Goal: Task Accomplishment & Management: Complete application form

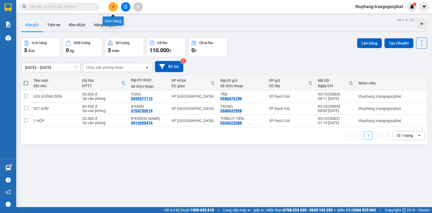
click at [113, 6] on icon "plus" at bounding box center [113, 7] width 4 height 4
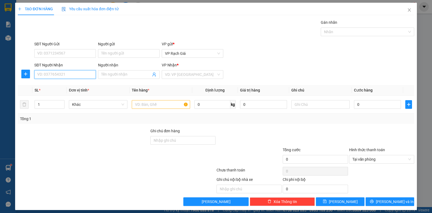
click at [64, 72] on input "SĐT Người Nhận" at bounding box center [65, 74] width 62 height 9
click at [48, 75] on input "09122580485" at bounding box center [65, 74] width 62 height 9
type input "0912580485"
click at [79, 83] on div "0912580485 - LUÂN" at bounding box center [64, 85] width 54 height 6
type input "LUÂN"
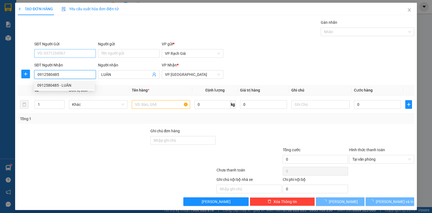
type input "20.000"
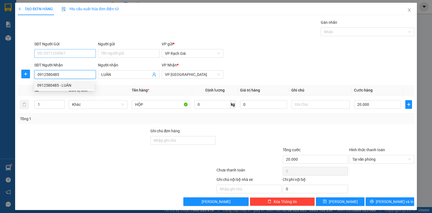
type input "0912580485"
click at [76, 55] on input "SĐT Người Gửi" at bounding box center [65, 53] width 62 height 9
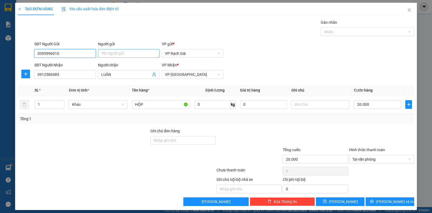
type input "0395996010"
click at [106, 50] on input "Người gửi" at bounding box center [129, 53] width 62 height 9
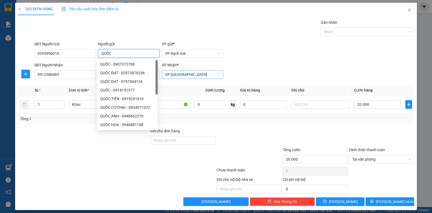
click at [194, 75] on span "VP [GEOGRAPHIC_DATA]" at bounding box center [192, 74] width 55 height 8
type input "QUỐC"
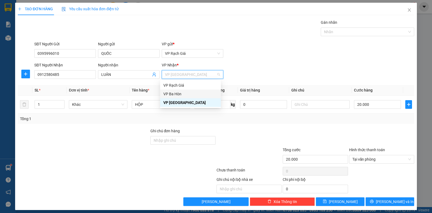
click at [175, 94] on div "VP Ba Hòn" at bounding box center [190, 94] width 54 height 6
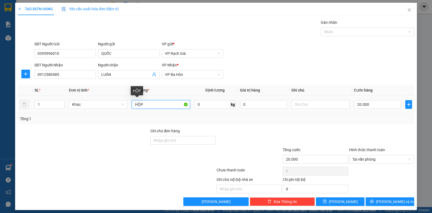
drag, startPoint x: 151, startPoint y: 103, endPoint x: 133, endPoint y: 106, distance: 18.2
click at [133, 106] on input "HỘP" at bounding box center [161, 104] width 58 height 9
type input "1 THUNG XỐP"
click at [371, 108] on input "20.000" at bounding box center [377, 104] width 47 height 9
type input "3"
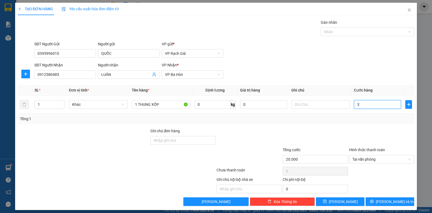
type input "3"
type input "30"
type input "300"
type input "3.000"
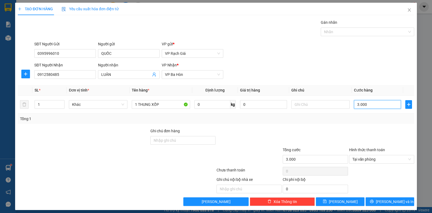
type input "30.000"
click at [373, 202] on icon "printer" at bounding box center [372, 202] width 4 height 4
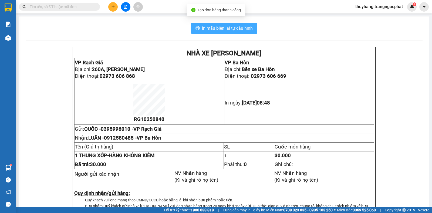
click at [226, 30] on span "In mẫu biên lai tự cấu hình" at bounding box center [227, 28] width 51 height 7
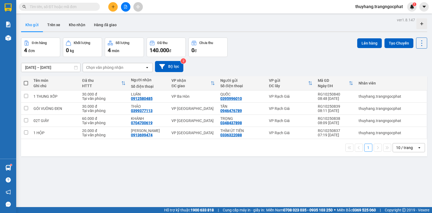
click at [113, 8] on icon "plus" at bounding box center [113, 6] width 0 height 3
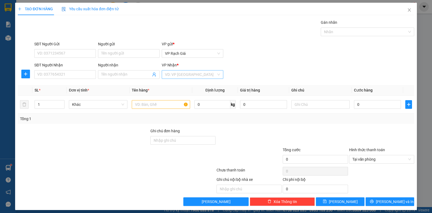
click at [185, 74] on input "search" at bounding box center [190, 74] width 51 height 8
drag, startPoint x: 172, startPoint y: 102, endPoint x: 127, endPoint y: 83, distance: 49.2
click at [172, 102] on div "VP [PERSON_NAME]" at bounding box center [190, 103] width 54 height 6
click at [67, 70] on input "SĐT Người Nhận" at bounding box center [65, 74] width 62 height 9
click at [161, 102] on input "text" at bounding box center [161, 104] width 58 height 9
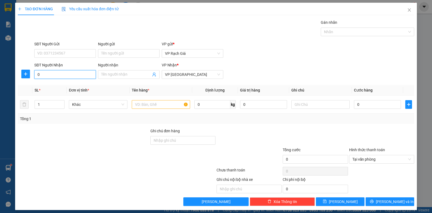
click at [43, 73] on input "0" at bounding box center [65, 74] width 62 height 9
type input "0399366801"
click at [118, 74] on input "Người nhận" at bounding box center [126, 75] width 50 height 6
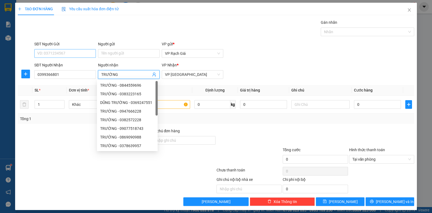
type input "TRƯỜNG"
click at [79, 52] on input "SĐT Người Gửi" at bounding box center [65, 53] width 62 height 9
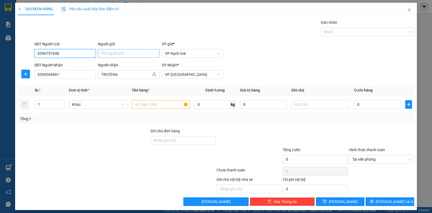
type input "0396797648"
click at [118, 53] on input "Người gửi" at bounding box center [129, 53] width 62 height 9
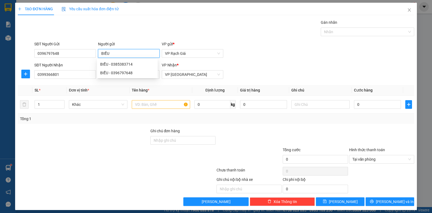
type input "BIỂU"
click at [247, 46] on div "SĐT Người Gửi 0396797648 Người gửi BIỂU VP gửi * VP Rạch Giá" at bounding box center [224, 50] width 382 height 19
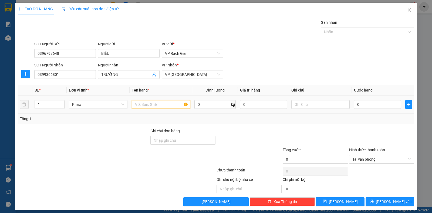
click at [139, 104] on input "text" at bounding box center [161, 104] width 58 height 9
type input "1 HỘP"
click at [367, 107] on input "0" at bounding box center [377, 104] width 47 height 9
click at [354, 104] on input "0" at bounding box center [377, 104] width 47 height 9
type input "20"
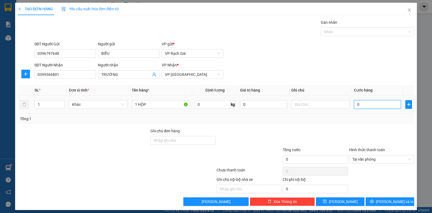
type input "20"
type input "200"
type input "2.000"
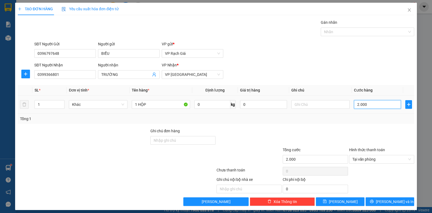
type input "20.000"
type input "200.000"
type input "20.000"
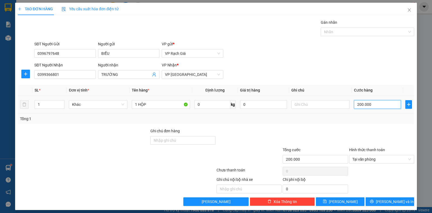
type input "20.000"
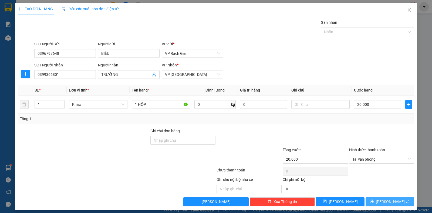
click at [382, 201] on span "[PERSON_NAME] và In" at bounding box center [395, 202] width 38 height 6
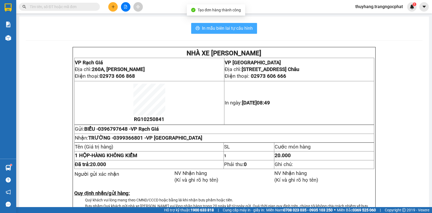
click at [218, 32] on button "In mẫu biên lai tự cấu hình" at bounding box center [224, 28] width 66 height 11
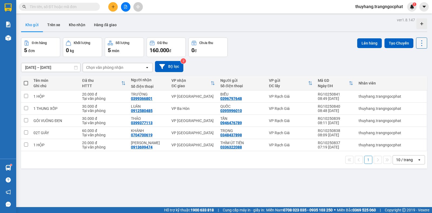
click at [418, 45] on icon at bounding box center [422, 43] width 8 height 8
click at [403, 80] on span "Làm mới" at bounding box center [409, 77] width 15 height 5
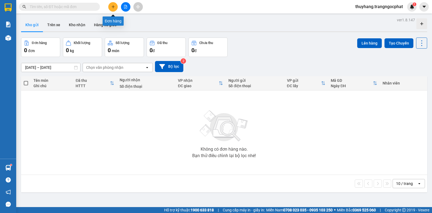
click at [114, 4] on button at bounding box center [112, 6] width 9 height 9
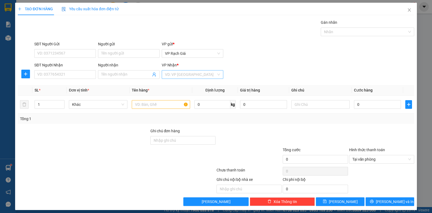
click at [195, 78] on input "search" at bounding box center [190, 74] width 51 height 8
click at [172, 95] on div "VP Ba Hòn" at bounding box center [190, 94] width 54 height 6
click at [76, 75] on input "SĐT Người Nhận" at bounding box center [65, 74] width 62 height 9
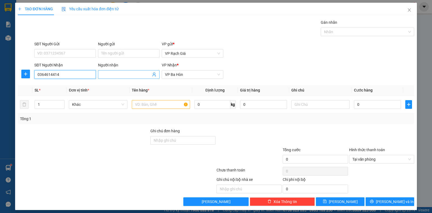
type input "0364614414"
click at [130, 72] on input "Người nhận" at bounding box center [126, 75] width 50 height 6
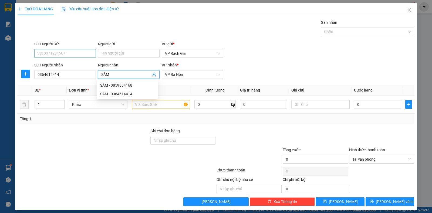
type input "SÂM"
click at [70, 52] on input "SĐT Người Gửi" at bounding box center [65, 53] width 62 height 9
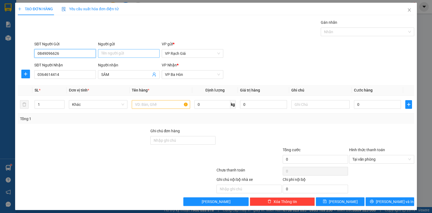
type input "0849096626"
click at [123, 52] on input "Người gửi" at bounding box center [129, 53] width 62 height 9
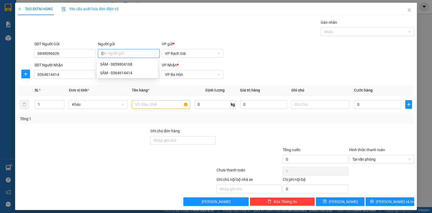
type input "D"
type input "ĐÀI"
click at [145, 104] on input "text" at bounding box center [161, 104] width 58 height 9
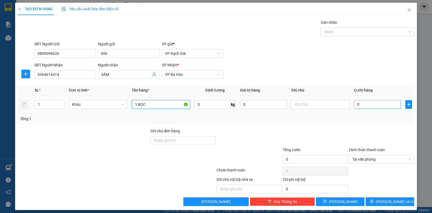
type input "1 BỌC"
click at [367, 104] on input "0" at bounding box center [377, 104] width 47 height 9
type input "2"
type input "20"
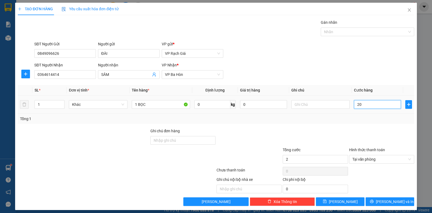
type input "20"
type input "200"
type input "2.000"
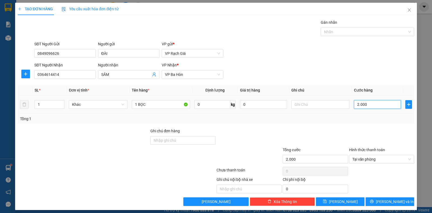
type input "20.000"
click at [392, 202] on span "[PERSON_NAME] và In" at bounding box center [395, 202] width 38 height 6
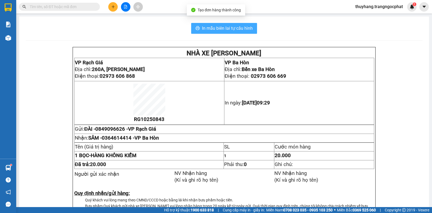
click at [199, 26] on button "In mẫu biên lai tự cấu hình" at bounding box center [224, 28] width 66 height 11
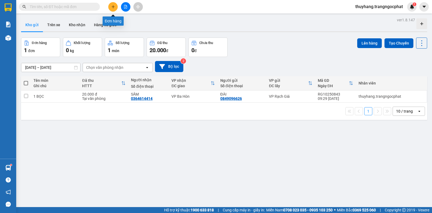
click at [113, 5] on icon "plus" at bounding box center [113, 7] width 4 height 4
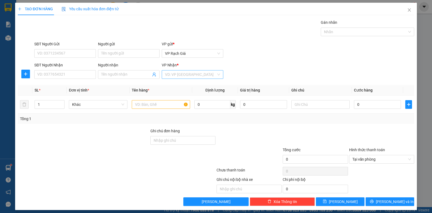
click at [183, 77] on input "search" at bounding box center [190, 74] width 51 height 8
click at [176, 100] on div "VP [PERSON_NAME]" at bounding box center [190, 103] width 54 height 6
click at [69, 74] on input "SĐT Người Nhận" at bounding box center [65, 74] width 62 height 9
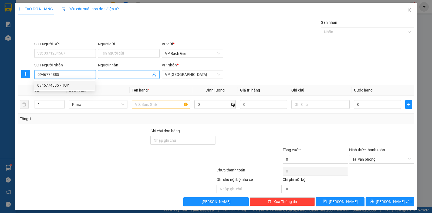
type input "0946774885"
click at [124, 75] on input "Người nhận" at bounding box center [126, 75] width 50 height 6
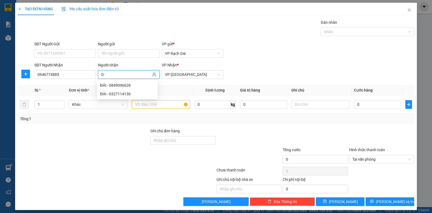
type input "D"
type input "ĐỆ"
click at [74, 55] on input "SĐT Người Gửi" at bounding box center [65, 53] width 62 height 9
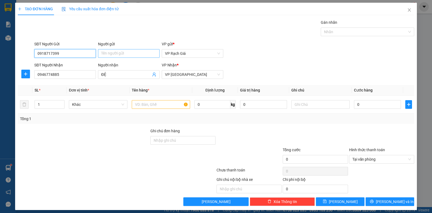
type input "0918717399"
click at [112, 52] on input "Người gửi" at bounding box center [129, 53] width 62 height 9
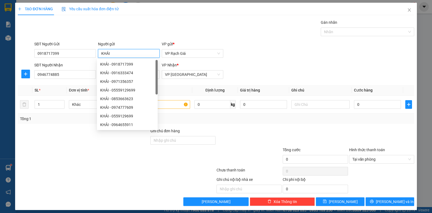
type input "KHẢI"
click at [275, 2] on div "TẠO ĐƠN HÀNG Yêu cầu xuất hóa đơn điện tử Transit Pickup Surcharge Ids Transit …" at bounding box center [216, 106] width 432 height 213
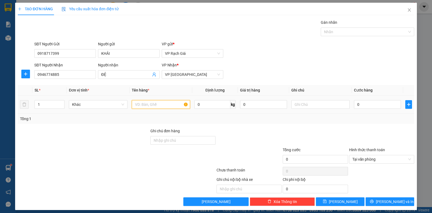
click at [169, 104] on input "text" at bounding box center [161, 104] width 58 height 9
type input "1 BỌC ĐEN"
click at [379, 106] on input "0" at bounding box center [377, 104] width 47 height 9
type input "2"
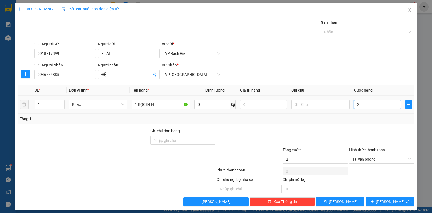
type input "20"
type input "200"
type input "2.000"
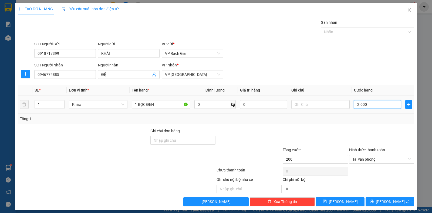
type input "2.000"
type input "20.000"
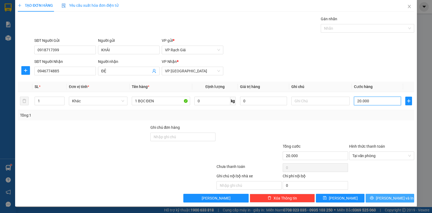
type input "20.000"
click at [389, 201] on span "[PERSON_NAME] và In" at bounding box center [395, 198] width 38 height 6
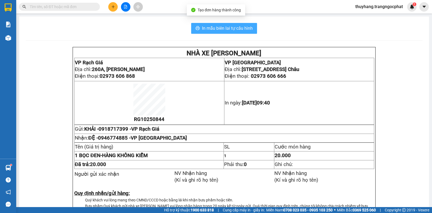
click at [237, 31] on span "In mẫu biên lai tự cấu hình" at bounding box center [227, 28] width 51 height 7
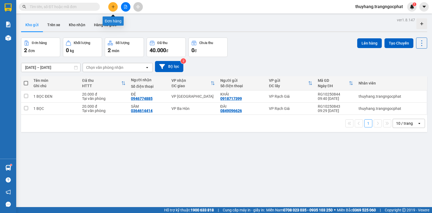
click at [113, 8] on icon "plus" at bounding box center [113, 7] width 4 height 4
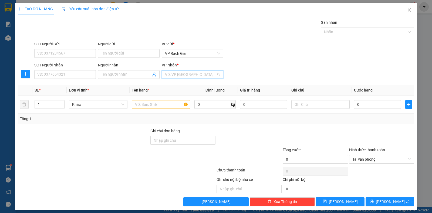
click at [176, 76] on input "search" at bounding box center [190, 74] width 51 height 8
click at [175, 94] on div "VP Ba Hòn" at bounding box center [190, 94] width 54 height 6
click at [144, 106] on input "text" at bounding box center [161, 104] width 58 height 9
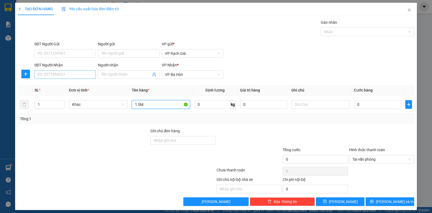
type input "1 SM"
click at [60, 73] on input "SĐT Người Nhận" at bounding box center [65, 74] width 62 height 9
type input "0917709078"
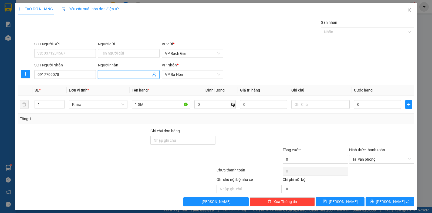
click at [105, 73] on input "Người nhận" at bounding box center [126, 75] width 50 height 6
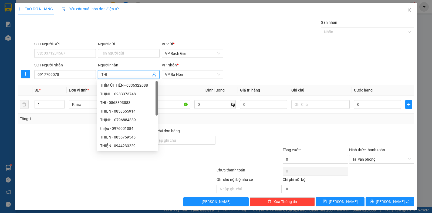
type input "THI"
click at [70, 46] on div "SĐT Người Gửi" at bounding box center [65, 44] width 62 height 6
click at [70, 49] on input "SĐT Người Gửi" at bounding box center [65, 53] width 62 height 9
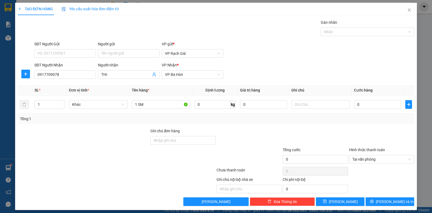
click at [70, 48] on div "SĐT Người Gửi" at bounding box center [65, 45] width 62 height 8
click at [67, 54] on input "SĐT Người Gửi" at bounding box center [65, 53] width 62 height 9
type input "0972715653"
click at [130, 53] on input "Người gửi" at bounding box center [129, 53] width 62 height 9
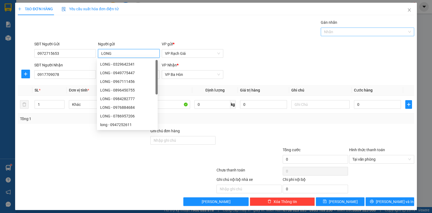
click at [321, 35] on div "Nhãn" at bounding box center [367, 32] width 93 height 9
type input "LONG"
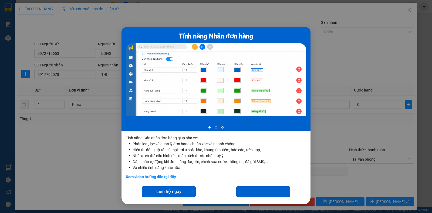
click at [327, 56] on div "Tính năng Nhãn đơn hàng 1 of 3 Tính năng Gán nhãn đơn hàng giúp nhà xe: Phân lo…" at bounding box center [216, 106] width 432 height 213
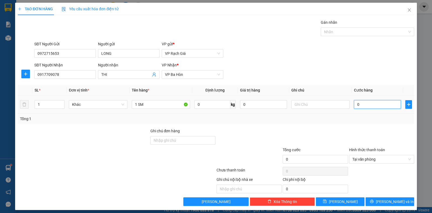
click at [366, 103] on input "0" at bounding box center [377, 104] width 47 height 9
type input "2"
type input "20"
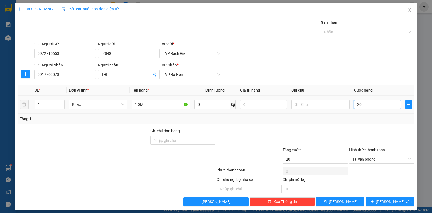
type input "200"
type input "2.000"
type input "20.000"
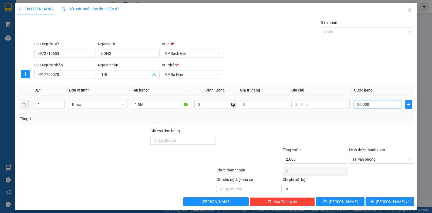
type input "20.000"
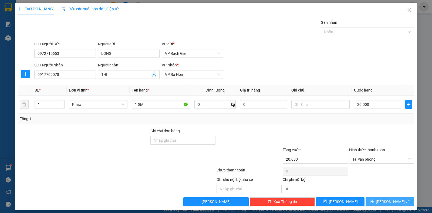
click at [384, 203] on span "[PERSON_NAME] và In" at bounding box center [395, 202] width 38 height 6
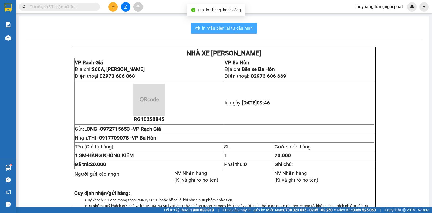
click at [221, 31] on span "In mẫu biên lai tự cấu hình" at bounding box center [227, 28] width 51 height 7
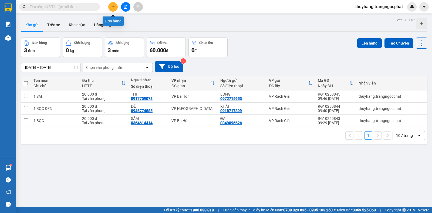
click at [113, 7] on icon "plus" at bounding box center [113, 7] width 4 height 4
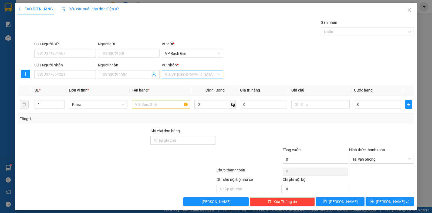
click at [187, 73] on input "search" at bounding box center [190, 74] width 51 height 8
click at [173, 104] on div "VP [PERSON_NAME]" at bounding box center [190, 103] width 54 height 6
click at [69, 76] on input "SĐT Người Nhận" at bounding box center [65, 74] width 62 height 9
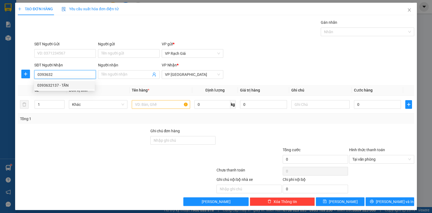
click at [61, 89] on div "0393632137 - TẤN" at bounding box center [64, 85] width 61 height 9
type input "0393632137"
type input "TẤN"
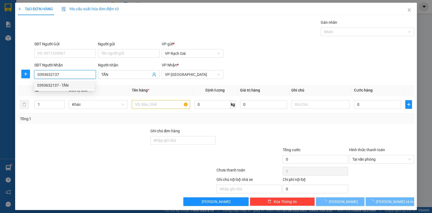
type input "30.000"
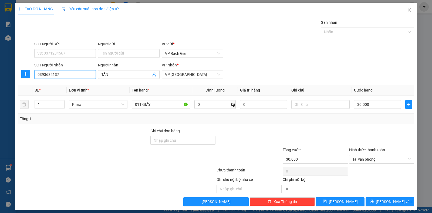
type input "0393632137"
click at [61, 87] on th "SL *" at bounding box center [49, 90] width 34 height 11
click at [57, 55] on input "SĐT Người Gửi" at bounding box center [65, 53] width 62 height 9
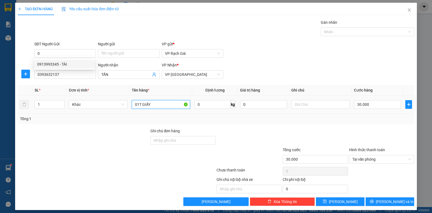
click at [151, 105] on input "01T GIẤY" at bounding box center [161, 104] width 58 height 9
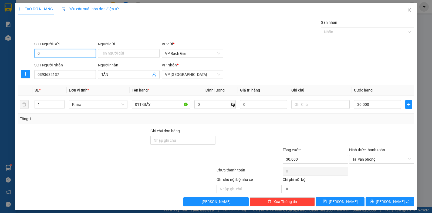
click at [47, 54] on input "0" at bounding box center [65, 53] width 62 height 9
type input "0919475007"
click at [117, 52] on input "Người gửi" at bounding box center [129, 53] width 62 height 9
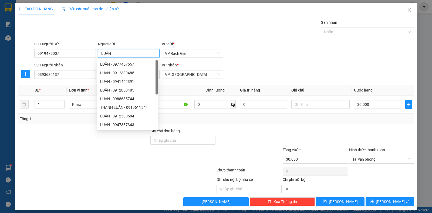
type input "LUÂN"
click at [289, 61] on form "SĐT Người Gửi 0919475007 Người gửi LUÂN VP gửi * VP Rạch Giá SĐT Người Nhận 039…" at bounding box center [216, 61] width 396 height 40
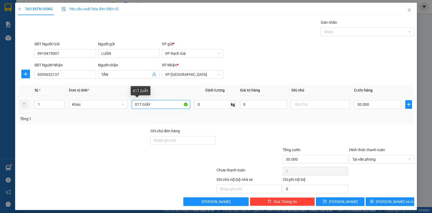
click at [153, 102] on input "01T GIẤY" at bounding box center [161, 104] width 58 height 9
type input "01 BỌC"
click at [366, 105] on input "30.000" at bounding box center [377, 104] width 47 height 9
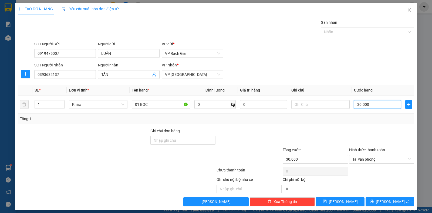
type input "2"
type input "20"
type input "200"
type input "2.000"
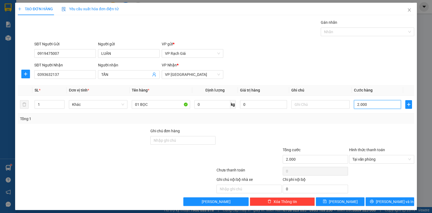
type input "20.000"
click at [389, 202] on span "[PERSON_NAME] và In" at bounding box center [395, 202] width 38 height 6
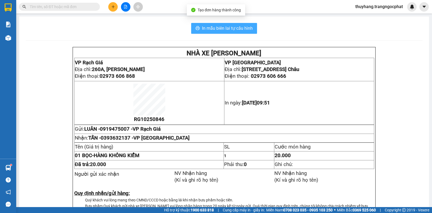
drag, startPoint x: 225, startPoint y: 29, endPoint x: 259, endPoint y: 36, distance: 34.3
click at [225, 29] on span "In mẫu biên lai tự cấu hình" at bounding box center [227, 28] width 51 height 7
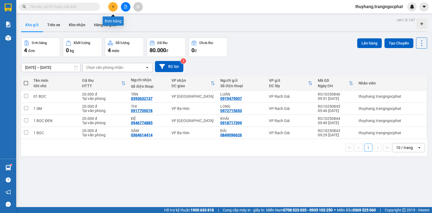
click at [113, 8] on icon "plus" at bounding box center [113, 7] width 4 height 4
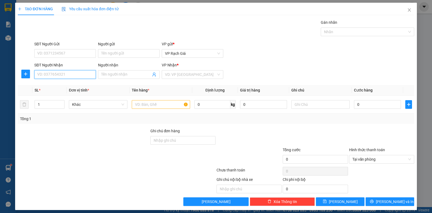
click at [58, 75] on input "SĐT Người Nhận" at bounding box center [65, 74] width 62 height 9
type input "0783796366"
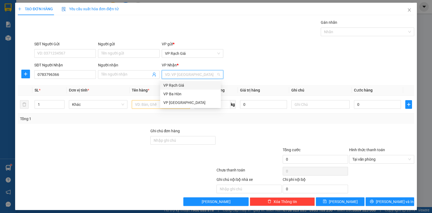
click at [171, 73] on input "search" at bounding box center [190, 74] width 51 height 8
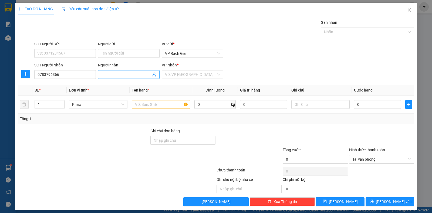
click at [136, 72] on div "Người nhận Tên người nhận" at bounding box center [129, 71] width 62 height 19
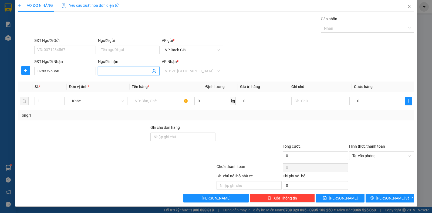
click at [136, 72] on input "Người nhận" at bounding box center [126, 71] width 50 height 6
type input "MÝ Ý"
click at [199, 73] on input "search" at bounding box center [190, 71] width 51 height 8
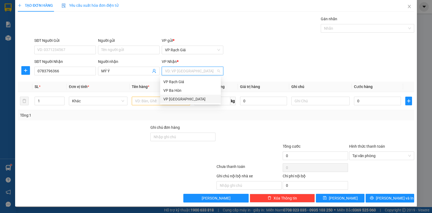
click at [172, 100] on div "VP [PERSON_NAME]" at bounding box center [190, 99] width 54 height 6
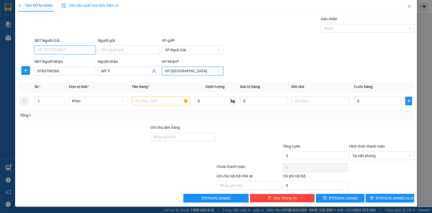
click at [72, 52] on input "SĐT Người Gửi" at bounding box center [65, 50] width 62 height 9
type input "0918553662"
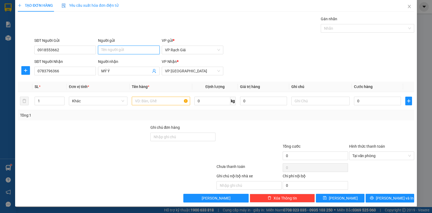
click at [107, 49] on input "Người gửi" at bounding box center [129, 50] width 62 height 9
type input "MAI"
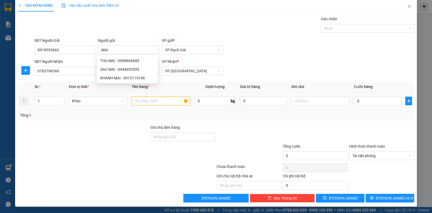
click at [164, 104] on input "text" at bounding box center [161, 101] width 58 height 9
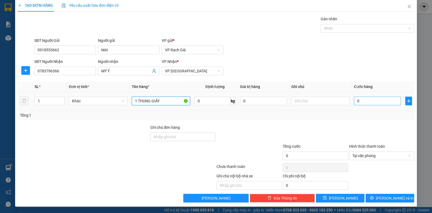
type input "1 THUNG GIẤY"
click at [380, 103] on input "0" at bounding box center [377, 101] width 47 height 9
type input "3"
type input "30"
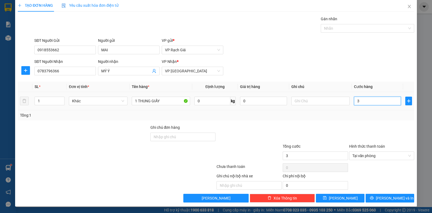
type input "30"
type input "300"
type input "3.000"
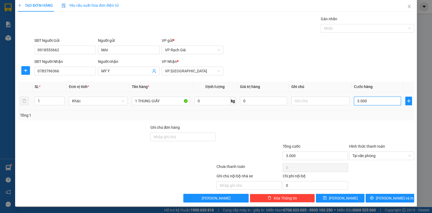
type input "30.000"
click at [391, 197] on span "[PERSON_NAME] và In" at bounding box center [395, 198] width 38 height 6
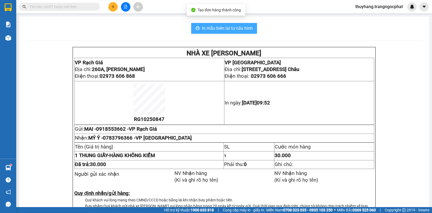
click at [211, 32] on button "In mẫu biên lai tự cấu hình" at bounding box center [224, 28] width 66 height 11
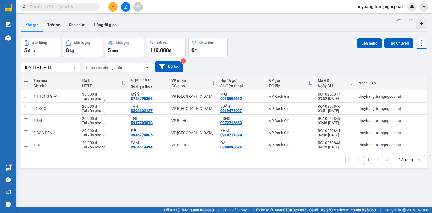
click at [420, 44] on icon at bounding box center [422, 43] width 8 height 8
click at [410, 77] on span "Làm mới" at bounding box center [409, 77] width 15 height 5
click at [419, 42] on icon at bounding box center [422, 43] width 8 height 8
click at [415, 79] on span "Làm mới" at bounding box center [409, 77] width 15 height 5
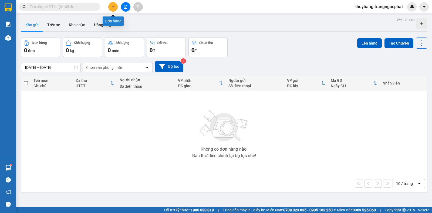
click at [114, 8] on icon "plus" at bounding box center [113, 7] width 4 height 4
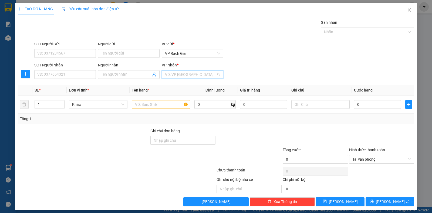
click at [181, 74] on input "search" at bounding box center [190, 74] width 51 height 8
click at [171, 103] on div "VP [PERSON_NAME]" at bounding box center [190, 103] width 54 height 6
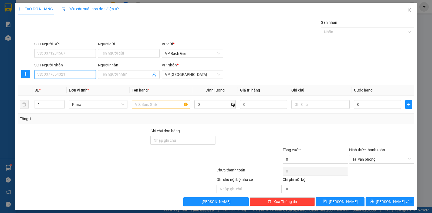
click at [84, 73] on input "SĐT Người Nhận" at bounding box center [65, 74] width 62 height 9
type input "0"
click at [66, 72] on input "SĐT Người Nhận" at bounding box center [65, 74] width 62 height 9
type input "0393077722"
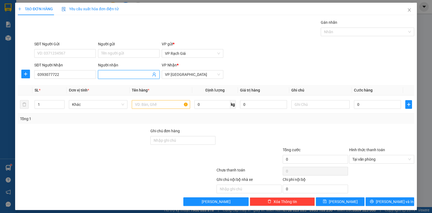
click at [112, 72] on input "Người nhận" at bounding box center [126, 75] width 50 height 6
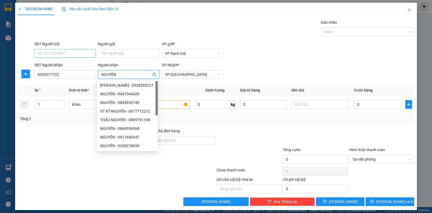
type input "NGUYÊN"
click at [76, 53] on input "SĐT Người Gửi" at bounding box center [65, 53] width 62 height 9
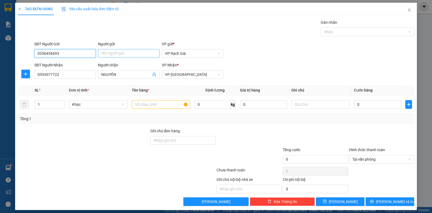
type input "0356436693"
click at [111, 56] on input "Người gửi" at bounding box center [129, 53] width 62 height 9
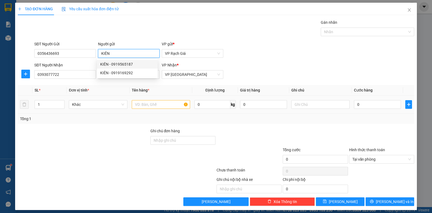
type input "KIÊN"
click at [165, 104] on input "text" at bounding box center [161, 104] width 58 height 9
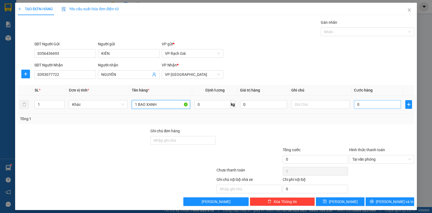
type input "1 BAO XANH"
click at [367, 104] on input "0" at bounding box center [377, 104] width 47 height 9
type input "3"
type input "30"
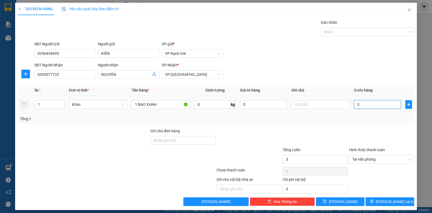
type input "30"
type input "300"
type input "3.000"
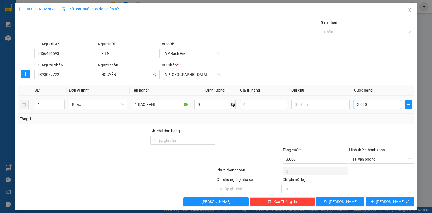
type input "30.000"
click at [389, 200] on span "[PERSON_NAME] và In" at bounding box center [395, 202] width 38 height 6
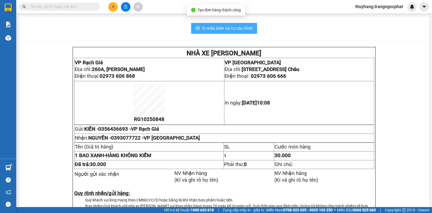
click at [239, 27] on span "In mẫu biên lai tự cấu hình" at bounding box center [227, 28] width 51 height 7
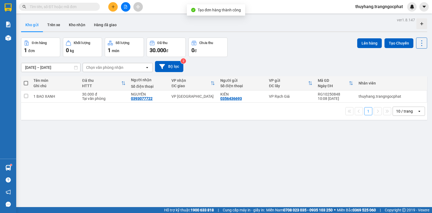
click at [162, 137] on div "ver 1.8.147 Kho gửi Trên xe Kho nhận Hàng đã giao Đơn hàng 1 đơn Khối lượng 0 k…" at bounding box center [224, 122] width 410 height 213
click at [418, 43] on icon at bounding box center [422, 43] width 8 height 8
click at [409, 78] on span "Làm mới" at bounding box center [409, 77] width 15 height 5
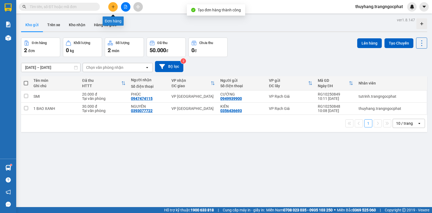
click at [112, 7] on icon "plus" at bounding box center [113, 7] width 4 height 4
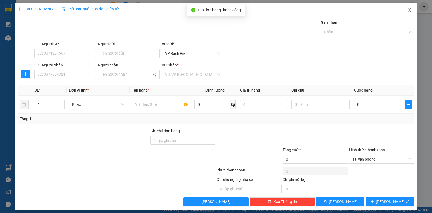
drag, startPoint x: 402, startPoint y: 10, endPoint x: 272, endPoint y: 13, distance: 130.7
click at [403, 9] on span "Close" at bounding box center [409, 10] width 15 height 15
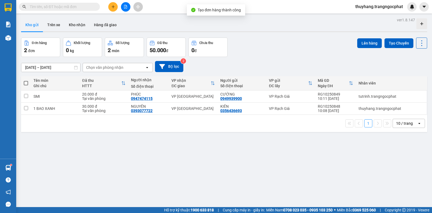
click at [58, 8] on input "text" at bounding box center [62, 7] width 64 height 6
click at [53, 4] on input "text" at bounding box center [62, 7] width 64 height 6
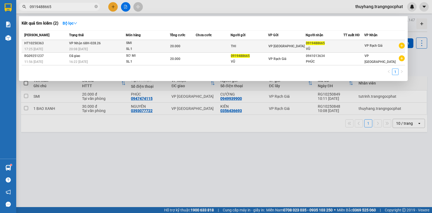
type input "0919488665"
click at [221, 48] on td at bounding box center [213, 46] width 35 height 13
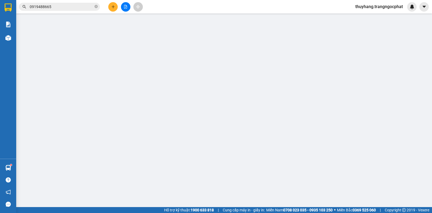
type input "THI"
type input "0919488665"
type input "VŨ"
type input "20.000"
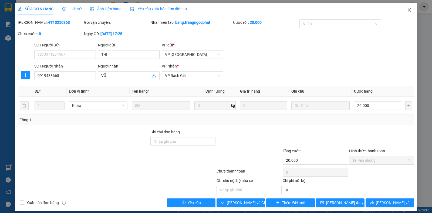
click at [407, 10] on icon "close" at bounding box center [409, 10] width 4 height 4
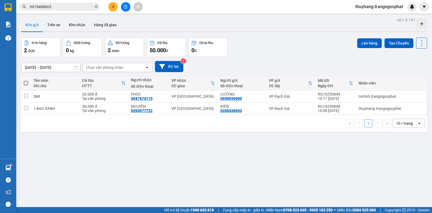
click at [115, 8] on button at bounding box center [112, 6] width 9 height 9
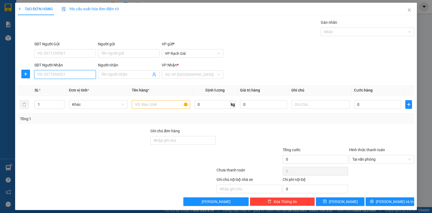
click at [58, 76] on input "SĐT Người Nhận" at bounding box center [65, 74] width 62 height 9
type input "0939943997"
click at [64, 84] on div "0939943997 - PHỐ" at bounding box center [64, 85] width 54 height 6
type input "PHỐ"
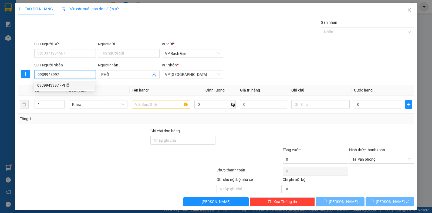
type input "20.000"
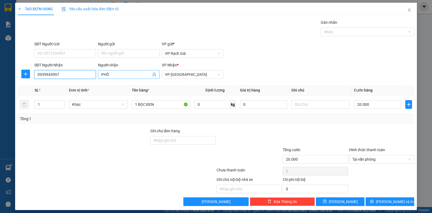
type input "0939943997"
drag, startPoint x: 118, startPoint y: 73, endPoint x: 92, endPoint y: 78, distance: 26.1
click at [92, 78] on div "SĐT Người Nhận 0939943997 Người nhận PHỐ PHỐ VP Nhận * VP Hà Tiên" at bounding box center [224, 71] width 382 height 19
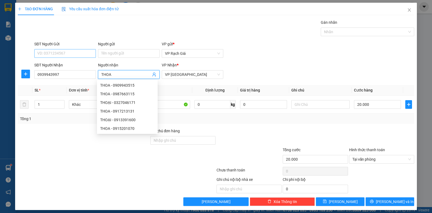
type input "THOA"
click at [72, 55] on input "SĐT Người Gửi" at bounding box center [65, 53] width 62 height 9
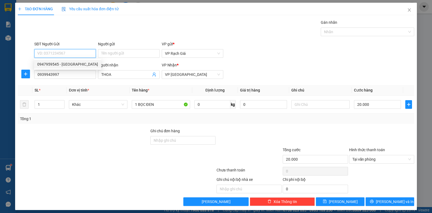
click at [76, 53] on input "SĐT Người Gửi" at bounding box center [65, 53] width 62 height 9
type input "0932949898"
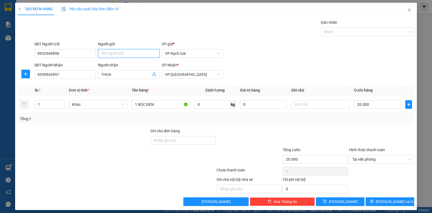
click at [113, 53] on input "Người gửi" at bounding box center [129, 53] width 62 height 9
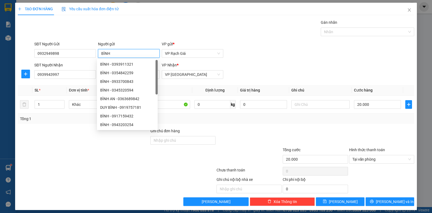
type input "BÌNH"
click at [274, 68] on div "SĐT Người Nhận 0939943997 Người nhận THOA VP Nhận * VP Hà Tiên" at bounding box center [224, 71] width 382 height 19
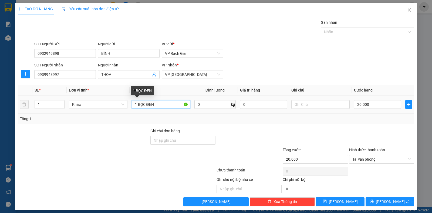
drag, startPoint x: 166, startPoint y: 107, endPoint x: 99, endPoint y: 116, distance: 68.3
click at [96, 116] on div "SL * Đơn vị tính * Tên hàng * Định lượng Giá trị hàng Ghi chú Cước hàng 1 Khác …" at bounding box center [216, 104] width 396 height 39
type input "4 THUNG GIẤY"
click at [377, 107] on input "20.000" at bounding box center [377, 104] width 47 height 9
type input "1"
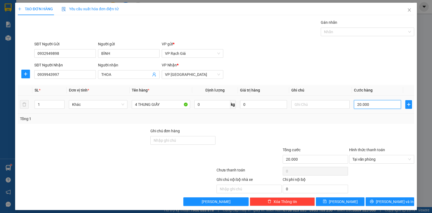
type input "1"
type input "16"
type input "160"
type input "1.600"
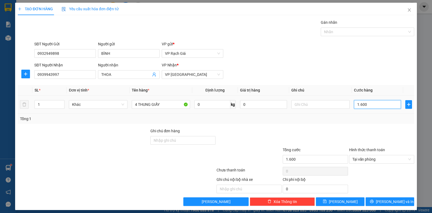
type input "16.000"
type input "160.000"
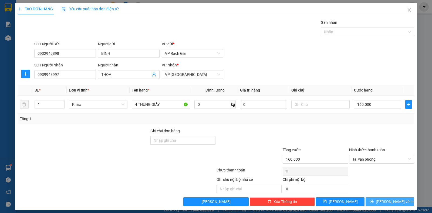
click at [389, 204] on span "[PERSON_NAME] và In" at bounding box center [395, 202] width 38 height 6
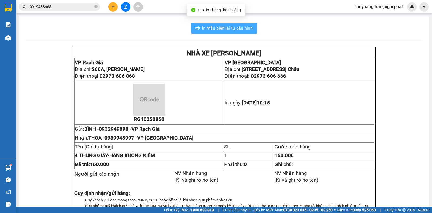
click at [242, 30] on span "In mẫu biên lai tự cấu hình" at bounding box center [227, 28] width 51 height 7
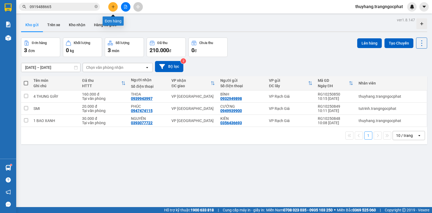
click at [112, 10] on button at bounding box center [112, 6] width 9 height 9
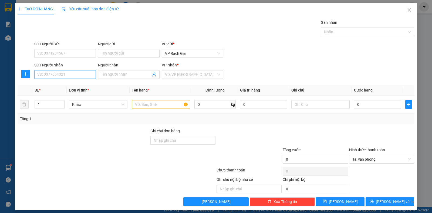
click at [85, 75] on input "SĐT Người Nhận" at bounding box center [65, 74] width 62 height 9
type input "0946068067"
click at [185, 77] on input "search" at bounding box center [190, 74] width 51 height 8
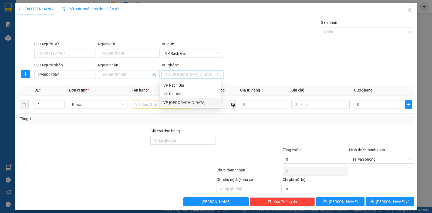
click at [172, 102] on div "VP [PERSON_NAME]" at bounding box center [190, 103] width 54 height 6
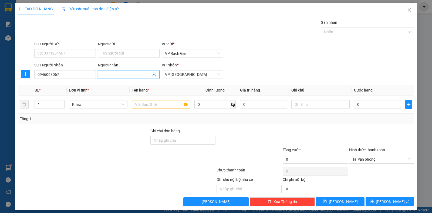
click at [131, 75] on input "Người nhận" at bounding box center [126, 75] width 50 height 6
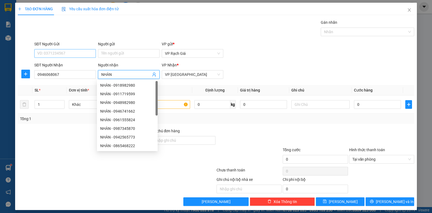
type input "NHÀN"
click at [42, 51] on input "SĐT Người Gửi" at bounding box center [65, 53] width 62 height 9
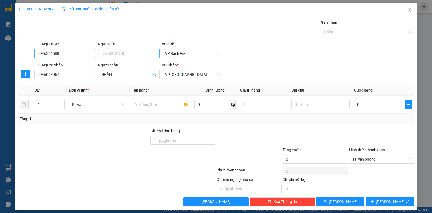
type input "0946366588"
click at [114, 49] on input "Người gửi" at bounding box center [129, 53] width 62 height 9
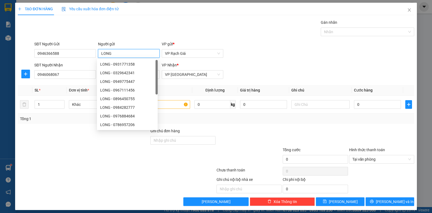
type input "LONG"
click at [239, 15] on div "TẠO ĐƠN HÀNG Yêu cầu xuất hóa đơn điện tử Transit Pickup Surcharge Ids Transit …" at bounding box center [216, 104] width 396 height 203
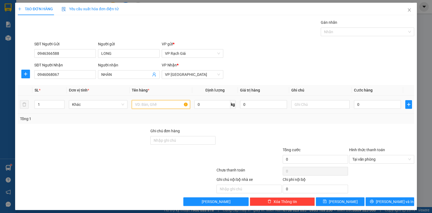
click at [167, 104] on input "text" at bounding box center [161, 104] width 58 height 9
type input "1 THUNG GIẤY"
click at [380, 104] on input "0" at bounding box center [377, 104] width 47 height 9
type input "3"
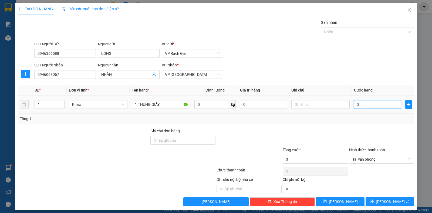
type input "30"
type input "300"
type input "3.000"
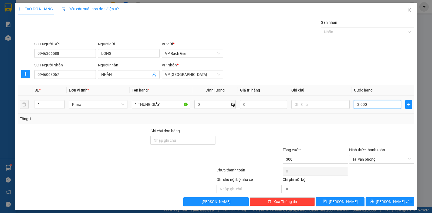
type input "3.000"
type input "30.000"
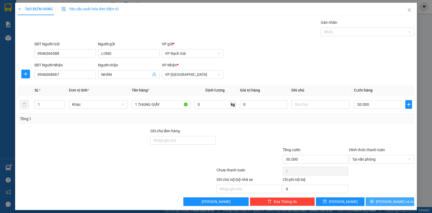
click at [394, 203] on span "[PERSON_NAME] và In" at bounding box center [395, 202] width 38 height 6
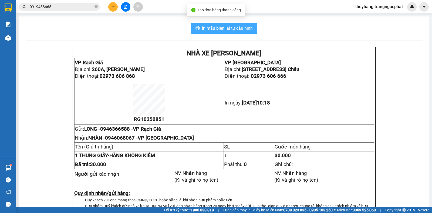
click at [216, 30] on span "In mẫu biên lai tự cấu hình" at bounding box center [227, 28] width 51 height 7
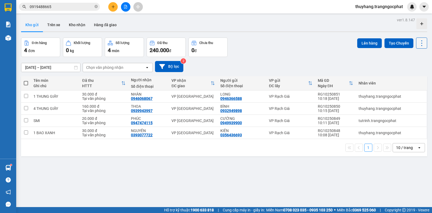
click at [418, 43] on icon at bounding box center [422, 43] width 8 height 8
click at [409, 76] on span "Làm mới" at bounding box center [409, 77] width 15 height 5
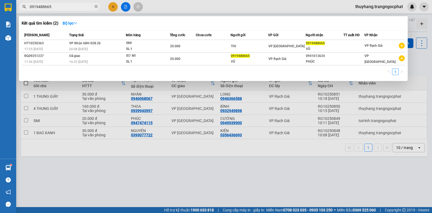
click at [80, 5] on input "0919488665" at bounding box center [62, 7] width 64 height 6
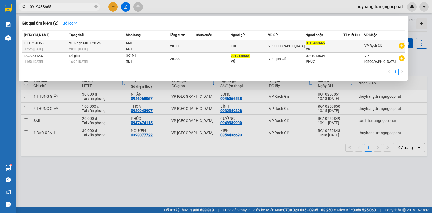
click at [242, 48] on div "THI" at bounding box center [249, 46] width 37 height 6
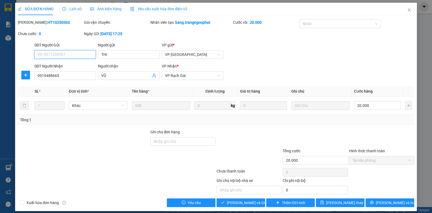
type input "THI"
type input "0919488665"
type input "VŨ"
type input "20.000"
click at [238, 205] on span "[PERSON_NAME] và [PERSON_NAME] hàng" at bounding box center [253, 203] width 52 height 6
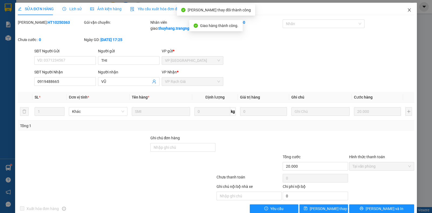
click at [407, 10] on icon "close" at bounding box center [409, 10] width 4 height 4
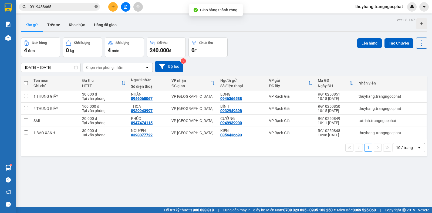
click at [95, 6] on icon "close-circle" at bounding box center [95, 6] width 3 height 3
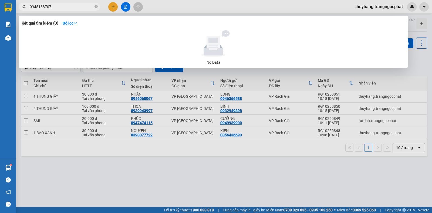
type input "0945188707"
click at [30, 7] on span "0945188707" at bounding box center [59, 7] width 81 height 8
drag, startPoint x: 30, startPoint y: 7, endPoint x: 51, endPoint y: 4, distance: 21.3
click at [51, 4] on input "0945188707" at bounding box center [62, 7] width 64 height 6
click at [95, 6] on icon "close-circle" at bounding box center [95, 6] width 3 height 3
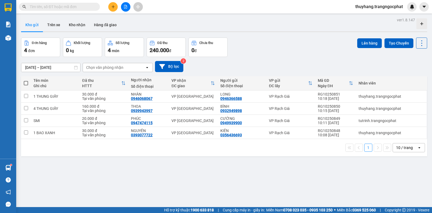
click at [112, 9] on button at bounding box center [112, 6] width 9 height 9
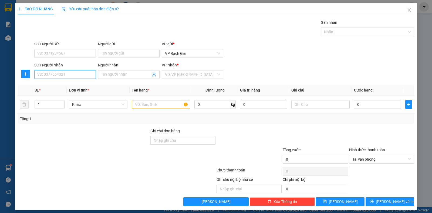
click at [70, 75] on input "SĐT Người Nhận" at bounding box center [65, 74] width 62 height 9
click at [193, 76] on input "search" at bounding box center [190, 74] width 51 height 8
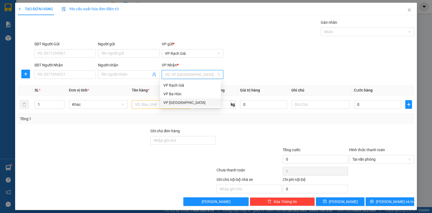
drag, startPoint x: 178, startPoint y: 103, endPoint x: 139, endPoint y: 80, distance: 45.3
click at [177, 103] on div "VP [PERSON_NAME]" at bounding box center [190, 103] width 54 height 6
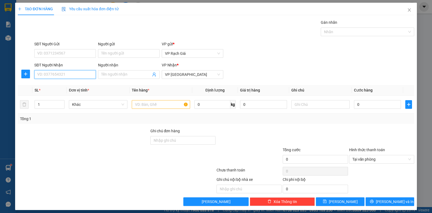
click at [83, 75] on input "SĐT Người Nhận" at bounding box center [65, 74] width 62 height 9
type input "0919044656"
click at [67, 86] on div "0919044656 - NHỊ" at bounding box center [64, 85] width 54 height 6
type input "NHỊ"
type input "20.000"
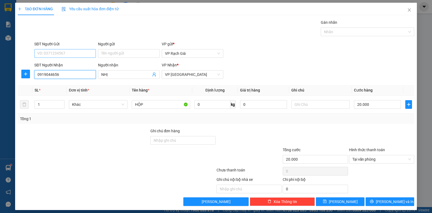
type input "0919044656"
click at [66, 53] on input "SĐT Người Gửi" at bounding box center [65, 53] width 62 height 9
type input "0943590001"
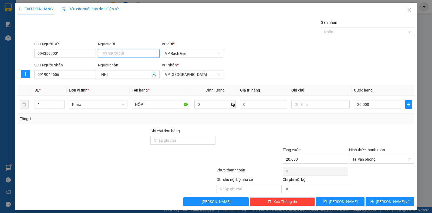
click at [120, 55] on input "Người gửi" at bounding box center [129, 53] width 62 height 9
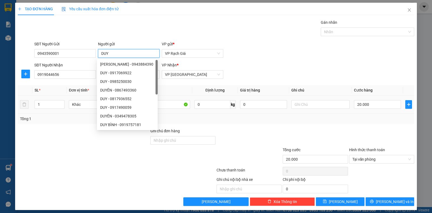
type input "DUY"
click at [180, 82] on div "Transit Pickup Surcharge Ids Transit Deliver Surcharge Ids Transit Deliver Surc…" at bounding box center [216, 112] width 396 height 187
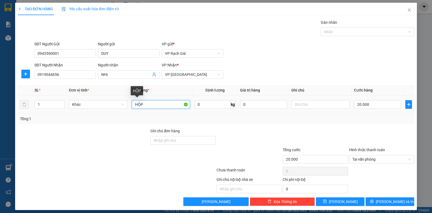
click at [169, 104] on input "HỘP" at bounding box center [161, 104] width 58 height 9
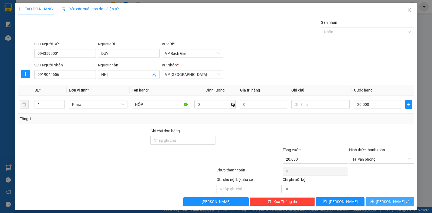
click at [396, 201] on button "[PERSON_NAME] và In" at bounding box center [390, 201] width 49 height 9
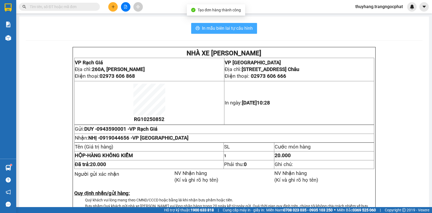
click at [234, 32] on button "In mẫu biên lai tự cấu hình" at bounding box center [224, 28] width 66 height 11
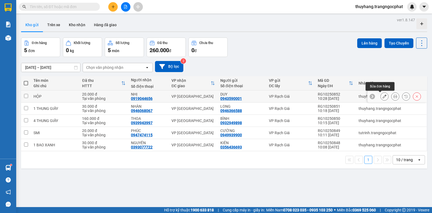
click at [381, 97] on button at bounding box center [385, 96] width 8 height 9
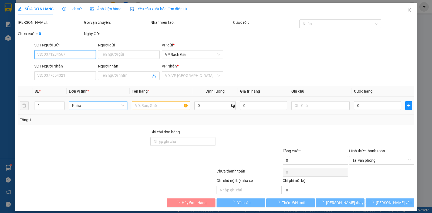
type input "0943590001"
type input "DUY"
type input "0919044656"
type input "NHỊ"
type input "20.000"
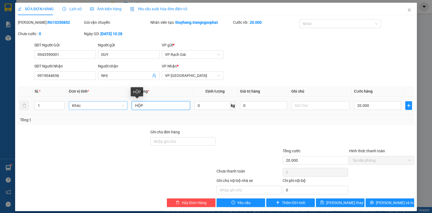
drag, startPoint x: 146, startPoint y: 104, endPoint x: 122, endPoint y: 107, distance: 23.9
click at [122, 107] on tr "1 Khác HỘP 0 kg 0 20.000" at bounding box center [216, 106] width 396 height 18
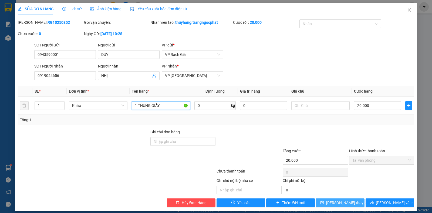
type input "1 THUNG GIẤY"
click at [331, 201] on span "[PERSON_NAME] đổi" at bounding box center [347, 203] width 43 height 6
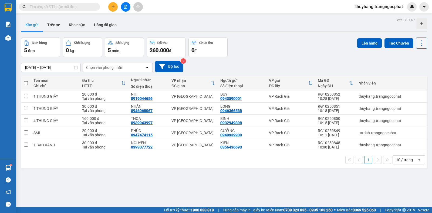
click at [416, 41] on button at bounding box center [421, 43] width 11 height 11
click at [410, 79] on span "Làm mới" at bounding box center [409, 77] width 15 height 5
click at [110, 8] on button at bounding box center [112, 6] width 9 height 9
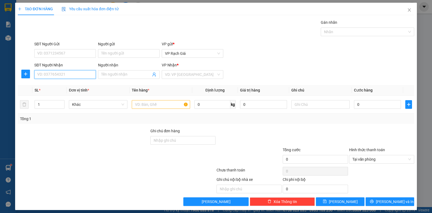
click at [73, 75] on input "SĐT Người Nhận" at bounding box center [65, 74] width 62 height 9
click at [64, 74] on input "400149" at bounding box center [65, 74] width 62 height 9
click at [36, 75] on input "400149" at bounding box center [65, 74] width 62 height 9
type input "0976400149"
click at [72, 86] on div "0976400149 - BẢO KHƯƠNG" at bounding box center [64, 85] width 54 height 6
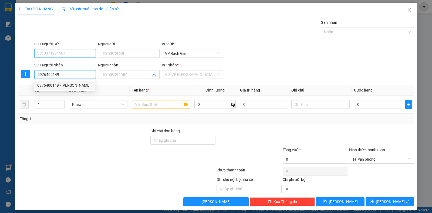
type input "BẢO KHƯƠNG"
type input "20.000"
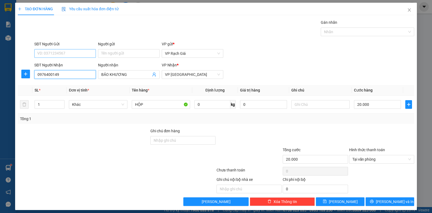
type input "0976400149"
click at [62, 53] on input "SĐT Người Gửi" at bounding box center [65, 53] width 62 height 9
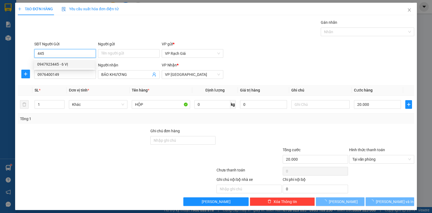
type input "0947923445"
type input "6 VỊ"
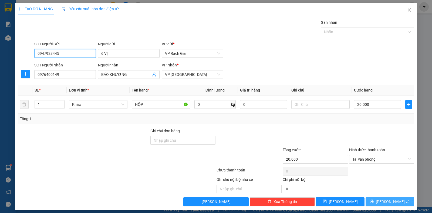
type input "0947923445"
click at [388, 203] on span "[PERSON_NAME] và In" at bounding box center [395, 202] width 38 height 6
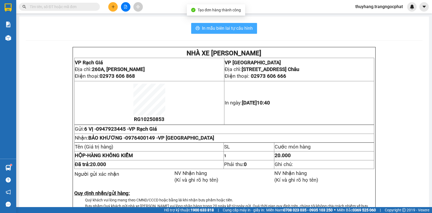
click at [240, 28] on span "In mẫu biên lai tự cấu hình" at bounding box center [227, 28] width 51 height 7
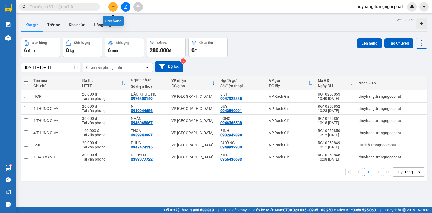
click at [113, 8] on icon "plus" at bounding box center [113, 7] width 4 height 4
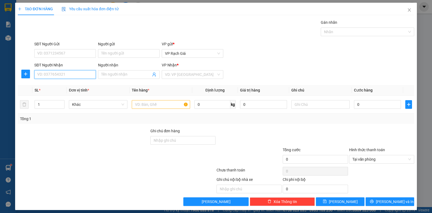
click at [61, 75] on input "SĐT Người Nhận" at bounding box center [65, 74] width 62 height 9
type input "0987877799"
click at [79, 86] on div "0987877799 - TUẤN MẠNH" at bounding box center [64, 85] width 54 height 6
type input "TUẤN MẠNH"
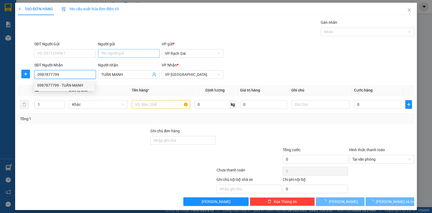
type input "20.000"
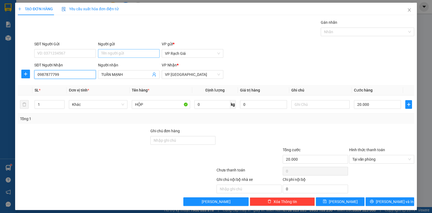
type input "0987877799"
click at [107, 55] on input "Người gửi" at bounding box center [129, 53] width 62 height 9
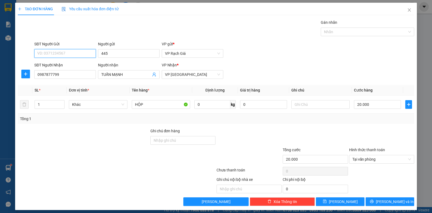
click at [81, 53] on input "SĐT Người Gửi" at bounding box center [65, 53] width 62 height 9
click at [65, 64] on div "0947923445 - 6 VỊ" at bounding box center [64, 64] width 54 height 6
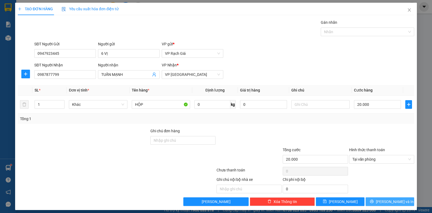
click at [373, 201] on icon "printer" at bounding box center [372, 202] width 4 height 4
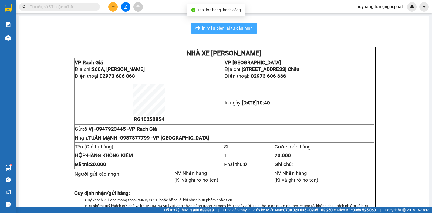
drag, startPoint x: 225, startPoint y: 27, endPoint x: 228, endPoint y: 24, distance: 4.8
click at [224, 27] on span "In mẫu biên lai tự cấu hình" at bounding box center [227, 28] width 51 height 7
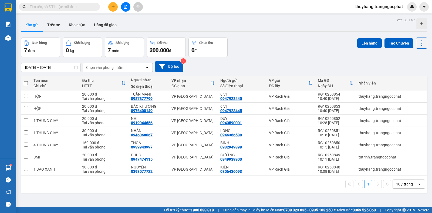
click at [293, 56] on div "Đơn hàng 7 đơn Khối lượng 0 kg Số lượng 7 món Đã thu 300.000 đ Chưa thu 0 đ Lên…" at bounding box center [224, 47] width 406 height 19
click at [111, 6] on icon "plus" at bounding box center [113, 7] width 4 height 4
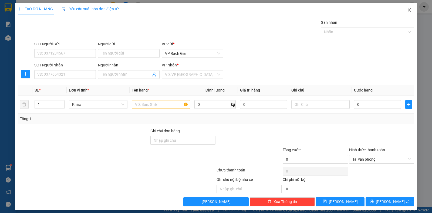
click at [407, 8] on icon "close" at bounding box center [409, 10] width 4 height 4
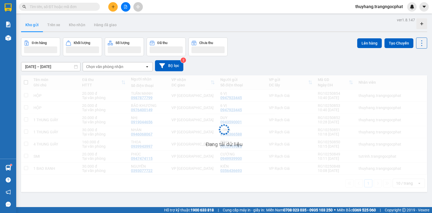
click at [73, 4] on input "text" at bounding box center [62, 7] width 64 height 6
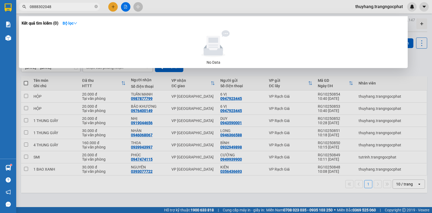
click at [35, 9] on input "0888302048" at bounding box center [62, 7] width 64 height 6
click at [38, 9] on input "0888302048" at bounding box center [62, 7] width 64 height 6
click at [412, 73] on div at bounding box center [216, 106] width 432 height 213
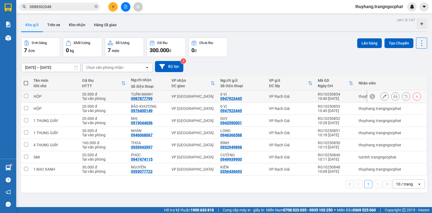
scroll to position [25, 0]
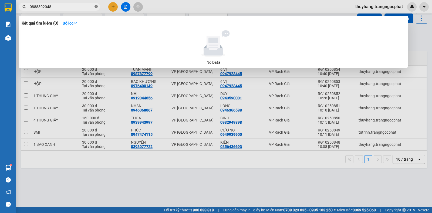
click at [96, 5] on icon "close-circle" at bounding box center [95, 6] width 3 height 3
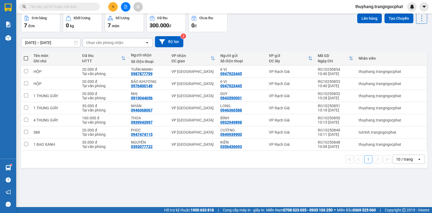
scroll to position [0, 0]
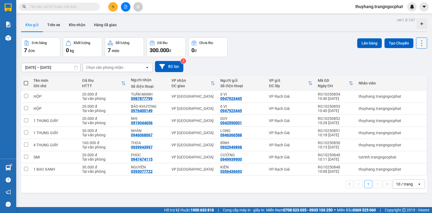
click at [418, 44] on icon at bounding box center [422, 43] width 8 height 8
click at [406, 79] on span "Làm mới" at bounding box center [409, 77] width 15 height 5
click at [418, 45] on icon at bounding box center [422, 43] width 8 height 8
click at [414, 77] on span "Làm mới" at bounding box center [409, 77] width 15 height 5
drag, startPoint x: 27, startPoint y: 82, endPoint x: 90, endPoint y: 87, distance: 63.3
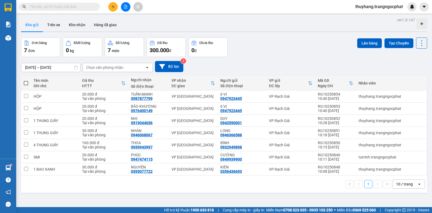
click at [27, 82] on span at bounding box center [26, 83] width 4 height 4
click at [26, 80] on input "checkbox" at bounding box center [26, 80] width 0 height 0
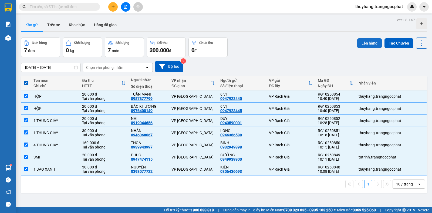
click at [362, 41] on button "Lên hàng" at bounding box center [369, 43] width 25 height 10
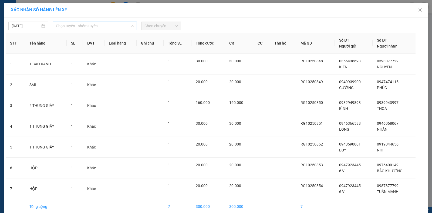
click at [77, 25] on span "Chọn tuyến - nhóm tuyến" at bounding box center [95, 26] width 78 height 8
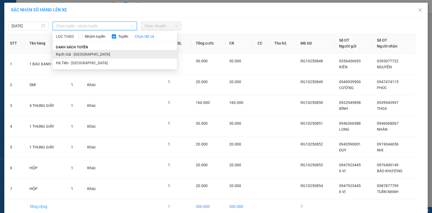
click at [65, 55] on li "Rạch Giá - [PERSON_NAME]" at bounding box center [115, 54] width 124 height 9
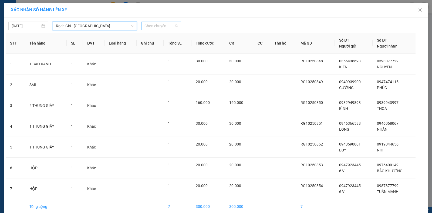
click at [162, 26] on span "Chọn chuyến" at bounding box center [160, 26] width 33 height 8
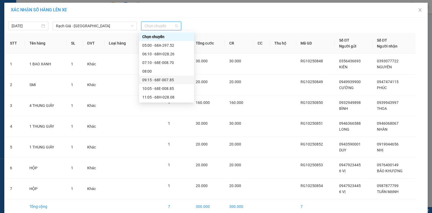
scroll to position [27, 0]
click at [154, 71] on div "11:05 - 68H-028.08" at bounding box center [166, 70] width 49 height 6
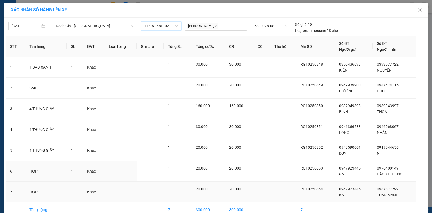
scroll to position [29, 0]
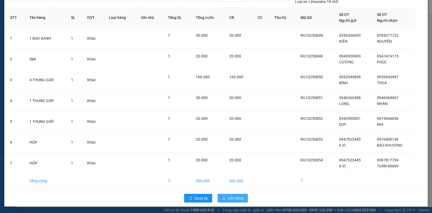
drag, startPoint x: 232, startPoint y: 200, endPoint x: 225, endPoint y: 190, distance: 12.1
click at [229, 198] on span "Lên hàng" at bounding box center [236, 198] width 16 height 6
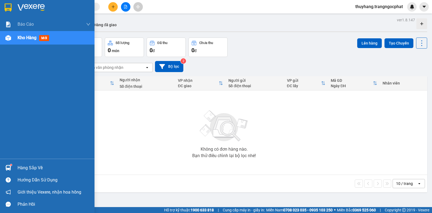
click at [28, 167] on div "Hàng sắp về" at bounding box center [54, 168] width 73 height 8
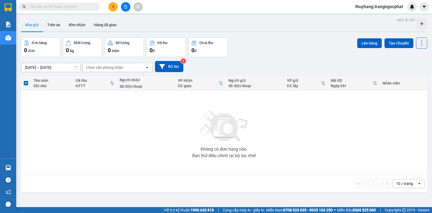
click at [323, 141] on section "Kết quả tìm kiếm ( 0 ) Bộ lọc No Data thuyhang.trangngocphat Báo cáo Doanh số t…" at bounding box center [216, 106] width 432 height 213
click at [116, 7] on button at bounding box center [112, 6] width 9 height 9
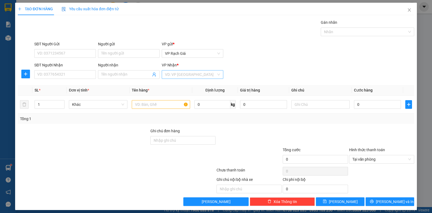
click at [190, 76] on input "search" at bounding box center [190, 74] width 51 height 8
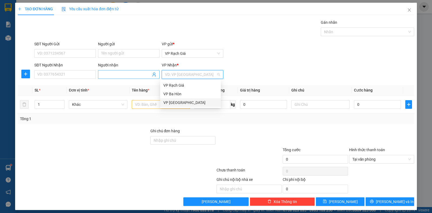
drag, startPoint x: 171, startPoint y: 102, endPoint x: 99, endPoint y: 76, distance: 76.8
click at [171, 103] on div "VP [PERSON_NAME]" at bounding box center [190, 103] width 54 height 6
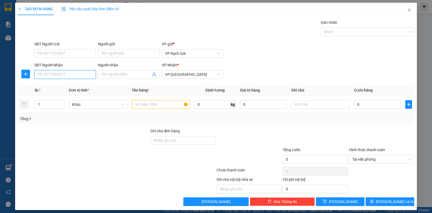
drag, startPoint x: 78, startPoint y: 75, endPoint x: 111, endPoint y: 64, distance: 35.2
click at [79, 74] on input "SĐT Người Nhận" at bounding box center [65, 74] width 62 height 9
click at [62, 82] on div "0388751062 - NGỌC" at bounding box center [64, 85] width 61 height 9
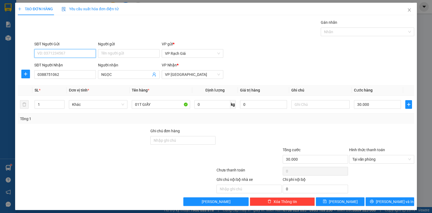
click at [60, 54] on input "SĐT Người Gửi" at bounding box center [65, 53] width 62 height 9
click at [66, 65] on div "0365513393 - TRÂM" at bounding box center [64, 64] width 54 height 6
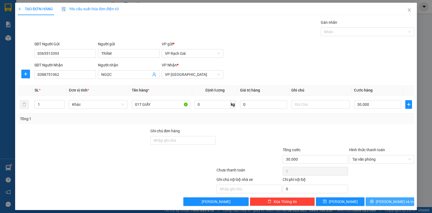
click at [384, 201] on span "[PERSON_NAME] và In" at bounding box center [395, 202] width 38 height 6
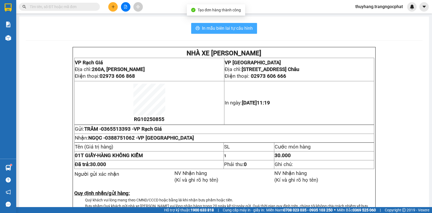
click at [228, 32] on button "In mẫu biên lai tự cấu hình" at bounding box center [224, 28] width 66 height 11
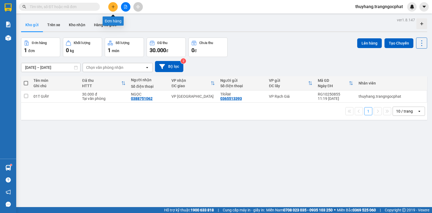
click at [115, 8] on icon "plus" at bounding box center [113, 7] width 4 height 4
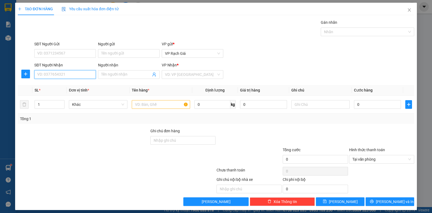
click at [69, 75] on input "SĐT Người Nhận" at bounding box center [65, 74] width 62 height 9
click at [116, 73] on input "Người nhận" at bounding box center [126, 75] width 50 height 6
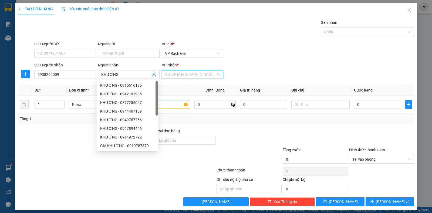
click at [188, 77] on input "search" at bounding box center [190, 74] width 51 height 8
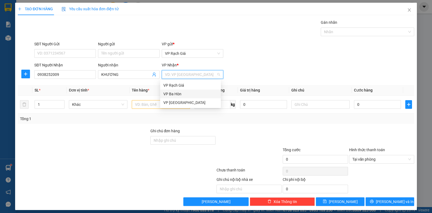
click at [176, 94] on div "VP Ba Hòn" at bounding box center [190, 94] width 54 height 6
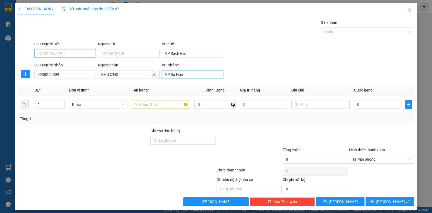
click at [70, 54] on input "SĐT Người Gửi" at bounding box center [65, 53] width 62 height 9
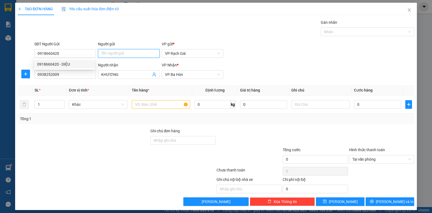
click at [110, 54] on input "Người gửi" at bounding box center [129, 53] width 62 height 9
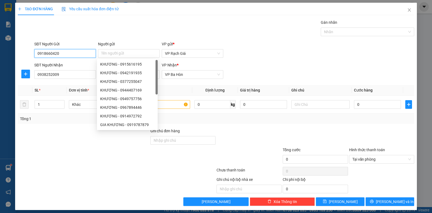
click at [76, 56] on input "0918660420" at bounding box center [65, 53] width 62 height 9
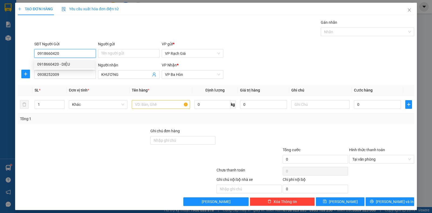
click at [62, 65] on div "0918660420 - DIỆU" at bounding box center [64, 64] width 54 height 6
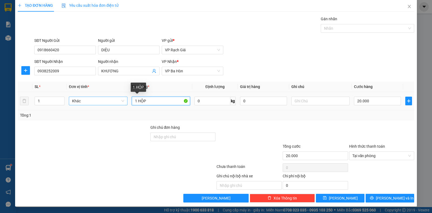
drag, startPoint x: 133, startPoint y: 100, endPoint x: 109, endPoint y: 103, distance: 24.2
click at [109, 103] on tr "1 Khác 1 HỘP 0 kg 0 20.000" at bounding box center [216, 101] width 396 height 18
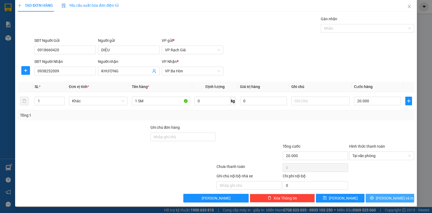
click at [381, 197] on span "[PERSON_NAME] và In" at bounding box center [395, 198] width 38 height 6
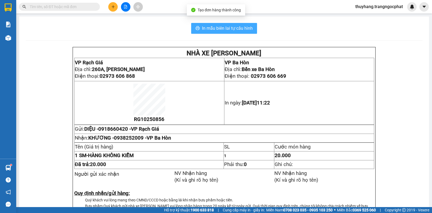
click at [211, 29] on span "In mẫu biên lai tự cấu hình" at bounding box center [227, 28] width 51 height 7
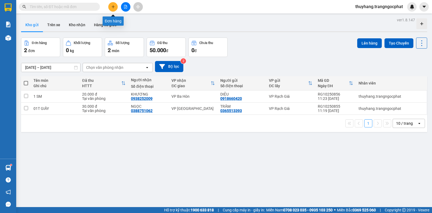
click at [112, 7] on icon "plus" at bounding box center [113, 7] width 4 height 4
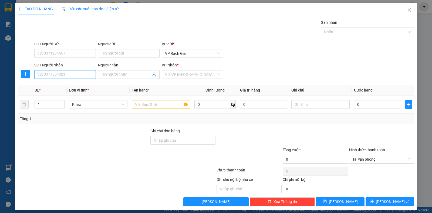
click at [68, 75] on input "SĐT Người Nhận" at bounding box center [65, 74] width 62 height 9
click at [125, 72] on input "Người nhận" at bounding box center [126, 75] width 50 height 6
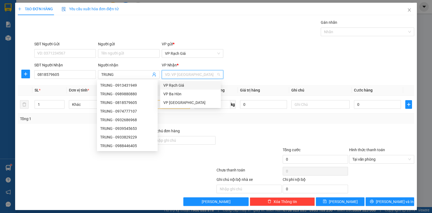
click at [174, 75] on input "search" at bounding box center [190, 74] width 51 height 8
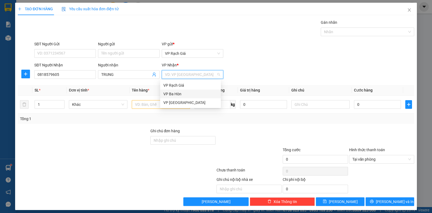
click at [171, 92] on div "VP Ba Hòn" at bounding box center [190, 94] width 54 height 6
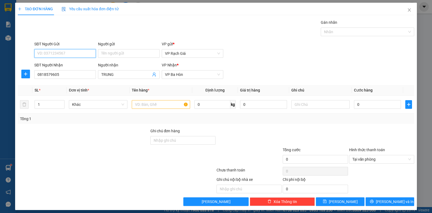
drag, startPoint x: 58, startPoint y: 52, endPoint x: 75, endPoint y: 45, distance: 18.9
click at [60, 50] on input "SĐT Người Gửi" at bounding box center [65, 53] width 62 height 9
click at [110, 55] on input "Người gửi" at bounding box center [129, 53] width 62 height 9
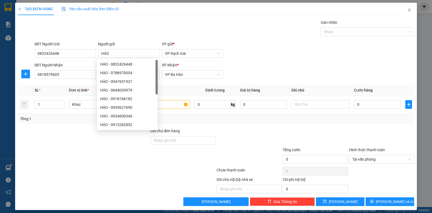
click at [213, 29] on div "Gán nhãn Nhãn" at bounding box center [224, 28] width 382 height 19
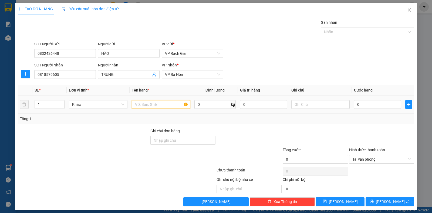
click at [167, 108] on input "text" at bounding box center [161, 104] width 58 height 9
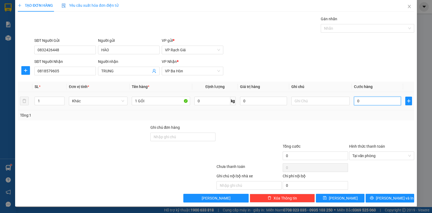
click at [375, 103] on input "0" at bounding box center [377, 101] width 47 height 9
click at [379, 194] on button "[PERSON_NAME] và In" at bounding box center [390, 198] width 49 height 9
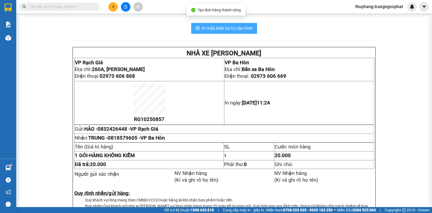
click at [217, 28] on span "In mẫu biên lai tự cấu hình" at bounding box center [227, 28] width 51 height 7
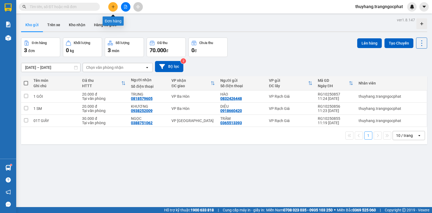
click at [114, 9] on button at bounding box center [112, 6] width 9 height 9
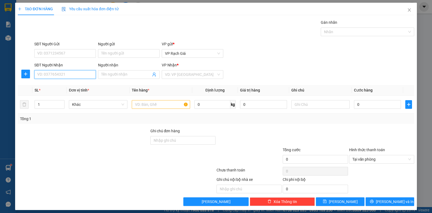
click at [50, 72] on input "SĐT Người Nhận" at bounding box center [65, 74] width 62 height 9
click at [70, 85] on div "0943799755 - KHÁNH" at bounding box center [64, 85] width 54 height 6
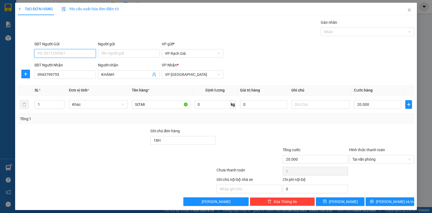
click at [63, 53] on input "SĐT Người Gửi" at bounding box center [65, 53] width 62 height 9
click at [66, 64] on div "0362147148 - THÚY" at bounding box center [64, 64] width 54 height 6
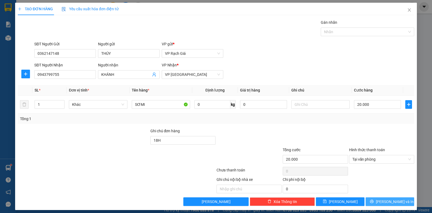
click at [388, 204] on span "[PERSON_NAME] và In" at bounding box center [395, 202] width 38 height 6
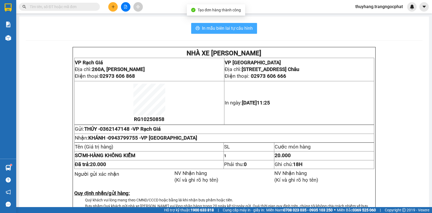
click at [235, 31] on span "In mẫu biên lai tự cấu hình" at bounding box center [227, 28] width 51 height 7
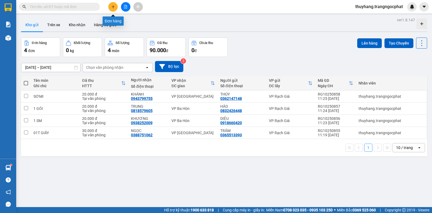
click at [115, 7] on button at bounding box center [112, 6] width 9 height 9
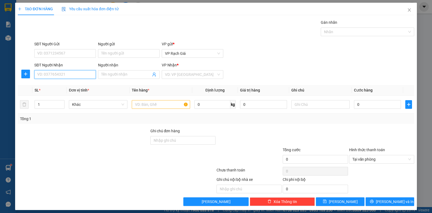
click at [77, 76] on input "SĐT Người Nhận" at bounding box center [65, 74] width 62 height 9
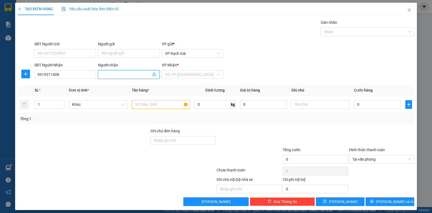
click at [120, 72] on input "Người nhận" at bounding box center [126, 75] width 50 height 6
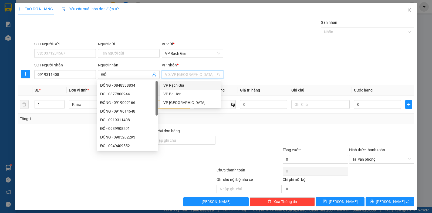
click at [176, 76] on input "search" at bounding box center [190, 74] width 51 height 8
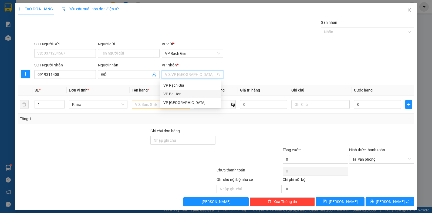
click at [173, 94] on div "VP Ba Hòn" at bounding box center [190, 94] width 54 height 6
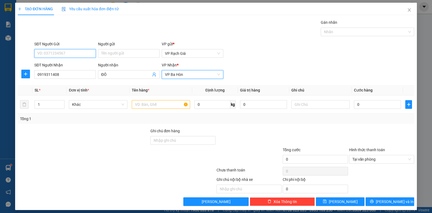
click at [69, 54] on input "SĐT Người Gửi" at bounding box center [65, 53] width 62 height 9
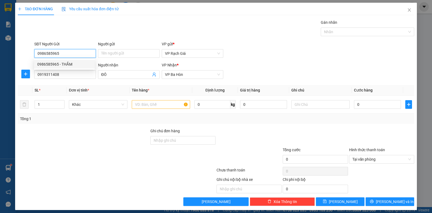
click at [64, 63] on div "0986585965 - THẮM" at bounding box center [64, 64] width 54 height 6
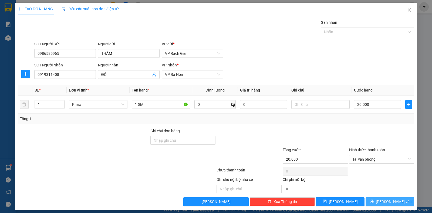
click at [382, 202] on span "[PERSON_NAME] và In" at bounding box center [395, 202] width 38 height 6
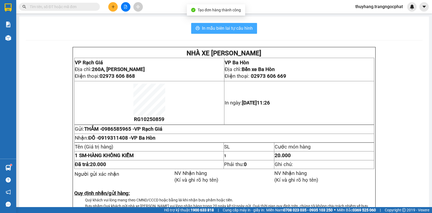
click at [226, 26] on span "In mẫu biên lai tự cấu hình" at bounding box center [227, 28] width 51 height 7
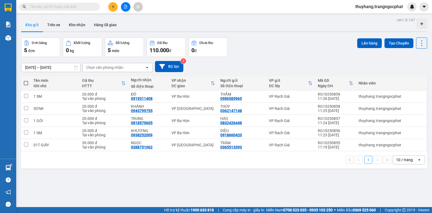
click at [80, 8] on input "text" at bounding box center [62, 7] width 64 height 6
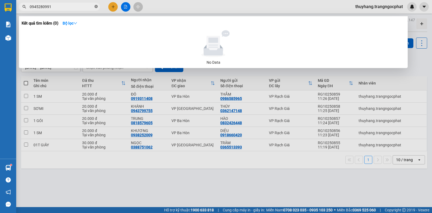
click at [96, 7] on icon "close-circle" at bounding box center [95, 6] width 3 height 3
drag, startPoint x: 68, startPoint y: 8, endPoint x: 24, endPoint y: 8, distance: 44.3
click at [24, 8] on div "0913885729" at bounding box center [52, 7] width 105 height 8
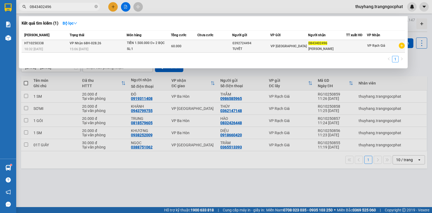
click at [319, 46] on div "0843402496" at bounding box center [326, 43] width 37 height 6
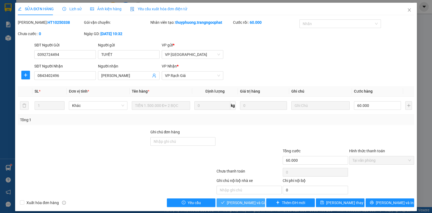
click at [232, 203] on span "[PERSON_NAME] và [PERSON_NAME] hàng" at bounding box center [253, 203] width 52 height 6
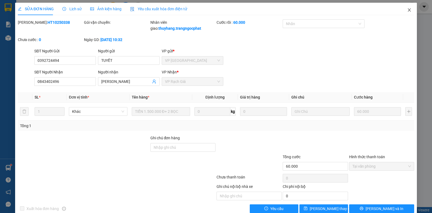
click at [407, 9] on icon "close" at bounding box center [409, 10] width 4 height 4
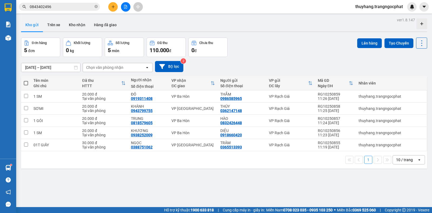
click at [74, 9] on input "0843402496" at bounding box center [62, 7] width 64 height 6
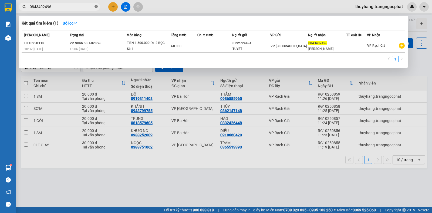
click at [96, 7] on icon "close-circle" at bounding box center [95, 6] width 3 height 3
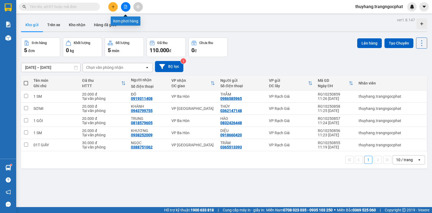
drag, startPoint x: 128, startPoint y: 7, endPoint x: 128, endPoint y: 0, distance: 6.5
click at [129, 7] on button at bounding box center [125, 6] width 9 height 9
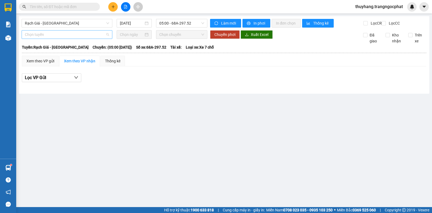
click at [49, 39] on span "Chọn tuyến" at bounding box center [67, 35] width 84 height 8
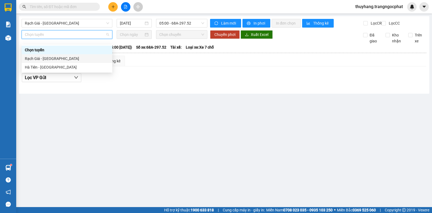
click at [39, 60] on div "Rạch Giá - [PERSON_NAME]" at bounding box center [67, 59] width 84 height 6
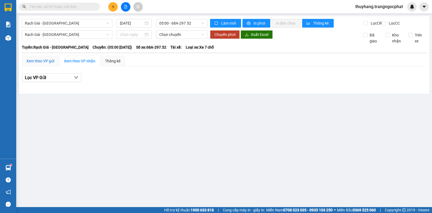
click at [36, 64] on div "Xem theo VP gửi" at bounding box center [40, 61] width 28 height 6
click at [177, 24] on span "05:00 - 68A-297.52" at bounding box center [181, 23] width 45 height 8
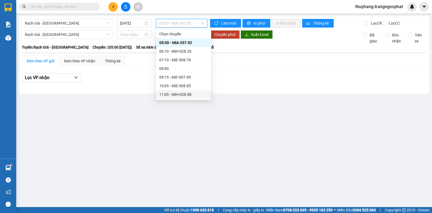
click at [173, 94] on div "11:05 - 68H-028.08" at bounding box center [183, 95] width 49 height 6
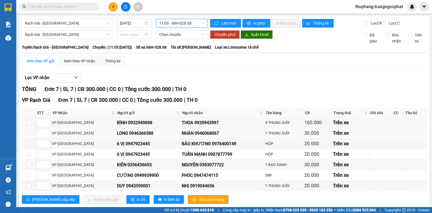
scroll to position [16, 0]
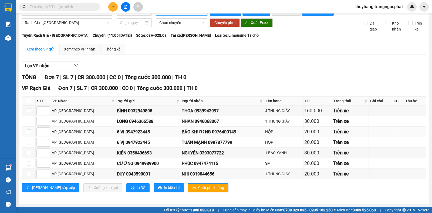
click at [29, 131] on input "checkbox" at bounding box center [29, 132] width 4 height 4
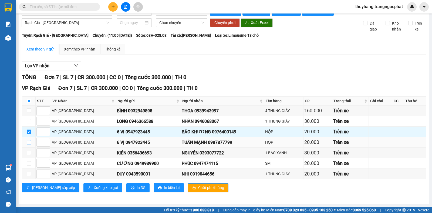
click at [28, 141] on input "checkbox" at bounding box center [29, 142] width 4 height 4
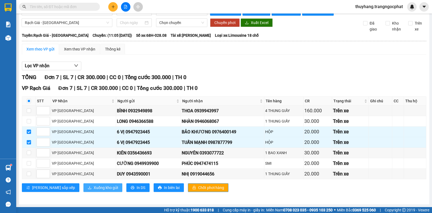
click at [94, 187] on span "Xuống kho gửi" at bounding box center [106, 188] width 24 height 6
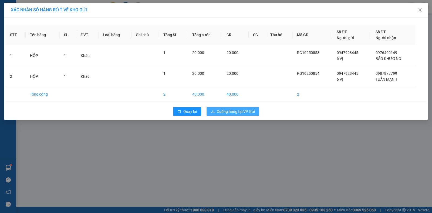
click at [231, 111] on span "Xuống hàng tại VP Gửi" at bounding box center [236, 112] width 38 height 6
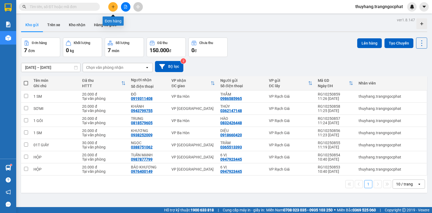
click at [116, 9] on button at bounding box center [112, 6] width 9 height 9
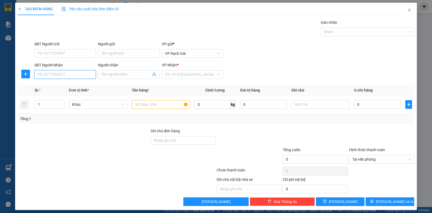
click at [63, 75] on input "SĐT Người Nhận" at bounding box center [65, 74] width 62 height 9
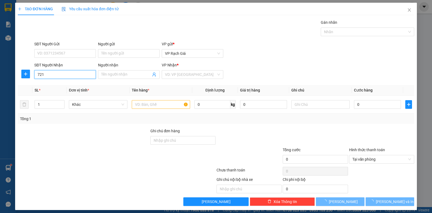
click at [66, 74] on input "721" at bounding box center [65, 74] width 62 height 9
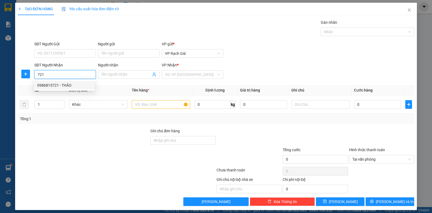
click at [55, 83] on div "0986815721 - THẢO" at bounding box center [64, 85] width 54 height 6
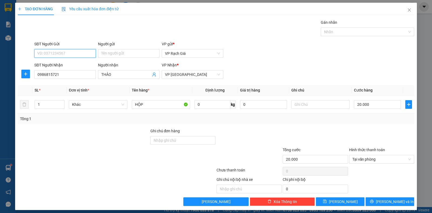
click at [60, 55] on input "SĐT Người Gửi" at bounding box center [65, 53] width 62 height 9
click at [68, 65] on div "0385032513 - KHANG" at bounding box center [64, 64] width 54 height 6
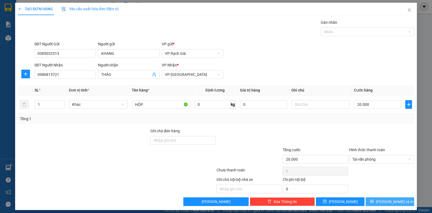
click at [389, 202] on span "[PERSON_NAME] và In" at bounding box center [395, 202] width 38 height 6
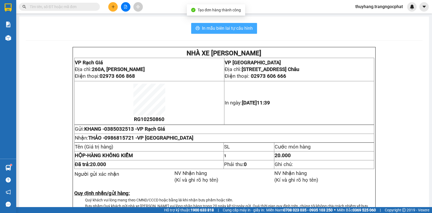
click at [235, 31] on span "In mẫu biên lai tự cấu hình" at bounding box center [227, 28] width 51 height 7
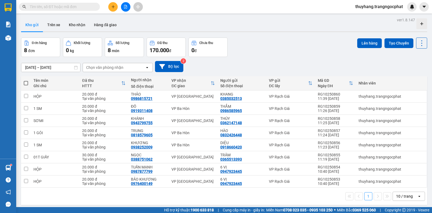
click at [112, 8] on icon "plus" at bounding box center [113, 7] width 4 height 4
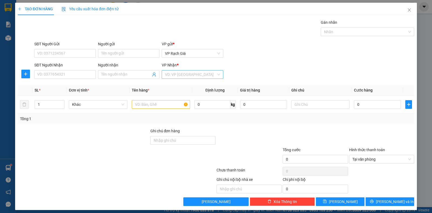
click at [170, 75] on input "search" at bounding box center [190, 74] width 51 height 8
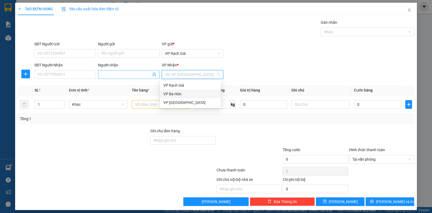
drag, startPoint x: 170, startPoint y: 91, endPoint x: 100, endPoint y: 77, distance: 71.3
click at [167, 92] on div "VP Ba Hòn" at bounding box center [190, 94] width 54 height 6
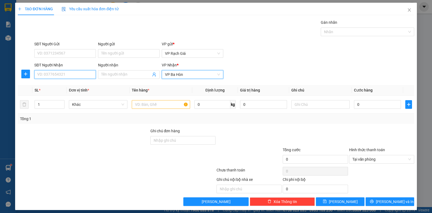
click at [69, 72] on input "SĐT Người Nhận" at bounding box center [65, 74] width 62 height 9
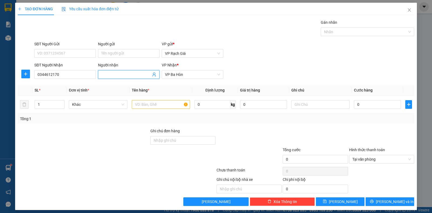
click at [129, 75] on input "Người nhận" at bounding box center [126, 75] width 50 height 6
click at [65, 54] on input "SĐT Người Gửi" at bounding box center [65, 53] width 62 height 9
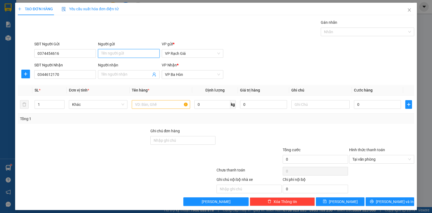
click at [128, 52] on input "Người gửi" at bounding box center [129, 53] width 62 height 9
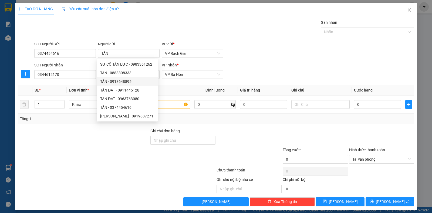
drag, startPoint x: 184, startPoint y: 86, endPoint x: 161, endPoint y: 85, distance: 23.5
click at [183, 86] on th "Tên hàng *" at bounding box center [161, 90] width 63 height 11
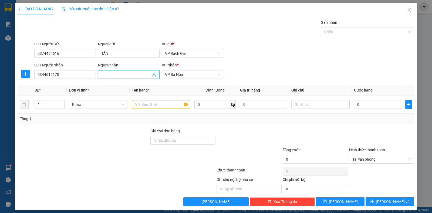
click at [134, 76] on input "Người nhận" at bounding box center [126, 75] width 50 height 6
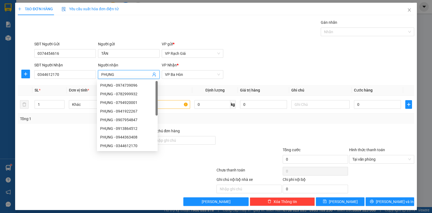
click at [251, 28] on div "Gán nhãn Nhãn" at bounding box center [224, 28] width 382 height 19
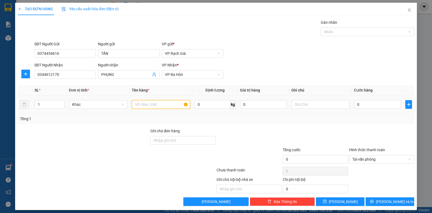
click at [165, 105] on input "text" at bounding box center [161, 104] width 58 height 9
type input "1 BỌC"
click at [366, 104] on input "0" at bounding box center [377, 104] width 47 height 9
type input "2"
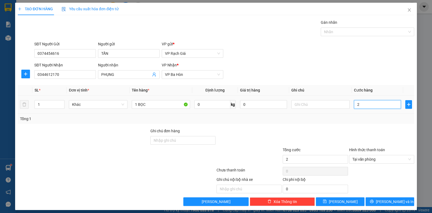
type input "20"
type input "200"
type input "2.000"
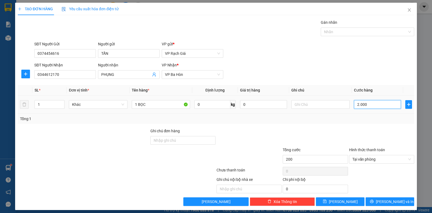
type input "2.000"
type input "20.000"
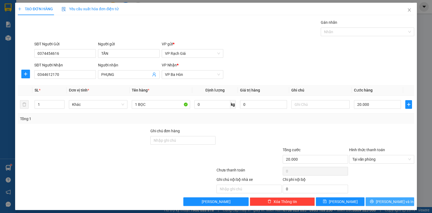
click at [381, 200] on button "[PERSON_NAME] và In" at bounding box center [390, 201] width 49 height 9
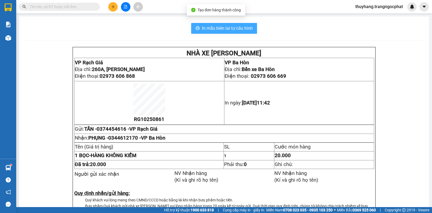
click at [210, 29] on span "In mẫu biên lai tự cấu hình" at bounding box center [227, 28] width 51 height 7
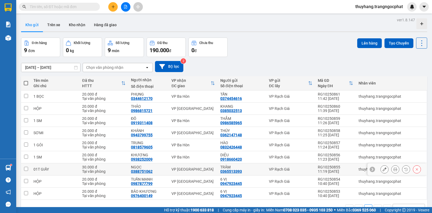
scroll to position [25, 0]
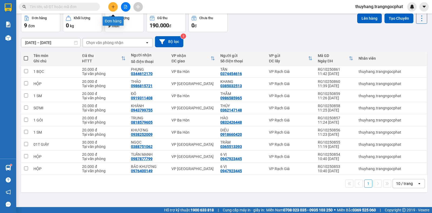
click at [113, 9] on button at bounding box center [112, 6] width 9 height 9
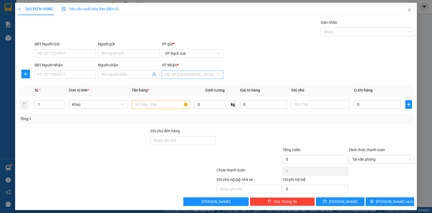
click at [176, 70] on input "search" at bounding box center [190, 74] width 51 height 8
drag, startPoint x: 172, startPoint y: 102, endPoint x: 133, endPoint y: 88, distance: 41.6
click at [172, 102] on div "VP [GEOGRAPHIC_DATA]" at bounding box center [190, 103] width 54 height 6
click at [71, 73] on input "SĐT Người Nhận" at bounding box center [65, 74] width 62 height 9
click at [56, 77] on input "03676222275" at bounding box center [65, 74] width 62 height 9
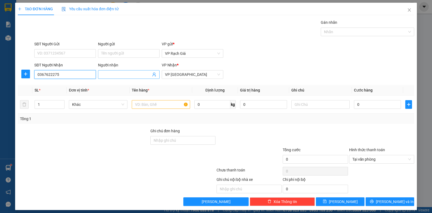
type input "0367622275"
click at [117, 75] on input "Người nhận" at bounding box center [126, 75] width 50 height 6
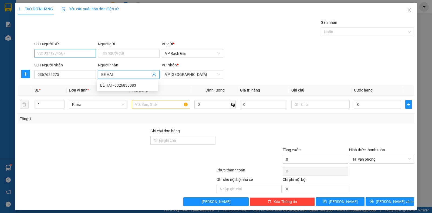
type input "BÉ HAI"
click at [63, 55] on input "SĐT Người Gửi" at bounding box center [65, 53] width 62 height 9
type input "0"
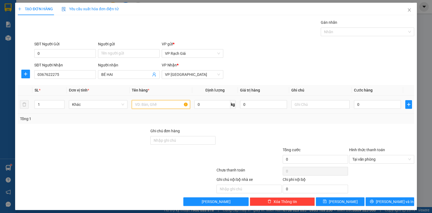
click at [146, 106] on input "text" at bounding box center [161, 104] width 58 height 9
type input "1 BAO +1 BỌC"
click at [374, 102] on input "0" at bounding box center [377, 104] width 47 height 9
type input "4"
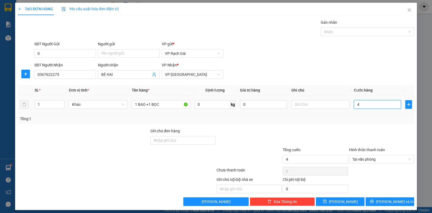
type input "40"
type input "400"
type input "4.000"
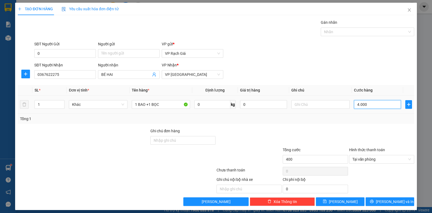
type input "4.000"
type input "40.000"
click at [54, 52] on input "0" at bounding box center [65, 53] width 62 height 9
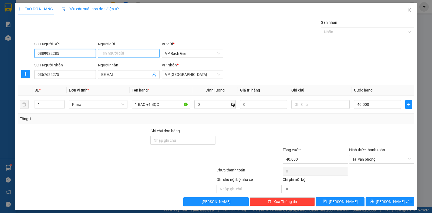
type input "0889922285"
click at [104, 50] on input "Người gửi" at bounding box center [129, 53] width 62 height 9
type input "Y"
type input "U"
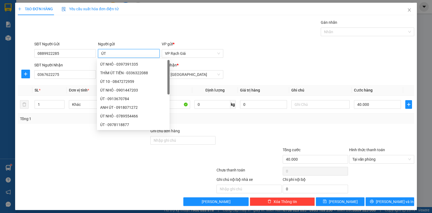
type input "ÚT"
click at [243, 32] on div "Gán nhãn Nhãn" at bounding box center [224, 28] width 382 height 19
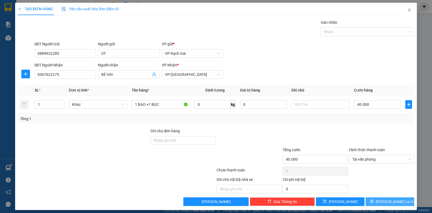
click at [373, 201] on button "[PERSON_NAME] và In" at bounding box center [390, 201] width 49 height 9
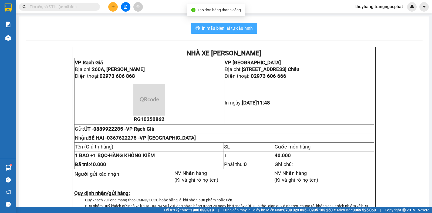
click at [218, 30] on span "In mẫu biên lai tự cấu hình" at bounding box center [227, 28] width 51 height 7
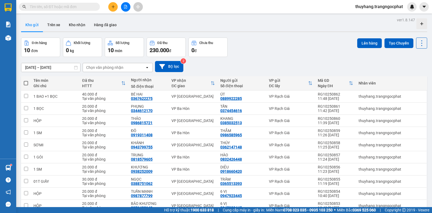
click at [110, 7] on button at bounding box center [112, 6] width 9 height 9
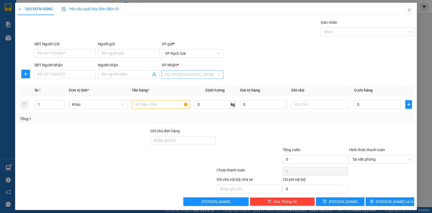
click at [181, 73] on input "search" at bounding box center [190, 74] width 51 height 8
drag, startPoint x: 175, startPoint y: 94, endPoint x: 116, endPoint y: 86, distance: 59.9
click at [157, 92] on body "Kết quả tìm kiếm ( 1 ) Bộ lọc Mã ĐH Trạng thái Món hàng Tổng cước Chưa cước Ngư…" at bounding box center [216, 106] width 432 height 213
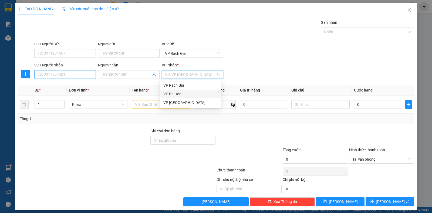
click at [74, 77] on input "SĐT Người Nhận" at bounding box center [65, 74] width 62 height 9
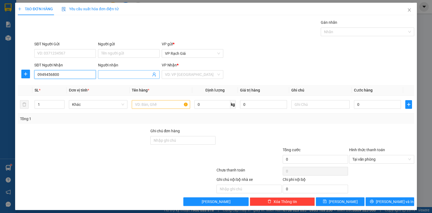
type input "0949456800"
click at [114, 74] on input "Người nhận" at bounding box center [126, 75] width 50 height 6
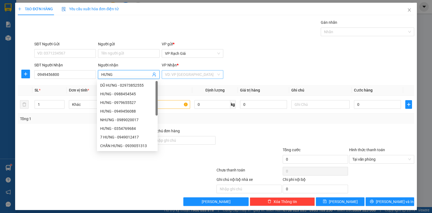
type input "HƯNG"
click at [169, 73] on input "search" at bounding box center [190, 74] width 51 height 8
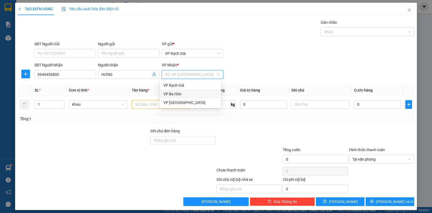
click at [175, 94] on div "VP Ba Hòn" at bounding box center [190, 94] width 54 height 6
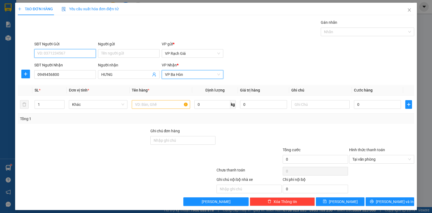
click at [78, 52] on input "SĐT Người Gửi" at bounding box center [65, 53] width 62 height 9
type input "0943435943"
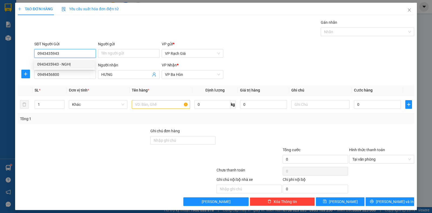
click at [69, 63] on div "0943435943 - NGHỊ" at bounding box center [64, 64] width 54 height 6
type input "NGHỊ"
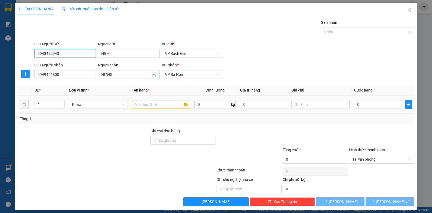
type input "80.000"
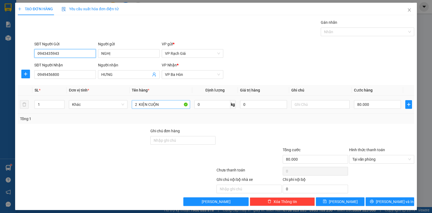
type input "0943435943"
click at [136, 104] on input "2 KIỆN CUỘN" at bounding box center [161, 104] width 58 height 9
click at [166, 105] on input "4 KIỆN CUỘN" at bounding box center [161, 104] width 58 height 9
type input "4 KIỆN"
type input "1"
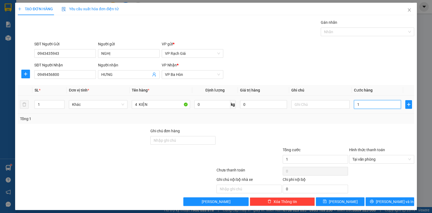
type input "14"
type input "140"
type input "1.400"
type input "14.000"
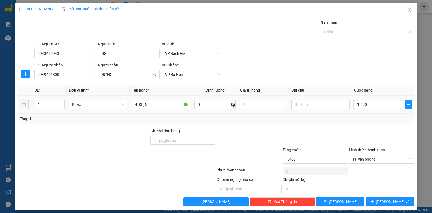
type input "14.000"
type input "1.400"
type input "140"
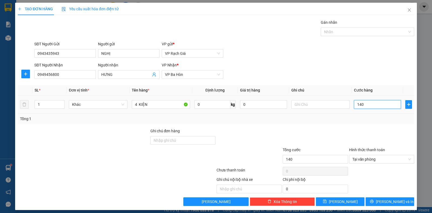
type input "14"
type input "1"
type input "0"
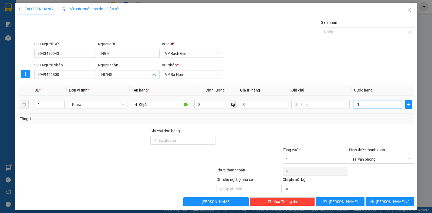
type input "0"
type input "1"
type input "01"
type input "0"
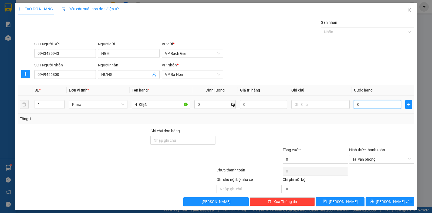
click at [354, 105] on input "0" at bounding box center [377, 104] width 47 height 9
type input "10"
type input "150"
type input "1.500"
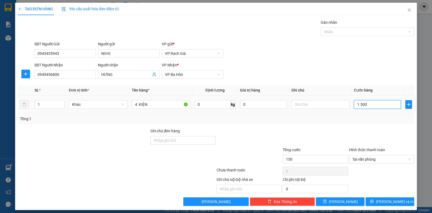
type input "1.500"
type input "15.000"
type input "150.000"
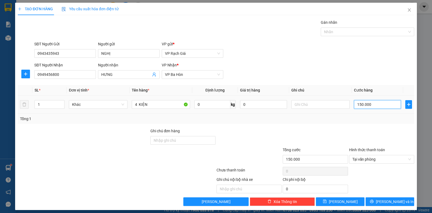
type input "1.500.000"
type input "150.000"
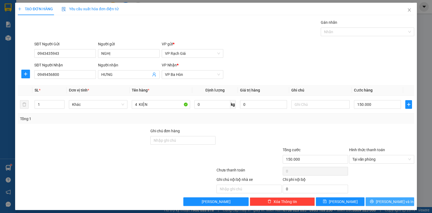
click at [385, 200] on span "[PERSON_NAME] và In" at bounding box center [395, 202] width 38 height 6
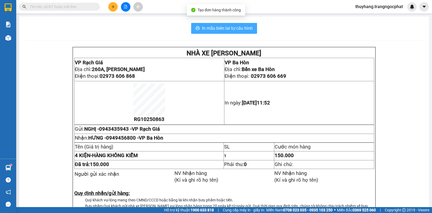
click at [215, 31] on span "In mẫu biên lai tự cấu hình" at bounding box center [227, 28] width 51 height 7
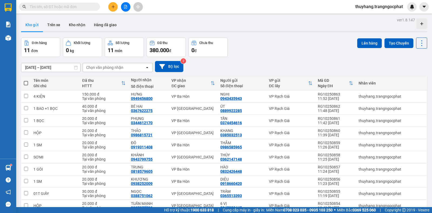
click at [113, 6] on icon "plus" at bounding box center [113, 7] width 4 height 4
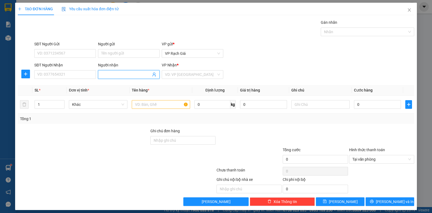
click at [111, 76] on input "Người nhận" at bounding box center [126, 75] width 50 height 6
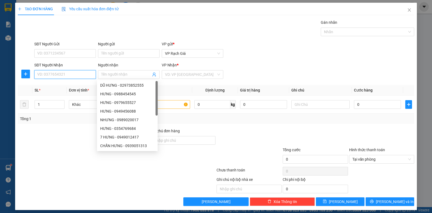
click at [83, 77] on input "SĐT Người Nhận" at bounding box center [65, 74] width 62 height 9
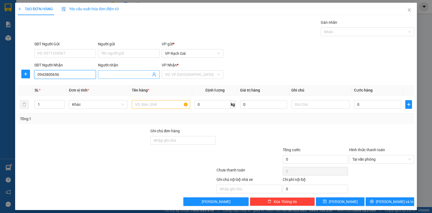
type input "0943800656"
click at [117, 75] on input "Người nhận" at bounding box center [126, 75] width 50 height 6
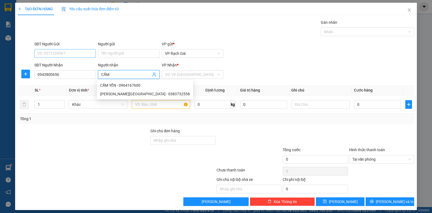
type input "CẨM"
click at [82, 54] on input "SĐT Người Gửi" at bounding box center [65, 53] width 62 height 9
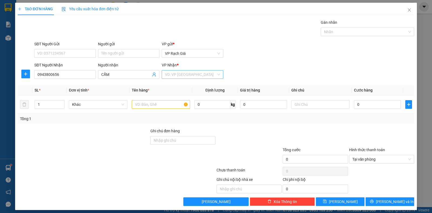
click at [175, 73] on input "search" at bounding box center [190, 74] width 51 height 8
click at [179, 94] on div "VP Ba Hòn" at bounding box center [190, 94] width 54 height 6
click at [64, 49] on input "SĐT Người Gửi" at bounding box center [65, 53] width 62 height 9
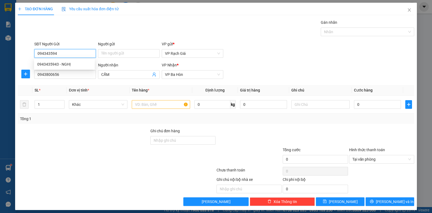
type input "0943435943"
click at [68, 65] on div "0943435943 - NGHỊ" at bounding box center [64, 64] width 54 height 6
type input "NGHỊ"
type input "150.000"
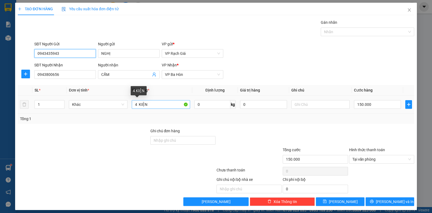
type input "0943435943"
click at [134, 105] on input "4 KIỆN" at bounding box center [161, 104] width 58 height 9
click at [135, 106] on input "4 KIỆN" at bounding box center [161, 104] width 58 height 9
type input "3 KIỆN"
click at [375, 106] on input "150.000" at bounding box center [377, 104] width 47 height 9
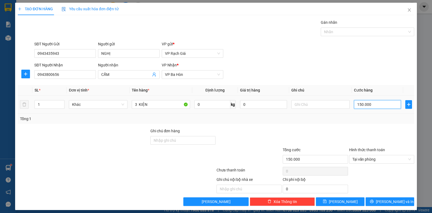
type input "9"
type input "90"
type input "900"
type input "9.000"
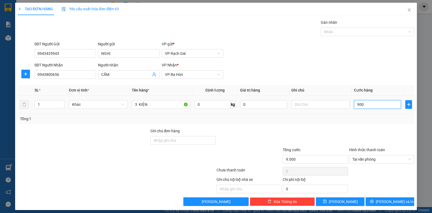
type input "9.000"
type input "90.000"
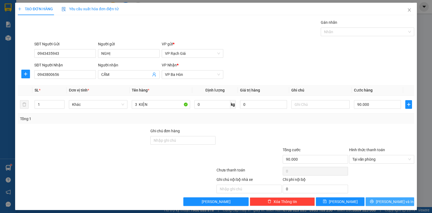
click at [385, 202] on span "[PERSON_NAME] và In" at bounding box center [395, 202] width 38 height 6
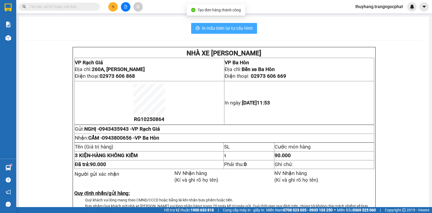
click at [226, 30] on span "In mẫu biên lai tự cấu hình" at bounding box center [227, 28] width 51 height 7
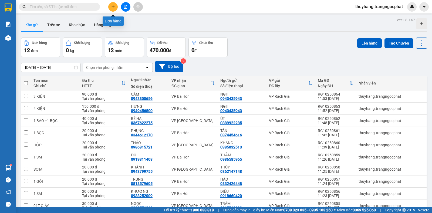
click at [112, 9] on button at bounding box center [112, 6] width 9 height 9
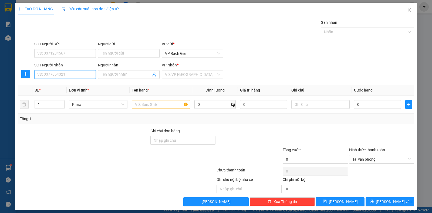
click at [71, 77] on input "SĐT Người Nhận" at bounding box center [65, 74] width 62 height 9
type input "0965947978"
click at [66, 85] on div "0965947978 - GIA MINH" at bounding box center [64, 85] width 54 height 6
type input "[PERSON_NAME]"
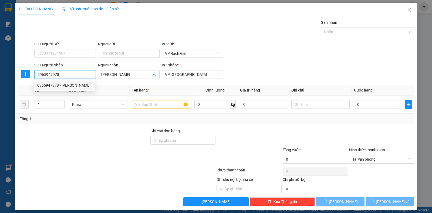
type input "20.000"
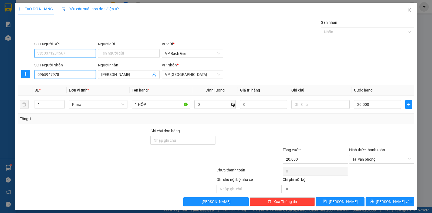
type input "0965947978"
click at [77, 52] on input "SĐT Người Gửi" at bounding box center [65, 53] width 62 height 9
click at [70, 64] on div "0919844833 - HÙNG PHONG" at bounding box center [64, 64] width 54 height 6
type input "0919844833"
type input "[PERSON_NAME]"
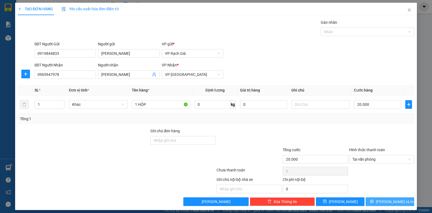
click at [390, 200] on span "[PERSON_NAME] và In" at bounding box center [395, 202] width 38 height 6
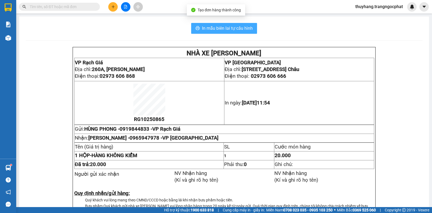
click at [233, 27] on span "In mẫu biên lai tự cấu hình" at bounding box center [227, 28] width 51 height 7
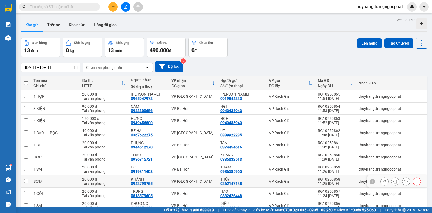
scroll to position [35, 0]
click at [112, 7] on icon "plus" at bounding box center [113, 7] width 4 height 4
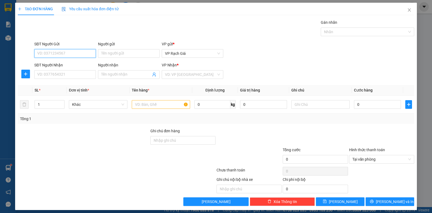
click at [49, 54] on input "SĐT Người Gửi" at bounding box center [65, 53] width 62 height 9
drag, startPoint x: 52, startPoint y: 74, endPoint x: 65, endPoint y: 69, distance: 13.4
click at [52, 73] on input "SĐT Người Nhận" at bounding box center [65, 74] width 62 height 9
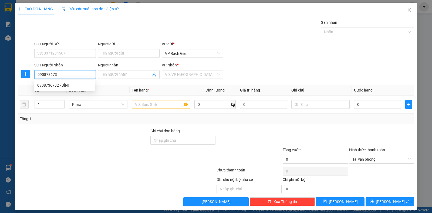
type input "0908736732"
click at [65, 83] on div "0908736732 - BÌNH" at bounding box center [64, 85] width 54 height 6
type input "BÌNH"
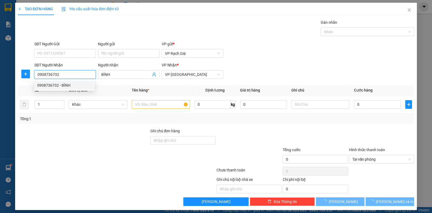
type input "30.000"
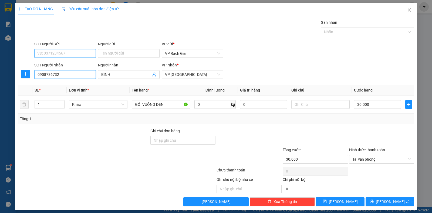
type input "0908736732"
click at [63, 52] on input "SĐT Người Gửi" at bounding box center [65, 53] width 62 height 9
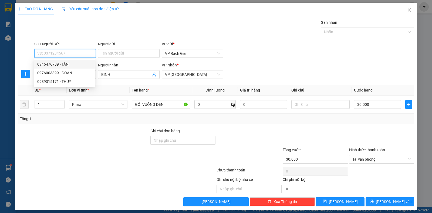
click at [65, 64] on div "0946476789 - TẤN" at bounding box center [64, 64] width 54 height 6
type input "0946476789"
type input "TẤN"
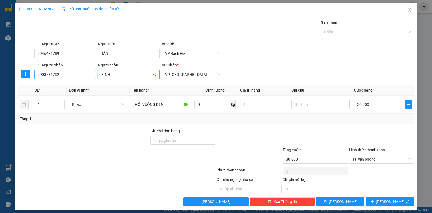
drag, startPoint x: 103, startPoint y: 76, endPoint x: 82, endPoint y: 77, distance: 21.1
click at [82, 77] on div "SĐT Người Nhận 0908736732 Người nhận BÌNH BÌNH VP Nhận * VP Hà Tiên" at bounding box center [224, 71] width 382 height 19
type input "LƯỢM"
click at [264, 45] on div "SĐT Người Gửi 0946476789 Người gửi TẤN VP gửi * VP Rạch Giá" at bounding box center [224, 50] width 382 height 19
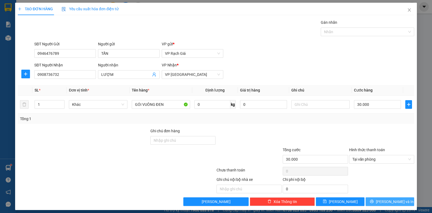
click at [398, 201] on button "[PERSON_NAME] và In" at bounding box center [390, 201] width 49 height 9
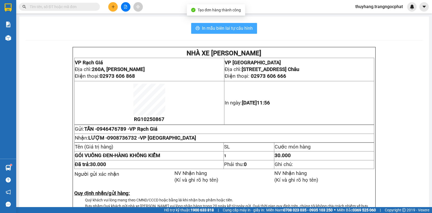
click at [236, 29] on span "In mẫu biên lai tự cấu hình" at bounding box center [227, 28] width 51 height 7
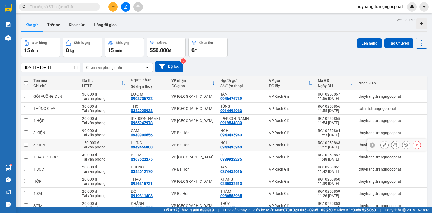
click at [26, 145] on input "checkbox" at bounding box center [26, 145] width 4 height 4
checkbox input "true"
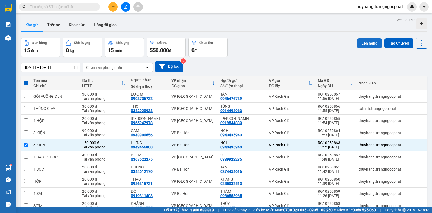
click at [366, 45] on button "Lên hàng" at bounding box center [369, 43] width 25 height 10
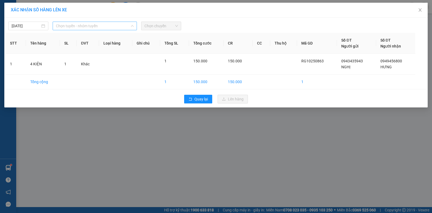
drag, startPoint x: 97, startPoint y: 26, endPoint x: 95, endPoint y: 28, distance: 3.1
click at [97, 26] on span "Chọn tuyến - nhóm tuyến" at bounding box center [95, 26] width 78 height 8
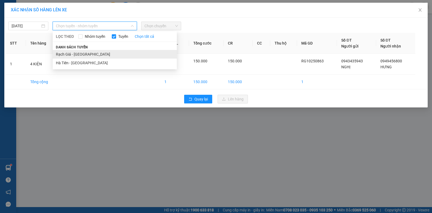
click at [71, 55] on li "Rạch Giá - [PERSON_NAME]" at bounding box center [115, 54] width 124 height 9
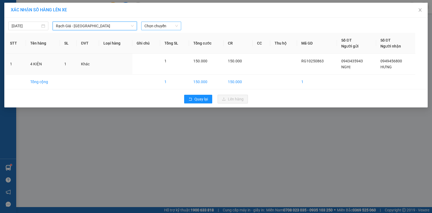
click at [150, 28] on span "Chọn chuyến" at bounding box center [160, 26] width 33 height 8
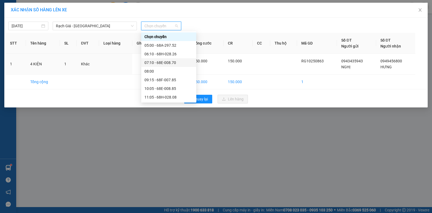
scroll to position [54, 0]
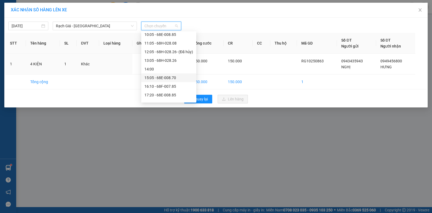
click at [154, 78] on div "15:05 - 68E-008.70" at bounding box center [168, 78] width 49 height 6
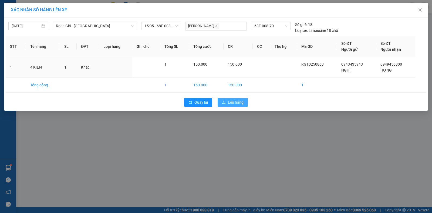
click at [234, 103] on span "Lên hàng" at bounding box center [236, 102] width 16 height 6
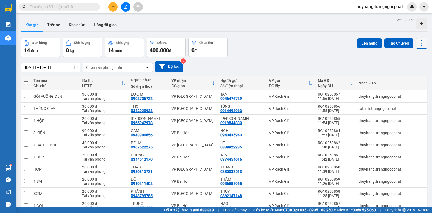
click at [418, 43] on icon at bounding box center [422, 43] width 8 height 8
click at [411, 77] on span "Làm mới" at bounding box center [409, 77] width 15 height 5
click at [418, 46] on icon at bounding box center [422, 43] width 8 height 8
click at [408, 77] on span "Làm mới" at bounding box center [409, 77] width 15 height 5
drag, startPoint x: 419, startPoint y: 41, endPoint x: 415, endPoint y: 49, distance: 9.3
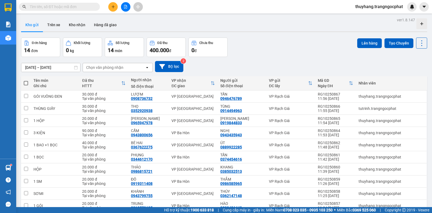
click at [418, 41] on icon at bounding box center [422, 43] width 8 height 8
click at [408, 78] on span "Làm mới" at bounding box center [409, 77] width 15 height 5
click at [418, 41] on icon at bounding box center [422, 43] width 8 height 8
drag, startPoint x: 411, startPoint y: 77, endPoint x: 401, endPoint y: 79, distance: 9.4
click at [411, 77] on span "Làm mới" at bounding box center [409, 77] width 15 height 5
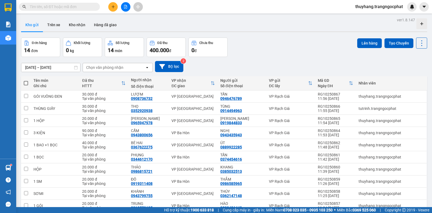
drag, startPoint x: 113, startPoint y: 8, endPoint x: 113, endPoint y: 5, distance: 3.2
click at [113, 5] on button at bounding box center [112, 6] width 9 height 9
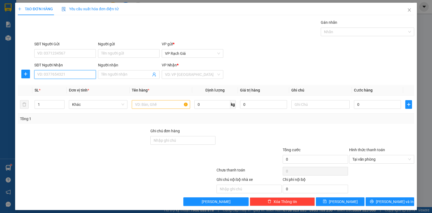
click at [43, 76] on input "SĐT Người Nhận" at bounding box center [65, 74] width 62 height 9
type input "0365542558"
click at [51, 86] on div "0365542558 - NGOAN" at bounding box center [64, 85] width 54 height 6
type input "NGOAN"
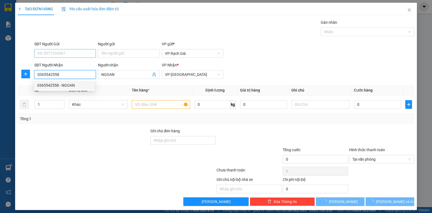
type input "20.000"
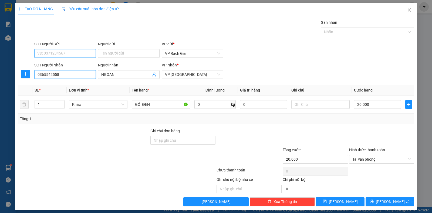
type input "0365542558"
click at [54, 53] on input "SĐT Người Gửi" at bounding box center [65, 53] width 62 height 9
drag, startPoint x: 62, startPoint y: 65, endPoint x: 252, endPoint y: 135, distance: 203.3
click at [63, 65] on div "0943778730 - THÀNH THÁI" at bounding box center [64, 64] width 54 height 6
type input "0943778730"
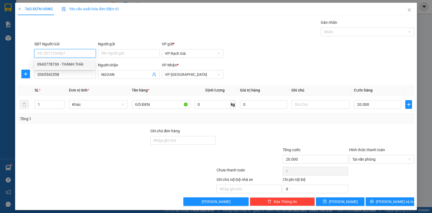
type input "THÀNH THÁI"
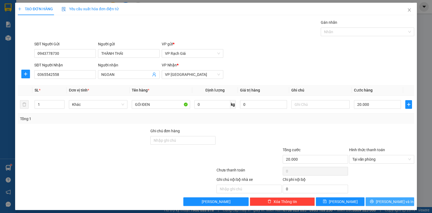
click at [380, 203] on button "[PERSON_NAME] và In" at bounding box center [390, 201] width 49 height 9
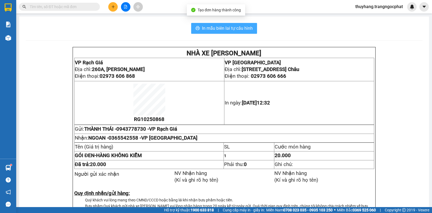
click at [237, 28] on span "In mẫu biên lai tự cấu hình" at bounding box center [227, 28] width 51 height 7
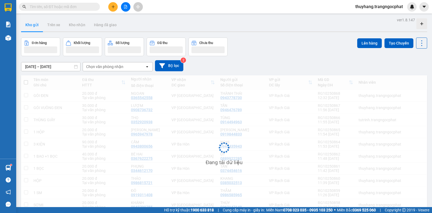
click at [112, 12] on div "Kết quả tìm kiếm ( 1 ) Bộ lọc Mã ĐH Trạng thái Món hàng Tổng cước Chưa cước Ngư…" at bounding box center [216, 6] width 432 height 13
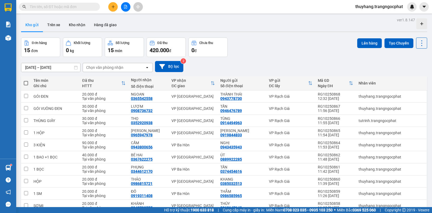
click at [114, 8] on icon "plus" at bounding box center [113, 7] width 4 height 4
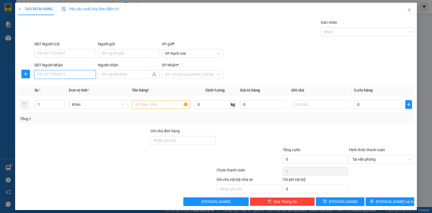
click at [61, 73] on input "SĐT Người Nhận" at bounding box center [65, 74] width 62 height 9
type input "0941945009"
click at [59, 90] on div "0941945009 0941945009 - MINH GIÀU" at bounding box center [64, 85] width 61 height 11
click at [59, 85] on th "SL *" at bounding box center [49, 90] width 34 height 11
click at [57, 52] on input "SĐT Người Gửi" at bounding box center [65, 53] width 62 height 9
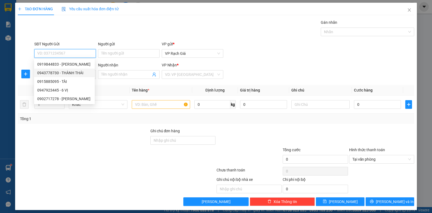
click at [59, 73] on div "0943778730 - THÀNH THÁI" at bounding box center [64, 73] width 54 height 6
type input "0943778730"
type input "THÀNH THÁI"
type input "20.000"
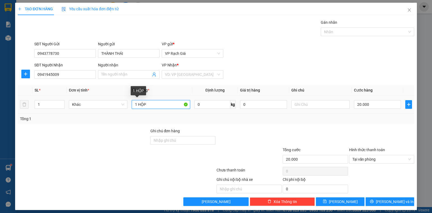
click at [153, 102] on input "1 HỘP" at bounding box center [161, 104] width 58 height 9
type input "1 GÓI"
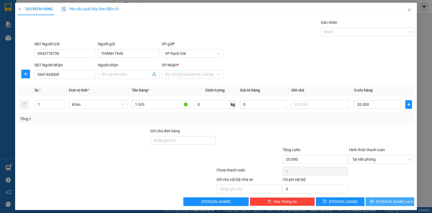
click at [390, 200] on span "[PERSON_NAME] và In" at bounding box center [395, 202] width 38 height 6
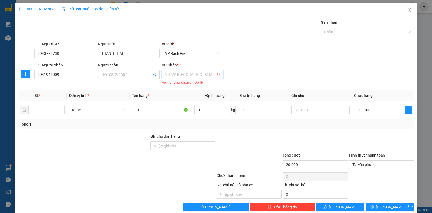
drag, startPoint x: 200, startPoint y: 75, endPoint x: 188, endPoint y: 83, distance: 14.6
click at [199, 75] on input "search" at bounding box center [190, 74] width 51 height 8
drag, startPoint x: 177, startPoint y: 104, endPoint x: 269, endPoint y: 129, distance: 95.7
click at [179, 104] on div "VP [PERSON_NAME]" at bounding box center [190, 103] width 54 height 6
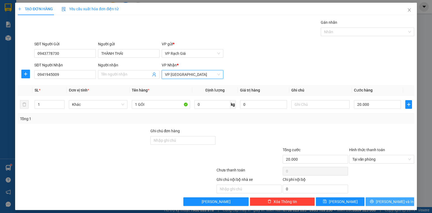
click at [389, 203] on span "[PERSON_NAME] và In" at bounding box center [395, 202] width 38 height 6
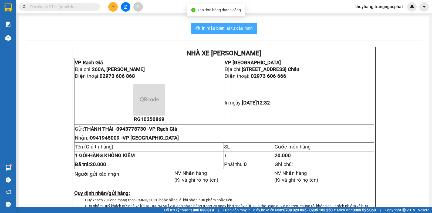
click at [233, 33] on button "In mẫu biên lai tự cấu hình" at bounding box center [224, 28] width 66 height 11
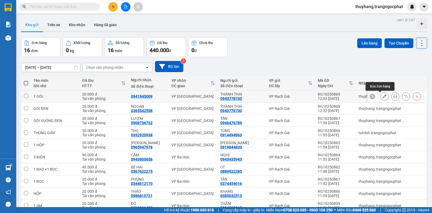
click at [383, 97] on icon at bounding box center [385, 96] width 4 height 4
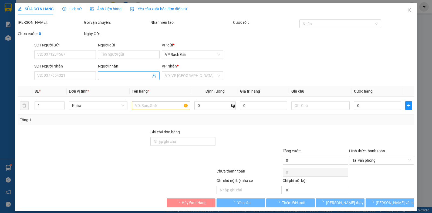
click at [107, 76] on input "Người nhận" at bounding box center [126, 76] width 50 height 6
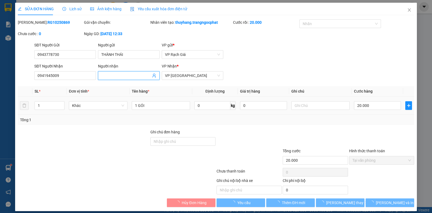
type input "0943778730"
type input "THÀNH THÁI"
type input "0941945009"
type input "20.000"
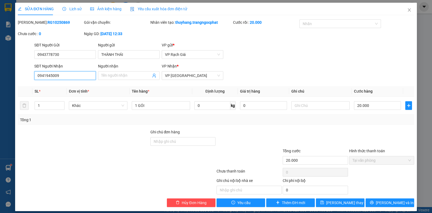
click at [80, 75] on input "0941945009" at bounding box center [65, 75] width 62 height 9
click at [121, 77] on input "Người nhận" at bounding box center [126, 76] width 50 height 6
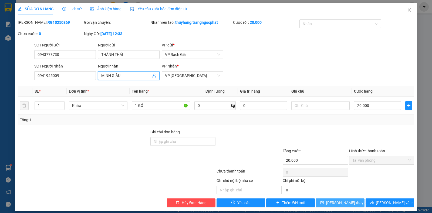
type input "MINH GIÀU"
click at [353, 201] on button "[PERSON_NAME] đổi" at bounding box center [340, 202] width 49 height 9
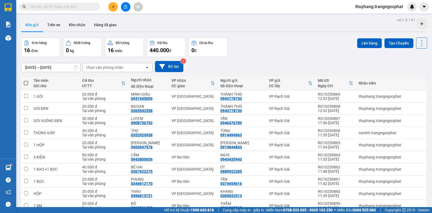
click at [114, 9] on button at bounding box center [112, 6] width 9 height 9
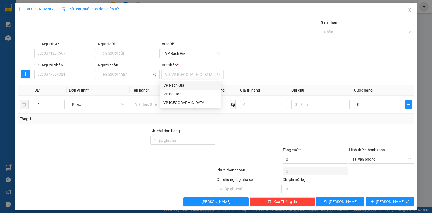
click at [190, 75] on input "search" at bounding box center [190, 74] width 51 height 8
drag, startPoint x: 175, startPoint y: 103, endPoint x: 160, endPoint y: 99, distance: 15.3
click at [173, 104] on div "VP [PERSON_NAME]" at bounding box center [190, 103] width 54 height 6
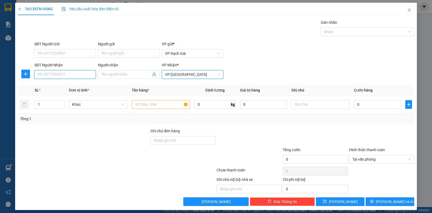
click at [62, 76] on input "SĐT Người Nhận" at bounding box center [65, 74] width 62 height 9
type input "0948545427"
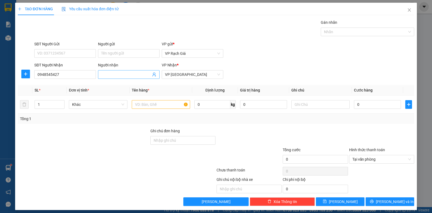
click at [125, 75] on input "Người nhận" at bounding box center [126, 75] width 50 height 6
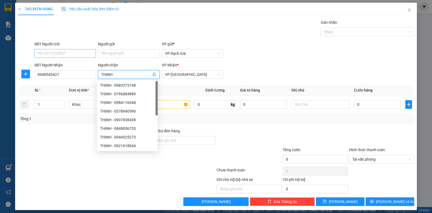
type input "THỊNH"
click at [72, 55] on input "SĐT Người Gửi" at bounding box center [65, 53] width 62 height 9
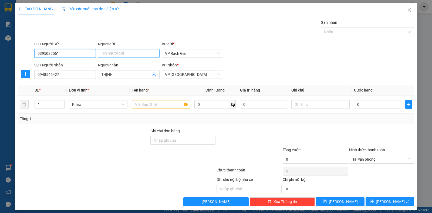
type input "0395039561"
drag, startPoint x: 132, startPoint y: 52, endPoint x: 134, endPoint y: 41, distance: 11.0
click at [131, 52] on input "Người gửi" at bounding box center [129, 53] width 62 height 9
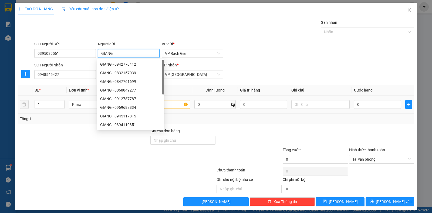
type input "GIANG"
click at [171, 105] on input "text" at bounding box center [161, 104] width 58 height 9
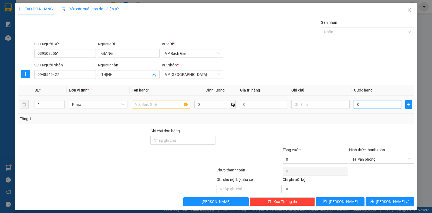
click at [379, 104] on input "0" at bounding box center [377, 104] width 47 height 9
type input "3"
type input "30"
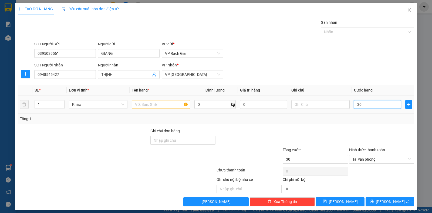
type input "300"
type input "3.000"
type input "30.000"
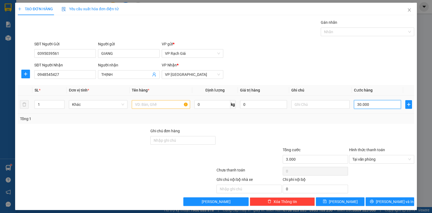
type input "30.000"
click at [148, 102] on input "text" at bounding box center [161, 104] width 58 height 9
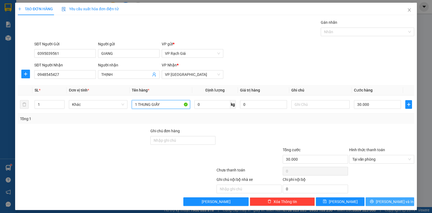
type input "1 THUNG GIẤY"
click at [389, 202] on span "[PERSON_NAME] và In" at bounding box center [395, 202] width 38 height 6
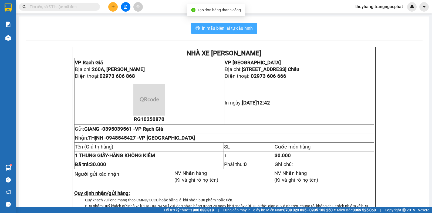
click at [210, 29] on span "In mẫu biên lai tự cấu hình" at bounding box center [227, 28] width 51 height 7
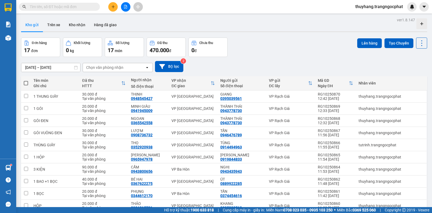
click at [85, 7] on input "text" at bounding box center [62, 7] width 64 height 6
click at [68, 9] on input "text" at bounding box center [62, 7] width 64 height 6
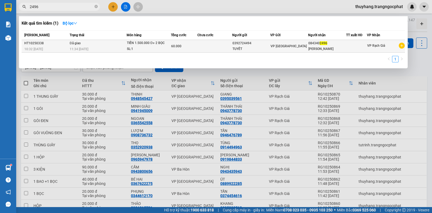
type input "2496"
click at [179, 46] on span "60.000" at bounding box center [176, 46] width 10 height 4
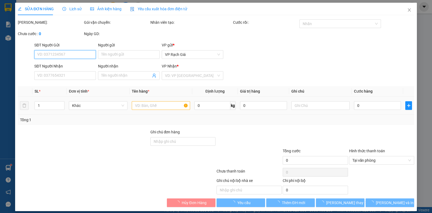
type input "0392724494"
type input "TUYẾT"
type input "0843402496"
type input "TRẦN KIM EM"
type input "60.000"
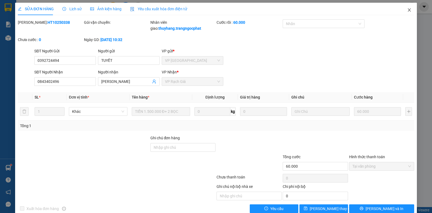
click at [407, 9] on icon "close" at bounding box center [409, 10] width 4 height 4
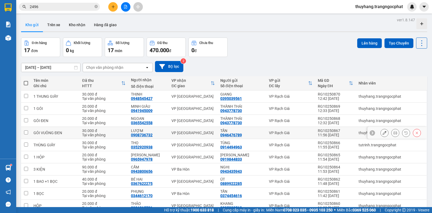
scroll to position [27, 0]
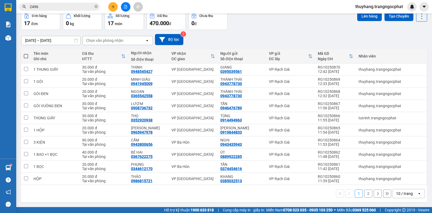
click at [407, 193] on div "10 / trang" at bounding box center [404, 193] width 17 height 5
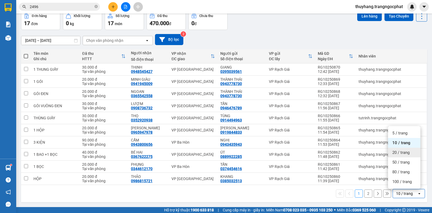
click at [397, 155] on span "20 / trang" at bounding box center [400, 152] width 17 height 5
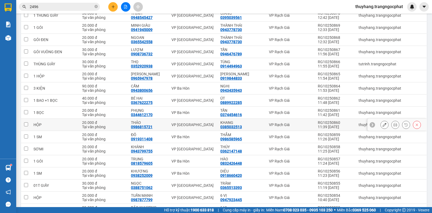
scroll to position [0, 0]
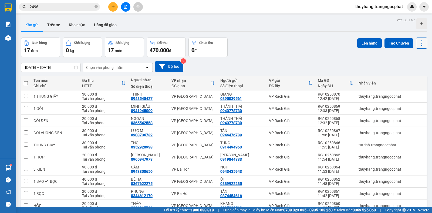
click at [418, 44] on icon at bounding box center [422, 43] width 8 height 8
click at [408, 78] on span "Làm mới" at bounding box center [409, 77] width 15 height 5
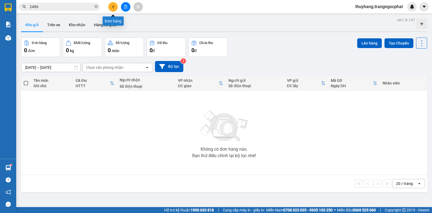
click at [112, 6] on icon "plus" at bounding box center [113, 7] width 4 height 4
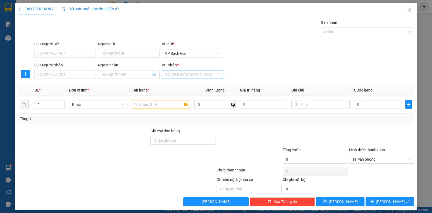
click at [176, 74] on input "search" at bounding box center [190, 74] width 51 height 8
click at [173, 103] on div "VP [PERSON_NAME]" at bounding box center [190, 103] width 54 height 6
click at [65, 73] on input "SĐT Người Nhận" at bounding box center [65, 74] width 62 height 9
type input "1"
click at [148, 105] on input "text" at bounding box center [161, 104] width 58 height 9
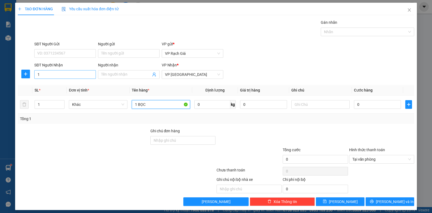
type input "1 BỌC"
click at [46, 76] on input "1" at bounding box center [65, 74] width 62 height 9
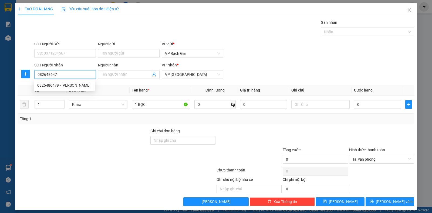
type input "0826486479"
click at [47, 86] on div "0826486479 - GIA BẢO" at bounding box center [64, 85] width 54 height 6
type input "GIA BẢO"
type input "20.000"
type input "0826486479"
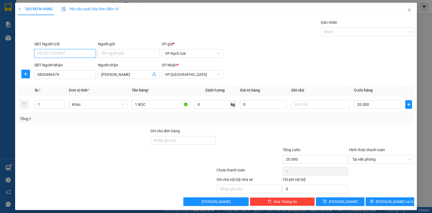
click at [59, 53] on input "SĐT Người Gửi" at bounding box center [65, 53] width 62 height 9
type input "0352174568"
click at [113, 53] on input "Người gửi" at bounding box center [129, 53] width 62 height 9
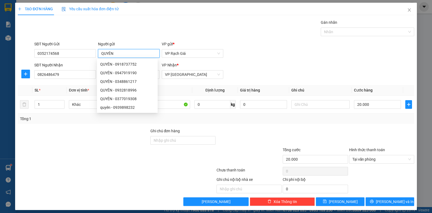
type input "QUYÊN"
click at [251, 38] on div "Gán nhãn Nhãn" at bounding box center [224, 28] width 382 height 19
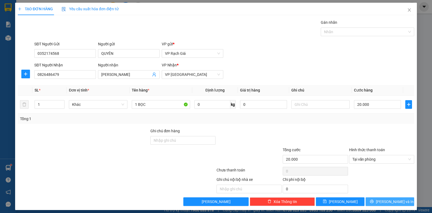
click at [380, 203] on button "[PERSON_NAME] và In" at bounding box center [390, 201] width 49 height 9
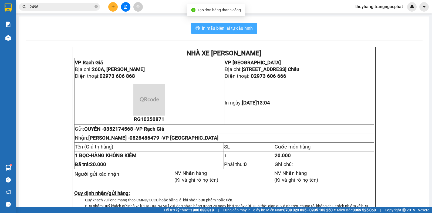
click at [241, 30] on span "In mẫu biên lai tự cấu hình" at bounding box center [227, 28] width 51 height 7
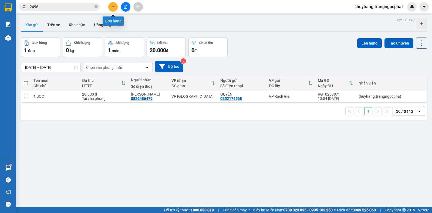
click at [113, 8] on icon "plus" at bounding box center [113, 7] width 4 height 4
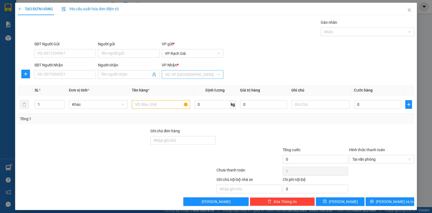
click at [194, 74] on input "search" at bounding box center [190, 74] width 51 height 8
click at [174, 103] on div "VP [PERSON_NAME]" at bounding box center [190, 103] width 54 height 6
click at [79, 76] on input "SĐT Người Nhận" at bounding box center [65, 74] width 62 height 9
click at [48, 76] on input "0" at bounding box center [65, 74] width 62 height 9
type input "0963925442"
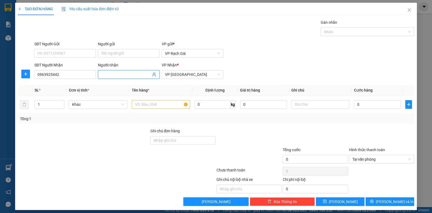
click at [114, 74] on input "Người nhận" at bounding box center [126, 75] width 50 height 6
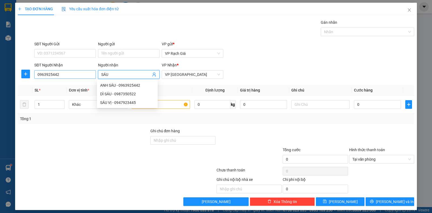
type input "SÁU"
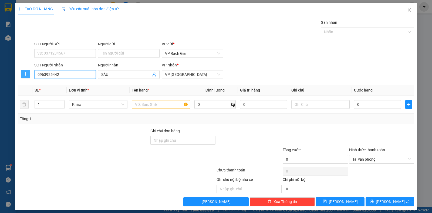
drag, startPoint x: 64, startPoint y: 75, endPoint x: 25, endPoint y: 75, distance: 38.3
click at [25, 75] on div "SĐT Người Nhận 0963925442 0963925442 Người nhận SÁU VP Nhận * VP Hà Tiên" at bounding box center [215, 71] width 397 height 19
type input "0974777387"
drag, startPoint x: 118, startPoint y: 73, endPoint x: 91, endPoint y: 80, distance: 28.0
click at [91, 80] on div "SĐT Người Nhận 0974777387 Người nhận SÁU VP Nhận * VP Hà Tiên" at bounding box center [224, 71] width 382 height 19
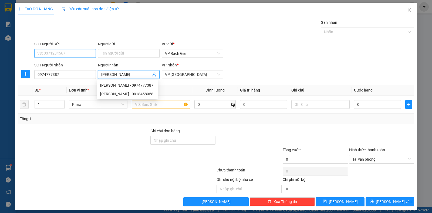
type input "MINH ANH"
click at [59, 52] on input "SĐT Người Gửi" at bounding box center [65, 53] width 62 height 9
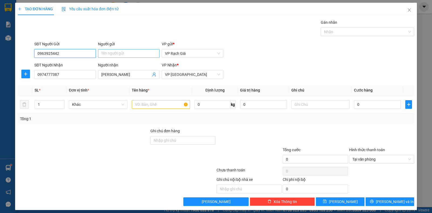
type input "0963925442"
click at [121, 55] on input "Người gửi" at bounding box center [129, 53] width 62 height 9
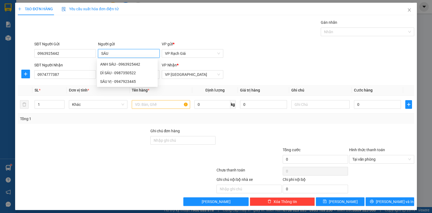
type input "SÁU"
click at [255, 52] on div "SĐT Người Gửi 0963925442 Người gửi SÁU VP gửi * VP Rạch Giá" at bounding box center [224, 50] width 382 height 19
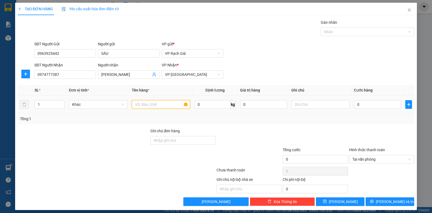
click at [163, 106] on input "text" at bounding box center [161, 104] width 58 height 9
type input "1 THUNG XỐP"
click at [367, 108] on input "0" at bounding box center [377, 104] width 47 height 9
type input "3"
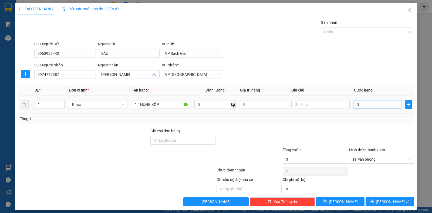
type input "30"
type input "300"
type input "3.000"
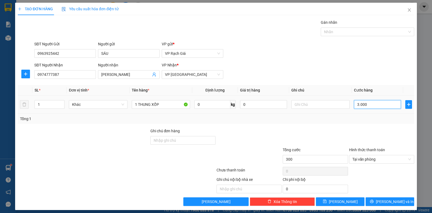
type input "3.000"
type input "30.000"
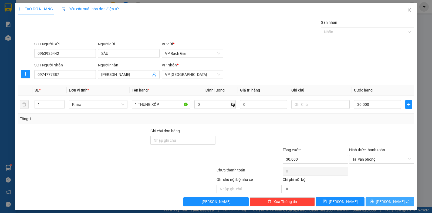
click at [390, 200] on span "[PERSON_NAME] và In" at bounding box center [395, 202] width 38 height 6
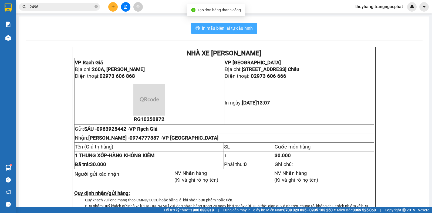
click at [215, 29] on span "In mẫu biên lai tự cấu hình" at bounding box center [227, 28] width 51 height 7
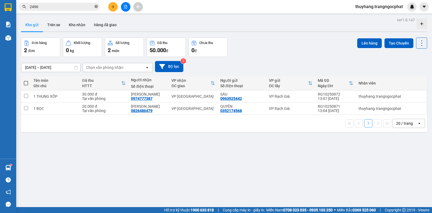
click at [95, 6] on icon "close-circle" at bounding box center [95, 6] width 3 height 3
click at [82, 6] on input "text" at bounding box center [62, 7] width 64 height 6
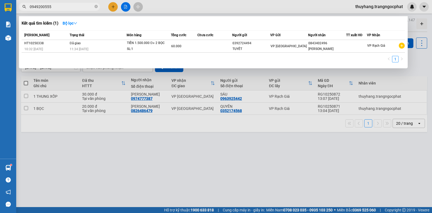
type input "0949200555"
click at [305, 151] on div at bounding box center [216, 106] width 432 height 213
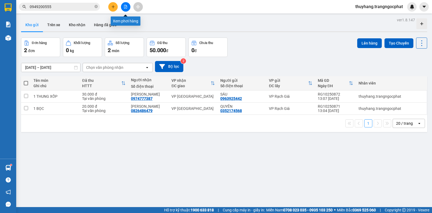
click at [126, 9] on button at bounding box center [125, 6] width 9 height 9
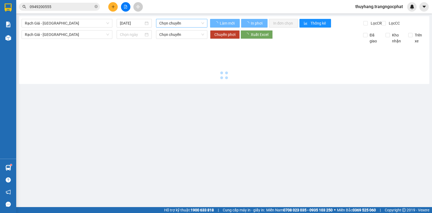
click at [168, 23] on span "Chọn chuyến" at bounding box center [181, 23] width 45 height 8
click at [164, 24] on span "Chọn chuyến" at bounding box center [181, 23] width 45 height 8
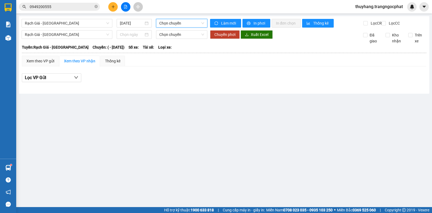
click at [175, 22] on span "Chọn chuyến" at bounding box center [181, 23] width 45 height 8
drag, startPoint x: 161, startPoint y: 70, endPoint x: 150, endPoint y: 63, distance: 13.2
click at [161, 66] on div "Xem theo VP gửi Xem theo VP nhận Thống kê" at bounding box center [224, 61] width 404 height 11
click at [169, 22] on span "Chọn chuyến" at bounding box center [181, 23] width 45 height 8
click at [167, 23] on span "05:00 - 68A-297.52" at bounding box center [181, 23] width 45 height 8
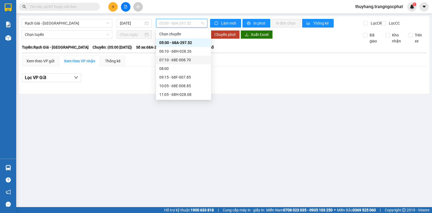
scroll to position [27, 0]
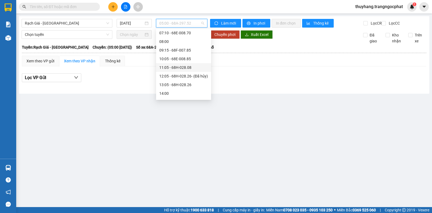
click at [167, 68] on div "11:05 - 68H-028.08" at bounding box center [183, 68] width 49 height 6
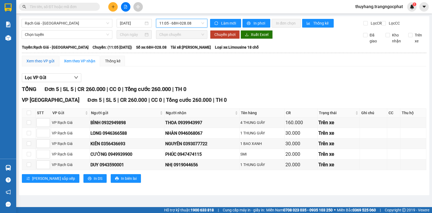
click at [37, 63] on div "Xem theo VP gửi" at bounding box center [40, 61] width 28 height 6
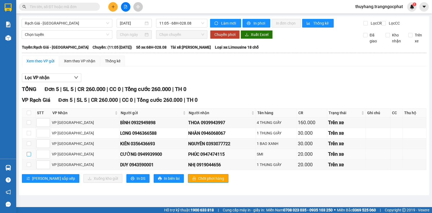
click at [29, 156] on input "checkbox" at bounding box center [29, 154] width 4 height 4
checkbox input "true"
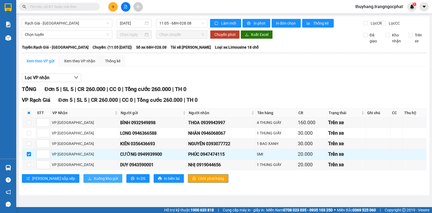
click at [94, 181] on span "Xuống kho gửi" at bounding box center [106, 178] width 24 height 6
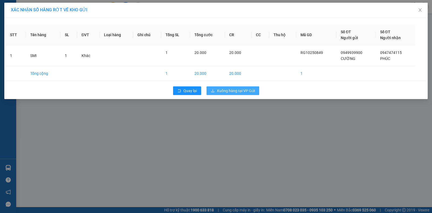
click at [236, 87] on button "Xuống hàng tại VP Gửi" at bounding box center [233, 90] width 53 height 9
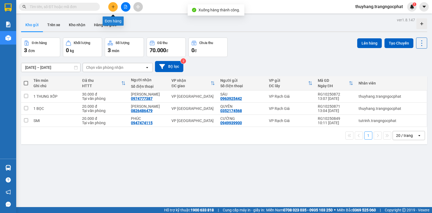
click at [112, 6] on icon "plus" at bounding box center [113, 7] width 4 height 4
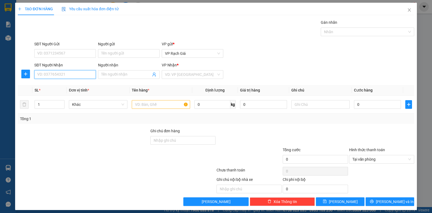
click at [65, 76] on input "SĐT Người Nhận" at bounding box center [65, 74] width 62 height 9
click at [178, 78] on input "search" at bounding box center [190, 74] width 51 height 8
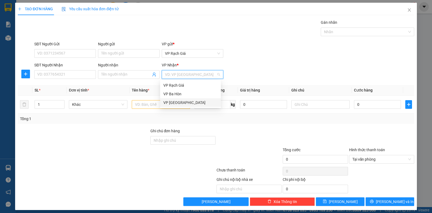
click at [173, 103] on div "VP [GEOGRAPHIC_DATA]" at bounding box center [190, 103] width 54 height 6
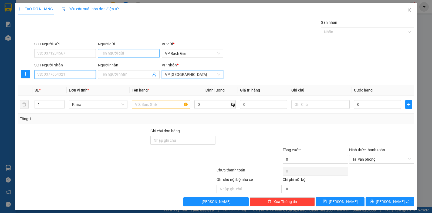
drag, startPoint x: 68, startPoint y: 75, endPoint x: 117, endPoint y: 53, distance: 53.5
click at [68, 73] on input "SĐT Người Nhận" at bounding box center [65, 74] width 62 height 9
type input "0917778239"
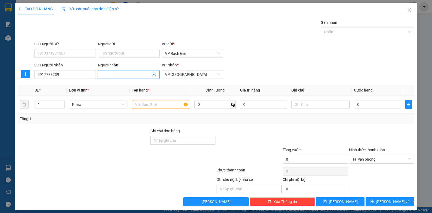
click at [118, 74] on input "Người nhận" at bounding box center [126, 75] width 50 height 6
type input "KA"
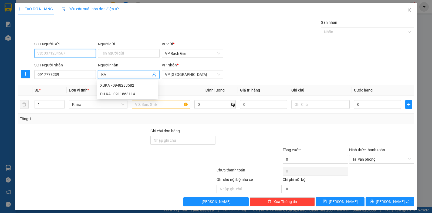
click at [50, 51] on input "SĐT Người Gửi" at bounding box center [65, 53] width 62 height 9
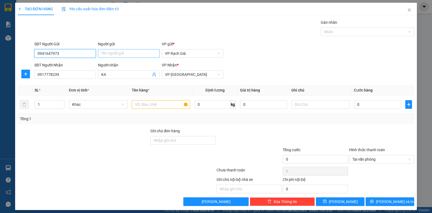
type input "0941647973"
click at [123, 55] on input "Người gửi" at bounding box center [129, 53] width 62 height 9
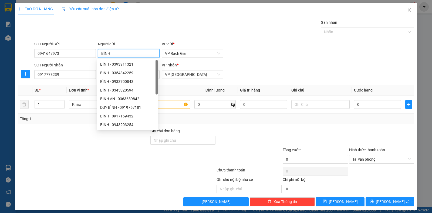
type input "BÌNH"
click at [230, 31] on div "Gán nhãn Nhãn" at bounding box center [224, 28] width 382 height 19
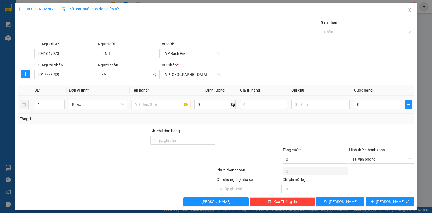
click at [145, 104] on input "text" at bounding box center [161, 104] width 58 height 9
type input "1 THUNG GIẤY"
click at [368, 106] on input "0" at bounding box center [377, 104] width 47 height 9
type input "2"
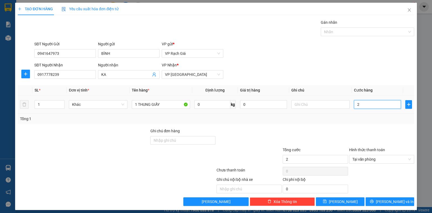
type input "20"
type input "200"
type input "2.000"
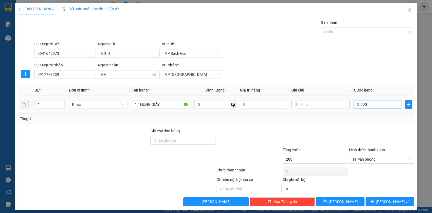
type input "2.000"
type input "20.000"
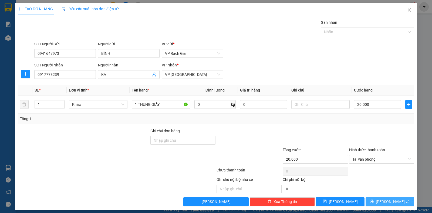
click at [393, 202] on span "[PERSON_NAME] và In" at bounding box center [395, 202] width 38 height 6
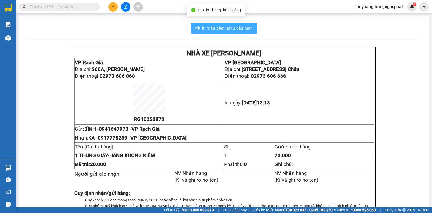
click at [235, 29] on span "In mẫu biên lai tự cấu hình" at bounding box center [227, 28] width 51 height 7
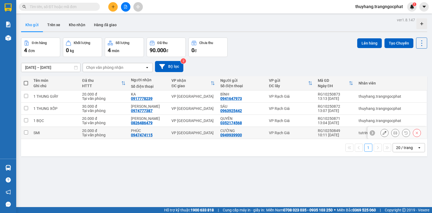
click at [26, 132] on input "checkbox" at bounding box center [26, 132] width 4 height 4
checkbox input "true"
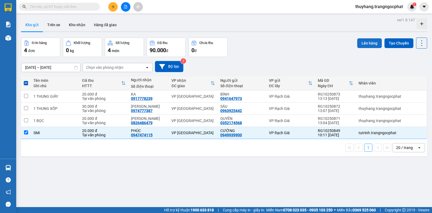
click at [360, 45] on button "Lên hàng" at bounding box center [369, 43] width 25 height 10
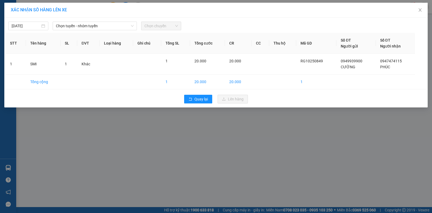
drag, startPoint x: 107, startPoint y: 26, endPoint x: 102, endPoint y: 31, distance: 6.7
click at [105, 27] on span "Chọn tuyến - nhóm tuyến" at bounding box center [95, 26] width 78 height 8
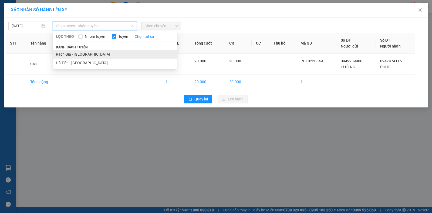
click at [72, 54] on li "Rạch Giá - [GEOGRAPHIC_DATA]" at bounding box center [115, 54] width 124 height 9
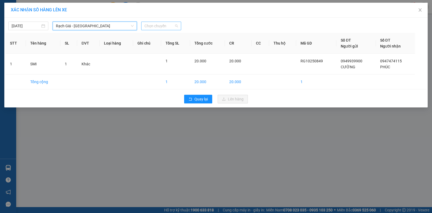
click at [152, 27] on span "Chọn chuyến" at bounding box center [160, 26] width 33 height 8
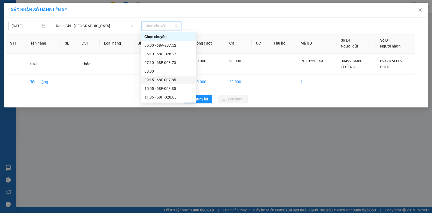
scroll to position [54, 0]
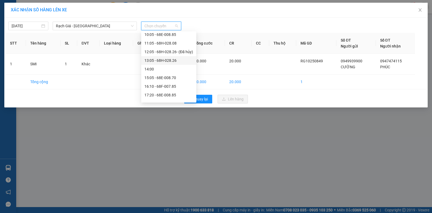
click at [161, 60] on div "13:05 - 68H-028.26" at bounding box center [168, 61] width 49 height 6
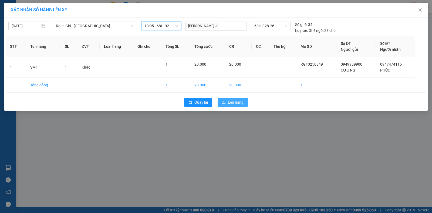
click at [236, 103] on span "Lên hàng" at bounding box center [236, 102] width 16 height 6
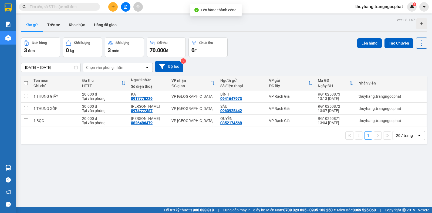
click at [274, 62] on div "12/10/2025 – 14/10/2025 Press the down arrow key to interact with the calendar …" at bounding box center [224, 66] width 406 height 11
click at [110, 8] on button at bounding box center [112, 6] width 9 height 9
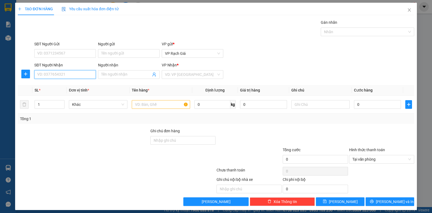
click at [58, 74] on input "SĐT Người Nhận" at bounding box center [65, 74] width 62 height 9
type input "0984282777"
click at [193, 77] on input "search" at bounding box center [190, 74] width 51 height 8
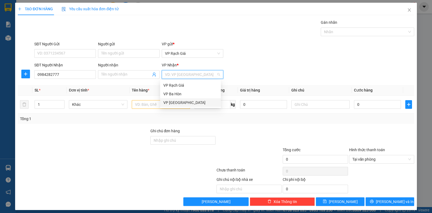
click at [171, 103] on div "VP [GEOGRAPHIC_DATA]" at bounding box center [190, 103] width 54 height 6
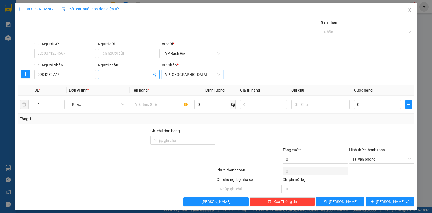
click at [123, 75] on input "Người nhận" at bounding box center [126, 75] width 50 height 6
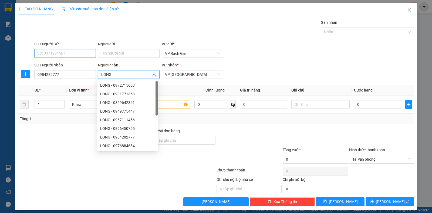
type input "LONG"
click at [47, 53] on input "SĐT Người Gửi" at bounding box center [65, 53] width 62 height 9
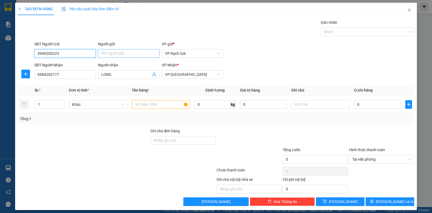
type input "0949200223"
click at [108, 55] on input "Người gửi" at bounding box center [129, 53] width 62 height 9
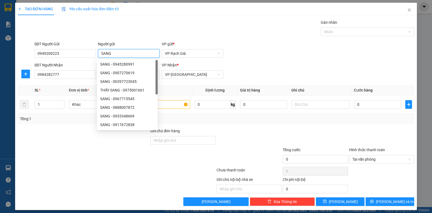
type input "SANG"
click at [212, 49] on div "VP gửi *" at bounding box center [193, 45] width 62 height 8
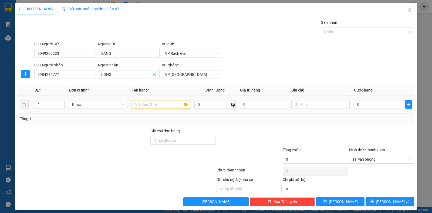
click at [164, 107] on input "text" at bounding box center [161, 104] width 58 height 9
type input "1 BỌC"
click at [354, 106] on input "0" at bounding box center [377, 104] width 47 height 9
type input "2"
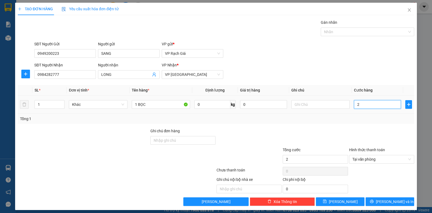
type input "20"
type input "200"
type input "2.000"
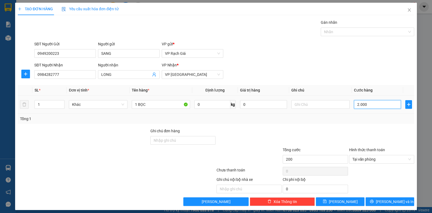
type input "2.000"
type input "20.000"
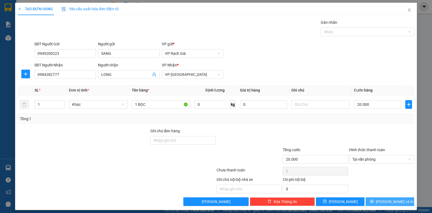
click at [394, 200] on span "[PERSON_NAME] và In" at bounding box center [395, 202] width 38 height 6
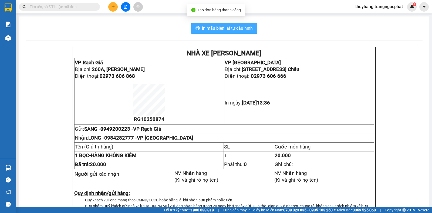
click at [225, 31] on span "In mẫu biên lai tự cấu hình" at bounding box center [227, 28] width 51 height 7
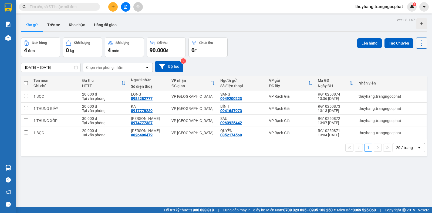
click at [418, 46] on icon at bounding box center [422, 43] width 8 height 8
drag, startPoint x: 410, startPoint y: 77, endPoint x: 409, endPoint y: 73, distance: 3.7
click at [411, 77] on span "Làm mới" at bounding box center [409, 77] width 15 height 5
click at [114, 5] on button at bounding box center [112, 6] width 9 height 9
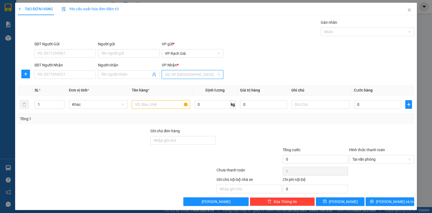
click at [173, 72] on input "search" at bounding box center [190, 74] width 51 height 8
click at [174, 106] on div "VP [PERSON_NAME]" at bounding box center [190, 102] width 61 height 9
click at [58, 76] on input "SĐT Người Nhận" at bounding box center [65, 74] width 62 height 9
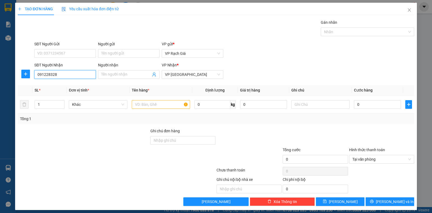
click at [52, 77] on input "091228328" at bounding box center [65, 74] width 62 height 9
type input "0912283028"
click at [122, 73] on input "Người nhận" at bounding box center [126, 75] width 50 height 6
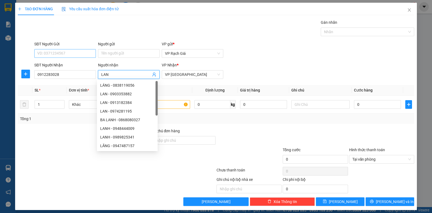
type input "LAN"
click at [89, 53] on input "SĐT Người Gửi" at bounding box center [65, 53] width 62 height 9
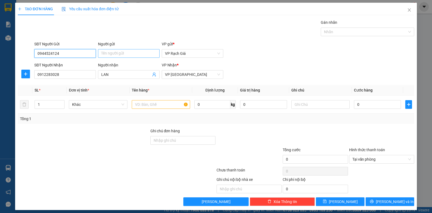
type input "0944524124"
click at [133, 55] on input "Người gửi" at bounding box center [129, 53] width 62 height 9
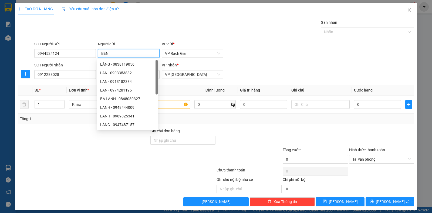
type input "BEN"
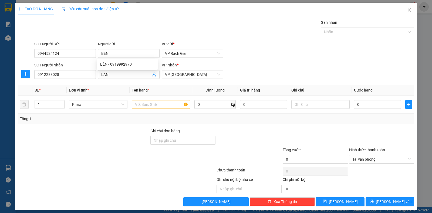
click at [285, 41] on div "Transit Pickup Surcharge Ids Transit Deliver Surcharge Ids Transit Deliver Surc…" at bounding box center [216, 112] width 396 height 187
click at [137, 107] on input "text" at bounding box center [161, 104] width 58 height 9
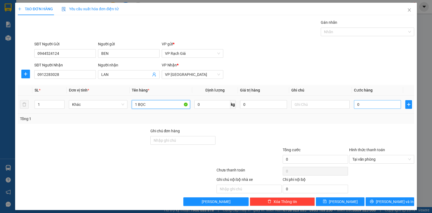
type input "1 BỌC"
click at [375, 105] on input "0" at bounding box center [377, 104] width 47 height 9
type input "2"
type input "20"
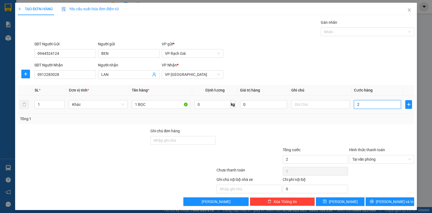
type input "20"
type input "200"
type input "2.000"
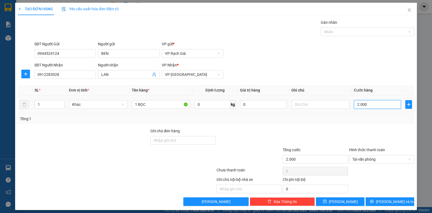
type input "20.000"
click at [390, 202] on span "[PERSON_NAME] và In" at bounding box center [395, 202] width 38 height 6
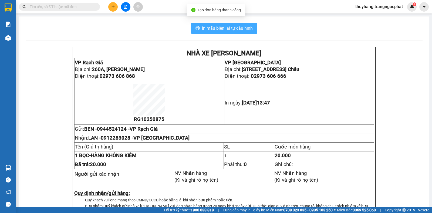
click at [241, 32] on button "In mẫu biên lai tự cấu hình" at bounding box center [224, 28] width 66 height 11
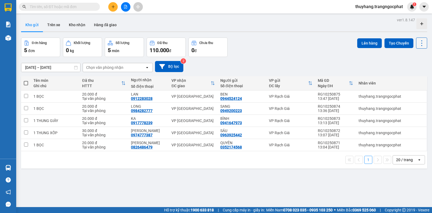
click at [418, 43] on icon at bounding box center [422, 43] width 8 height 8
click at [402, 77] on div "Làm mới" at bounding box center [407, 77] width 32 height 5
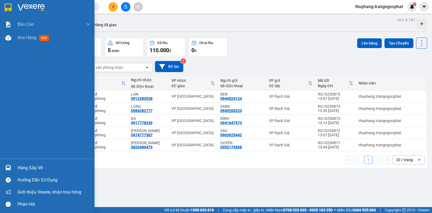
click at [25, 170] on div "Hàng sắp về" at bounding box center [54, 168] width 73 height 8
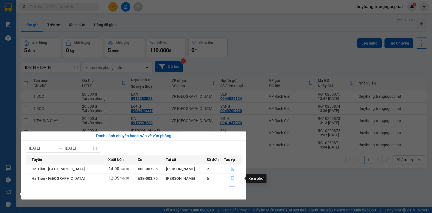
click at [231, 181] on span "file-done" at bounding box center [233, 178] width 4 height 4
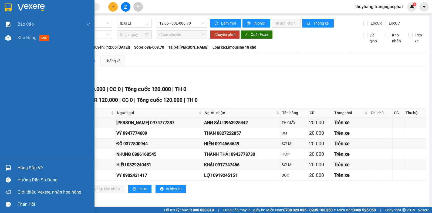
click at [26, 168] on div "Hàng sắp về" at bounding box center [54, 168] width 73 height 8
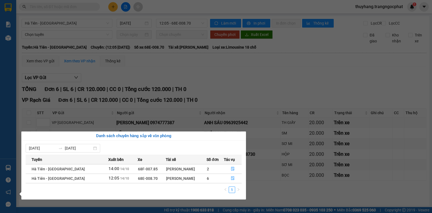
click at [218, 168] on td "2" at bounding box center [215, 168] width 17 height 9
click at [231, 169] on icon "file-done" at bounding box center [233, 169] width 4 height 4
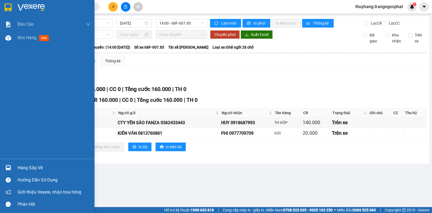
click at [31, 167] on div "Hàng sắp về" at bounding box center [54, 168] width 73 height 8
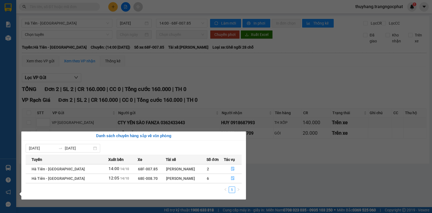
click at [220, 180] on td "6" at bounding box center [215, 178] width 17 height 9
click at [233, 180] on icon "file-done" at bounding box center [233, 178] width 4 height 4
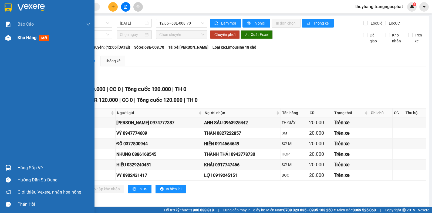
click at [25, 39] on span "Kho hàng" at bounding box center [27, 37] width 19 height 5
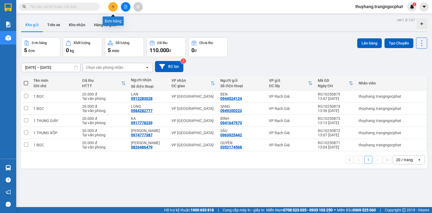
click at [111, 7] on icon "plus" at bounding box center [113, 7] width 4 height 4
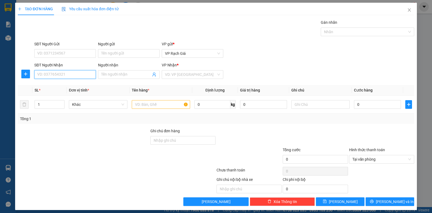
click at [73, 76] on input "SĐT Người Nhận" at bounding box center [65, 74] width 62 height 9
type input "0941945009"
click at [78, 86] on div "0941945009 - MINH GIÀU" at bounding box center [64, 85] width 54 height 6
type input "MINH GIÀU"
type input "20.000"
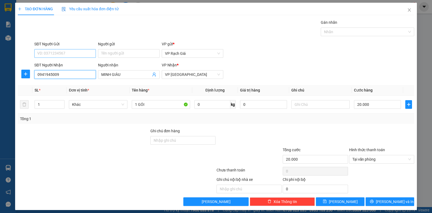
type input "0941945009"
click at [73, 54] on input "SĐT Người Gửi" at bounding box center [65, 53] width 62 height 9
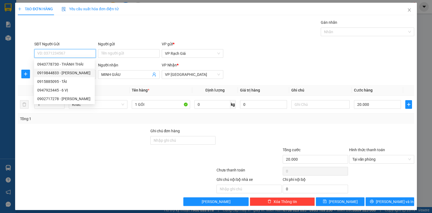
click at [59, 73] on div "0919844833 - HÙNG PHONG" at bounding box center [64, 73] width 54 height 6
type input "0919844833"
type input "[PERSON_NAME]"
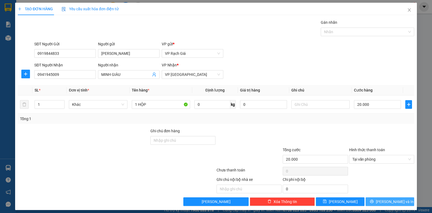
click at [391, 202] on span "[PERSON_NAME] và In" at bounding box center [395, 202] width 38 height 6
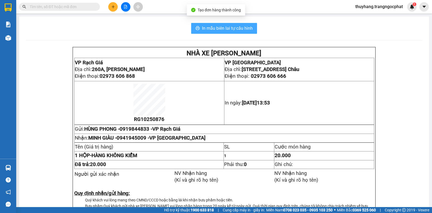
click at [223, 28] on span "In mẫu biên lai tự cấu hình" at bounding box center [227, 28] width 51 height 7
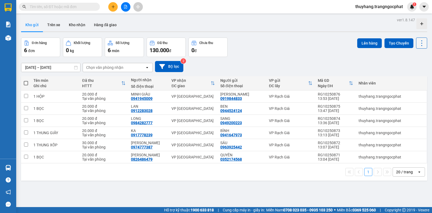
click at [420, 46] on icon at bounding box center [422, 43] width 8 height 8
click at [411, 76] on span "Làm mới" at bounding box center [409, 77] width 15 height 5
click at [87, 6] on input "text" at bounding box center [62, 7] width 64 height 6
type input "0"
click at [50, 10] on span "0" at bounding box center [59, 7] width 81 height 8
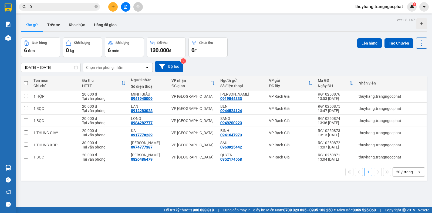
click at [36, 8] on input "0" at bounding box center [62, 7] width 64 height 6
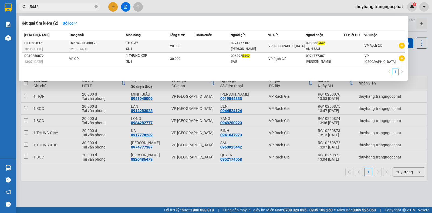
type input "5442"
click at [264, 45] on div "0974777387" at bounding box center [249, 43] width 37 height 6
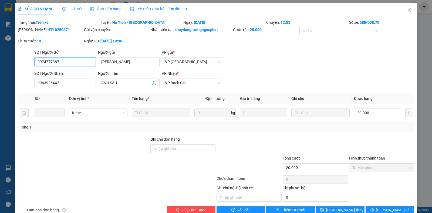
type input "0974777387"
type input "MINH ANH"
type input "0963925442"
type input "ANH SÁU"
type input "20.000"
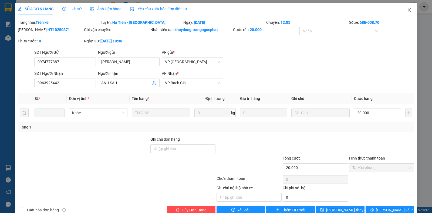
click at [407, 9] on icon "close" at bounding box center [409, 10] width 4 height 4
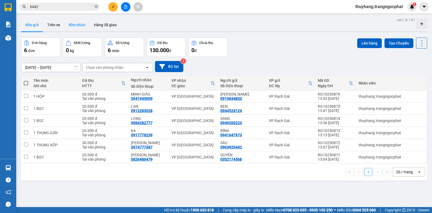
click at [82, 24] on button "Kho nhận" at bounding box center [77, 24] width 25 height 13
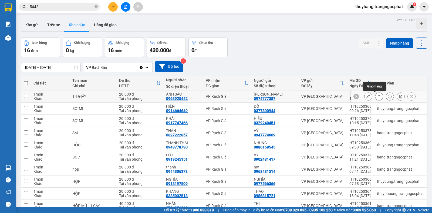
click at [377, 96] on icon at bounding box center [379, 96] width 4 height 4
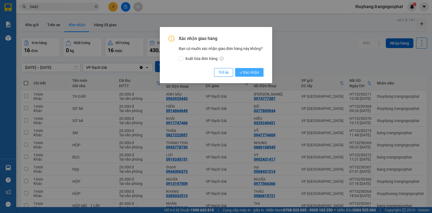
click at [244, 73] on span "Xác nhận" at bounding box center [249, 72] width 20 height 6
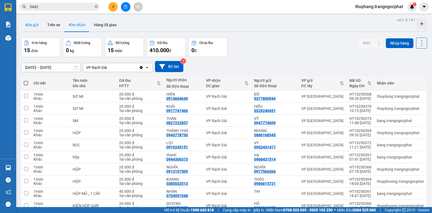
click at [28, 26] on button "Kho gửi" at bounding box center [32, 24] width 22 height 13
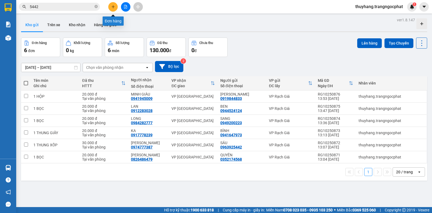
click at [113, 6] on icon "plus" at bounding box center [113, 7] width 4 height 4
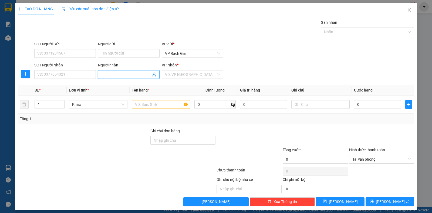
click at [114, 74] on input "Người nhận" at bounding box center [126, 75] width 50 height 6
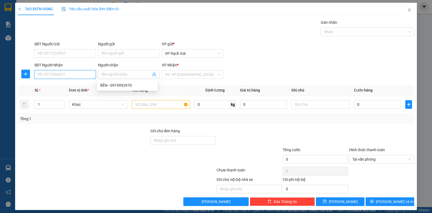
click at [34, 73] on input "SĐT Người Nhận" at bounding box center [65, 74] width 62 height 9
type input "0985027857"
click at [40, 84] on div "0985027857 - GIÀU" at bounding box center [64, 85] width 54 height 6
type input "GIÀU"
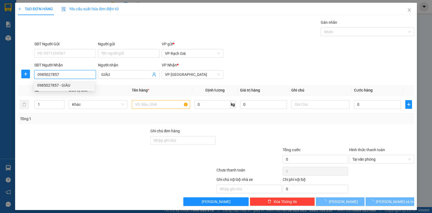
type input "30.000"
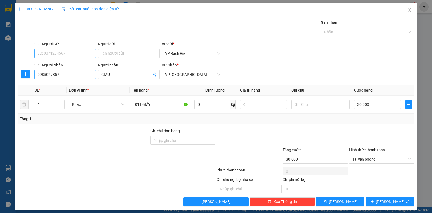
type input "0985027857"
click at [52, 52] on input "SĐT Người Gửi" at bounding box center [65, 53] width 62 height 9
click at [53, 63] on div "0838888817 - DUYÊN" at bounding box center [64, 64] width 54 height 6
type input "0838888817"
type input "DUYÊN"
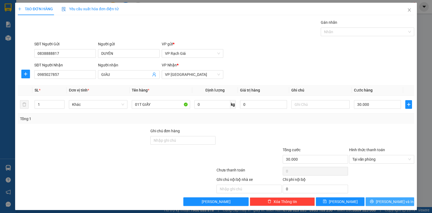
click at [393, 202] on span "[PERSON_NAME] và In" at bounding box center [395, 202] width 38 height 6
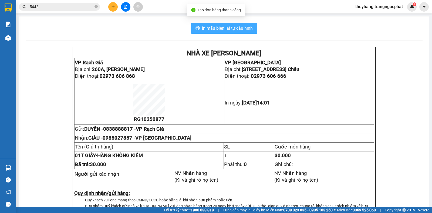
click at [237, 33] on button "In mẫu biên lai tự cấu hình" at bounding box center [224, 28] width 66 height 11
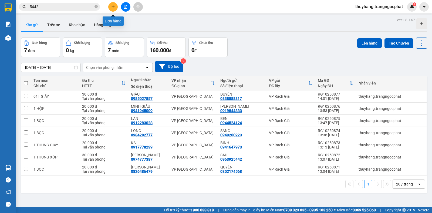
click at [114, 7] on icon "plus" at bounding box center [113, 6] width 3 height 0
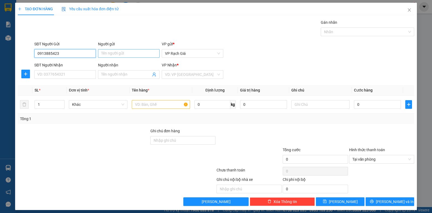
type input "0913885423"
click at [119, 50] on input "Người gửi" at bounding box center [129, 53] width 62 height 9
type input "CHÚ CHƯƠNG"
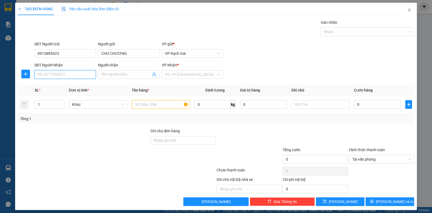
click at [49, 74] on input "SĐT Người Nhận" at bounding box center [65, 74] width 62 height 9
type input "0356125168"
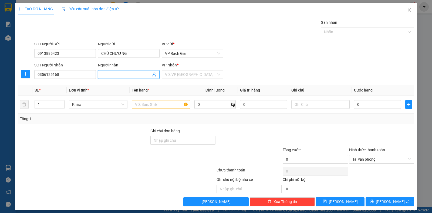
click at [107, 73] on input "Người nhận" at bounding box center [126, 75] width 50 height 6
type input "PHẠM VĂN MẠNH"
click at [182, 76] on input "search" at bounding box center [190, 74] width 51 height 8
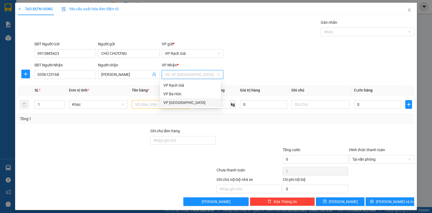
click at [184, 101] on div "VP [PERSON_NAME]" at bounding box center [190, 103] width 54 height 6
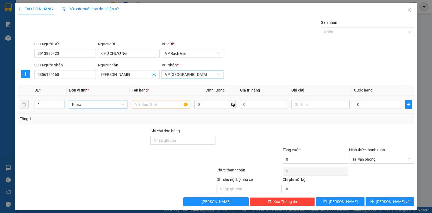
click at [93, 105] on span "Khác" at bounding box center [98, 104] width 52 height 8
click at [160, 104] on input "text" at bounding box center [161, 104] width 58 height 9
type input "TIỀN"
type input "1"
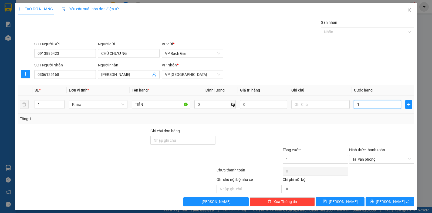
type input "16"
type input "160"
type input "1.600"
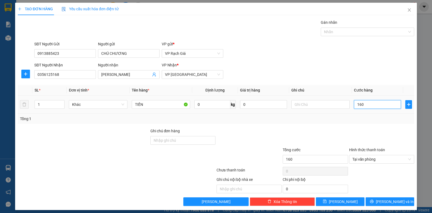
type input "1.600"
type input "16.000"
type input "160.000"
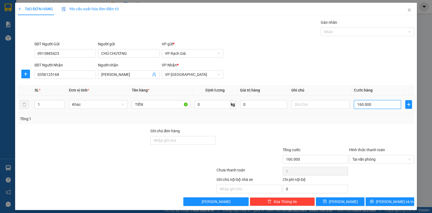
type input "1.600.000"
type input "16.000.000"
drag, startPoint x: 378, startPoint y: 103, endPoint x: 298, endPoint y: 118, distance: 81.6
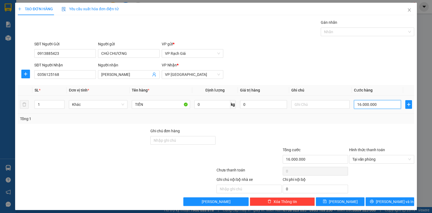
click at [298, 118] on div "SL * Đơn vị tính * Tên hàng * Định lượng Giá trị hàng Ghi chú Cước hàng 1 Khác …" at bounding box center [216, 104] width 396 height 39
type input "7"
type input "70"
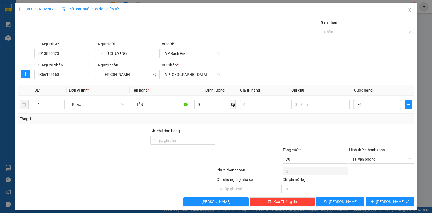
type input "700"
type input "7.000"
type input "70.000"
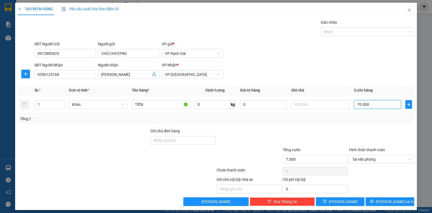
type input "70.000"
click at [173, 106] on input "TIỀN" at bounding box center [161, 104] width 58 height 9
click at [248, 101] on input "0" at bounding box center [263, 104] width 47 height 9
click at [158, 104] on input "TIỀN" at bounding box center [161, 104] width 58 height 9
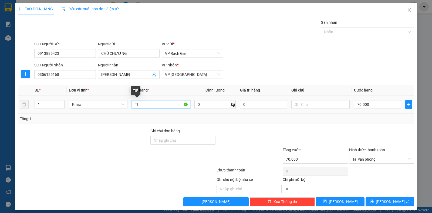
type input "T"
type input "1"
type input "TIỀN (16.000.000Đ)"
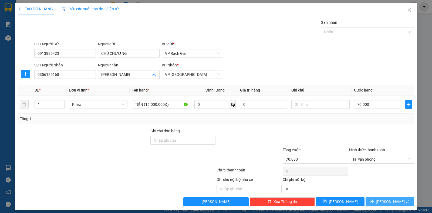
click at [386, 200] on span "[PERSON_NAME] và In" at bounding box center [395, 202] width 38 height 6
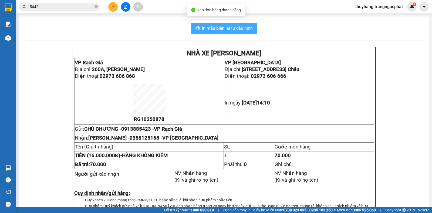
click at [210, 25] on span "In mẫu biên lai tự cấu hình" at bounding box center [227, 28] width 51 height 7
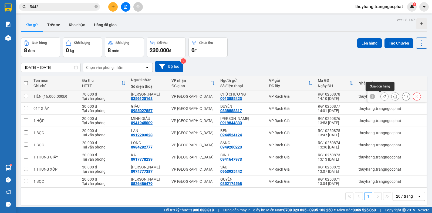
click at [381, 97] on button at bounding box center [385, 96] width 8 height 9
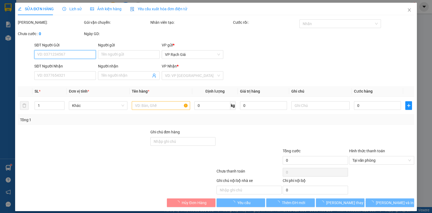
type input "0913885423"
type input "CHÚ CHƯƠNG"
type input "0356125168"
type input "PHẠM VĂN MẠNH"
type input "70.000"
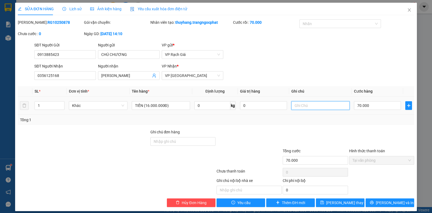
click at [306, 104] on input "text" at bounding box center [320, 105] width 58 height 9
type input "CHUYỂN CHẬM"
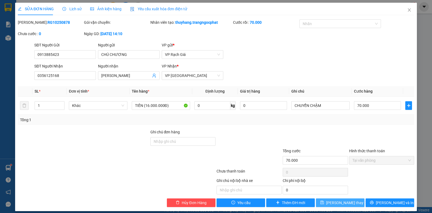
click at [347, 204] on span "[PERSON_NAME] đổi" at bounding box center [347, 203] width 43 height 6
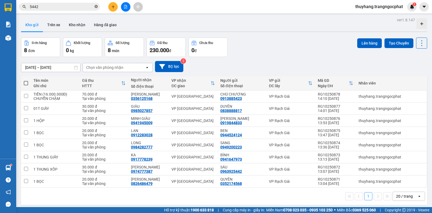
click at [96, 6] on icon "close-circle" at bounding box center [95, 6] width 3 height 3
click at [84, 5] on input "text" at bounding box center [62, 7] width 64 height 6
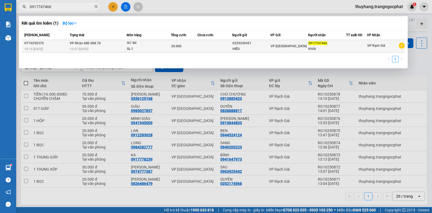
type input "0917747466"
click at [239, 47] on div "HIẾU" at bounding box center [250, 49] width 37 height 6
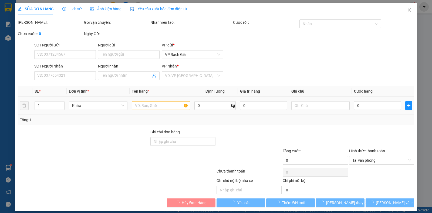
type input "0329240451"
type input "HIẾU"
type input "0917747466"
type input "KHẢI"
type input "20.000"
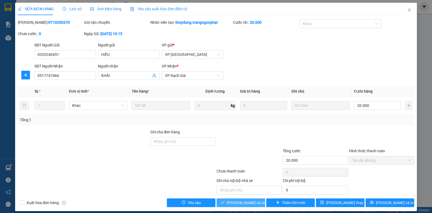
click at [239, 202] on span "[PERSON_NAME] và [PERSON_NAME] hàng" at bounding box center [253, 203] width 52 height 6
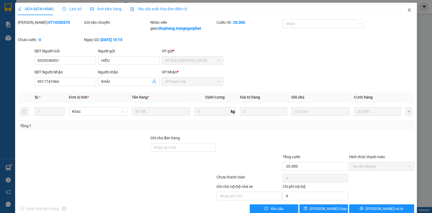
click at [407, 12] on icon "close" at bounding box center [409, 10] width 4 height 4
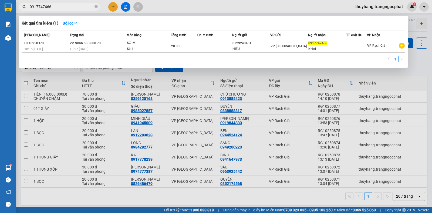
drag, startPoint x: 96, startPoint y: 6, endPoint x: 87, endPoint y: 8, distance: 9.0
click at [94, 6] on icon "close-circle" at bounding box center [95, 6] width 3 height 3
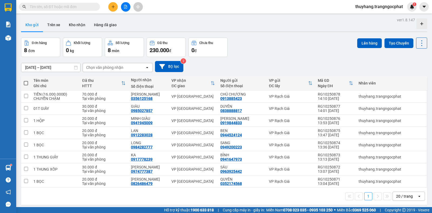
click at [87, 8] on input "text" at bounding box center [62, 7] width 64 height 6
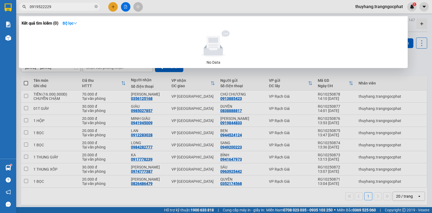
type input "0919522229"
click at [409, 71] on div at bounding box center [216, 106] width 432 height 213
drag, startPoint x: 95, startPoint y: 5, endPoint x: 87, endPoint y: 6, distance: 8.4
click at [94, 5] on span "0919522229" at bounding box center [59, 7] width 81 height 8
click at [87, 6] on input "0919522229" at bounding box center [62, 7] width 64 height 6
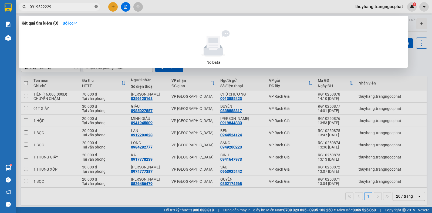
click at [96, 6] on icon "close-circle" at bounding box center [95, 6] width 3 height 3
type input "0859357349"
click at [96, 6] on icon "close-circle" at bounding box center [95, 6] width 3 height 3
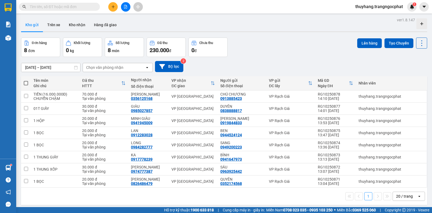
click at [88, 8] on input "text" at bounding box center [62, 7] width 64 height 6
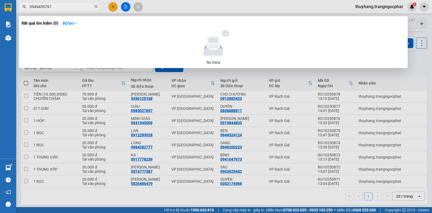
type input "0949459797"
click at [112, 6] on div at bounding box center [216, 106] width 432 height 213
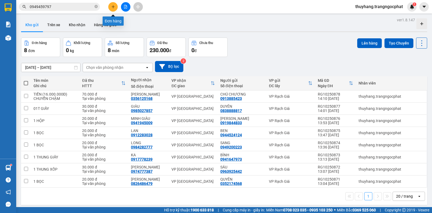
click at [113, 9] on button at bounding box center [112, 6] width 9 height 9
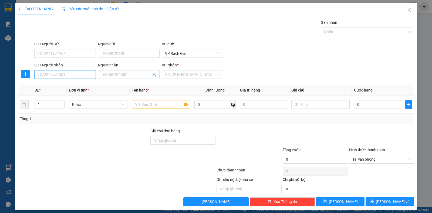
drag, startPoint x: 62, startPoint y: 75, endPoint x: 78, endPoint y: 71, distance: 16.8
click at [62, 75] on input "SĐT Người Nhận" at bounding box center [65, 74] width 62 height 9
click at [85, 52] on input "SĐT Người Gửi" at bounding box center [65, 53] width 62 height 9
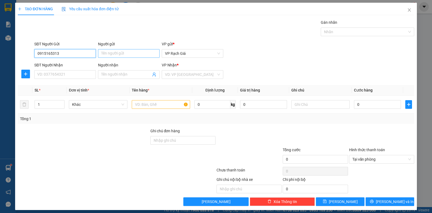
type input "0915165313"
click at [142, 50] on input "Người gửi" at bounding box center [129, 53] width 62 height 9
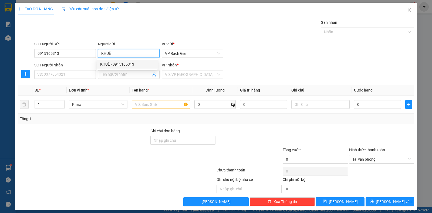
type input "KHUÊ"
click at [158, 21] on div "Gán nhãn Nhãn" at bounding box center [224, 28] width 382 height 19
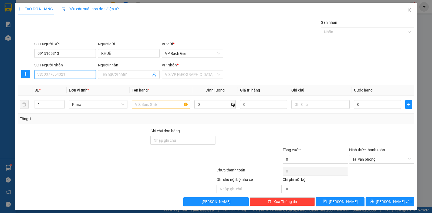
click at [64, 72] on input "SĐT Người Nhận" at bounding box center [65, 74] width 62 height 9
click at [142, 104] on input "text" at bounding box center [161, 104] width 58 height 9
type input "1 SM"
click at [89, 75] on input "SĐT Người Nhận" at bounding box center [65, 74] width 62 height 9
click at [73, 77] on input "SĐT Người Nhận" at bounding box center [65, 74] width 62 height 9
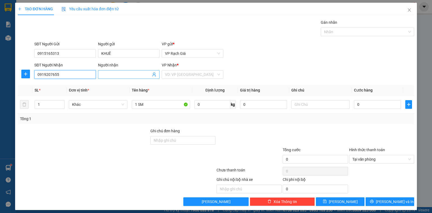
type input "0919207655"
click at [111, 70] on span at bounding box center [129, 74] width 62 height 9
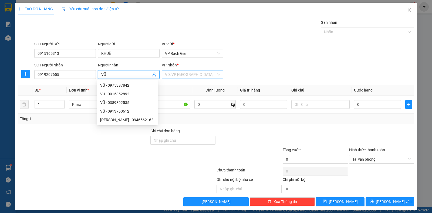
type input "VŨ"
click at [174, 77] on input "search" at bounding box center [190, 74] width 51 height 8
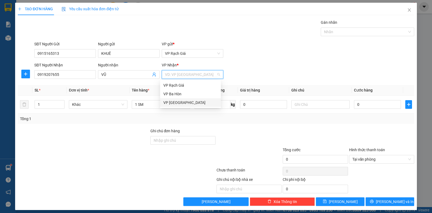
click at [175, 102] on div "VP [PERSON_NAME]" at bounding box center [190, 103] width 54 height 6
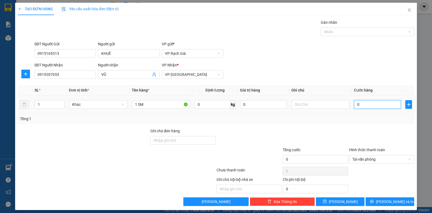
click at [381, 106] on input "0" at bounding box center [377, 104] width 47 height 9
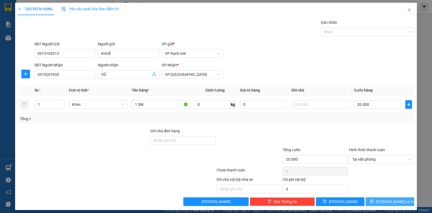
click at [373, 200] on button "[PERSON_NAME] và In" at bounding box center [390, 201] width 49 height 9
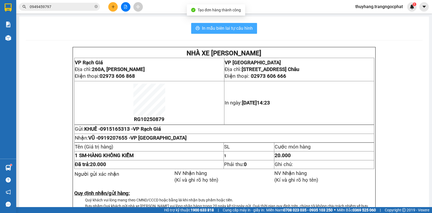
click at [227, 28] on span "In mẫu biên lai tự cấu hình" at bounding box center [227, 28] width 51 height 7
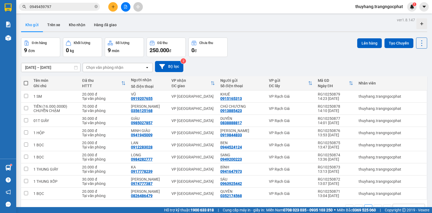
click at [403, 76] on th "Nhân viên" at bounding box center [391, 83] width 71 height 14
click at [418, 45] on icon at bounding box center [422, 43] width 8 height 8
click at [404, 76] on span "Làm mới" at bounding box center [409, 77] width 15 height 5
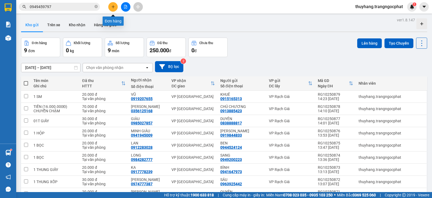
click at [110, 7] on button at bounding box center [112, 6] width 9 height 9
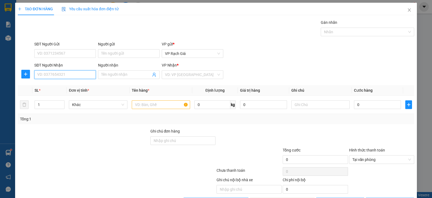
click at [55, 73] on input "SĐT Người Nhận" at bounding box center [65, 74] width 62 height 9
type input "0889620356"
click at [109, 74] on input "Người nhận" at bounding box center [126, 75] width 50 height 6
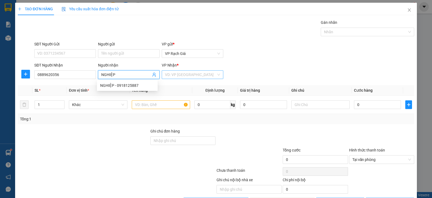
type input "NGHIỆP"
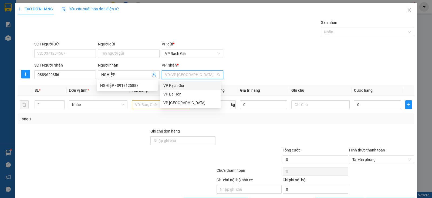
click at [183, 77] on input "search" at bounding box center [190, 74] width 51 height 8
click at [174, 104] on div "VP [PERSON_NAME]" at bounding box center [190, 103] width 54 height 6
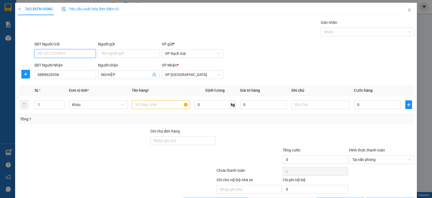
click at [63, 55] on input "SĐT Người Gửi" at bounding box center [65, 53] width 62 height 9
type input "0934636448"
click at [120, 54] on input "Người gửi" at bounding box center [129, 53] width 62 height 9
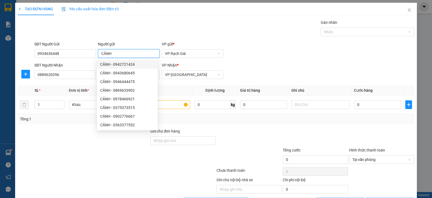
type input "CẢNH"
click at [270, 57] on div "SĐT Người Gửi 0934636448 Người gửi CẢNH VP gửi * VP Rạch Giá" at bounding box center [224, 50] width 382 height 19
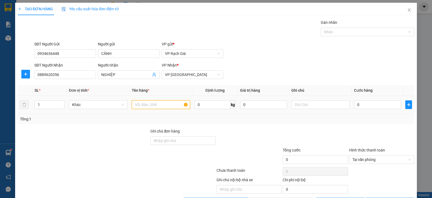
click at [165, 104] on input "text" at bounding box center [161, 104] width 58 height 9
type input "1 SM"
click at [367, 103] on input "0" at bounding box center [377, 104] width 47 height 9
type input "2"
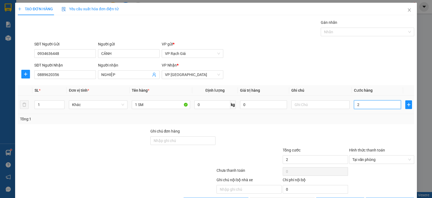
type input "20"
type input "200"
type input "2.000"
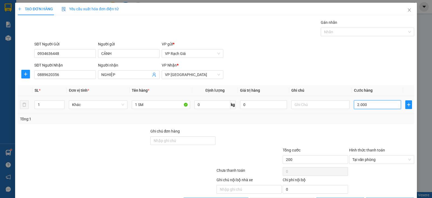
type input "2.000"
type input "20.000"
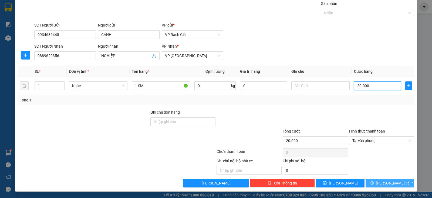
type input "20.000"
click at [389, 183] on span "[PERSON_NAME] và In" at bounding box center [395, 183] width 38 height 6
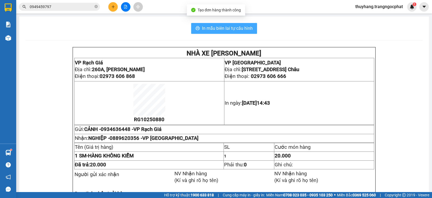
click at [232, 28] on span "In mẫu biên lai tự cấu hình" at bounding box center [227, 28] width 51 height 7
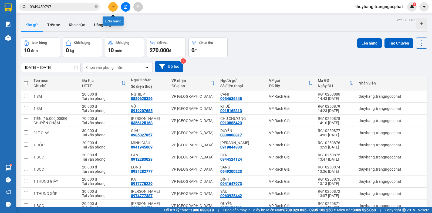
click at [112, 9] on button at bounding box center [112, 6] width 9 height 9
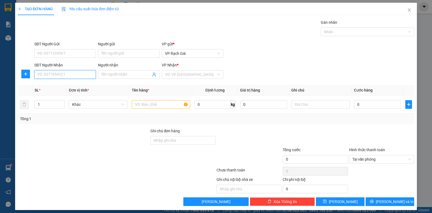
click at [54, 74] on input "SĐT Người Nhận" at bounding box center [65, 74] width 62 height 9
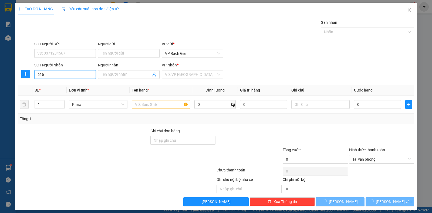
click at [53, 75] on input "616" at bounding box center [65, 74] width 62 height 9
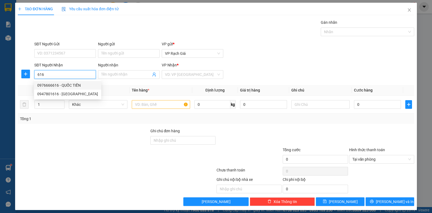
click at [48, 85] on div "0976666616 - QUỐC TIẾN" at bounding box center [67, 85] width 61 height 6
type input "0976666616"
type input "QUỐC TIẾN"
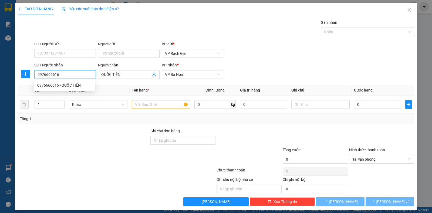
type input "20.000"
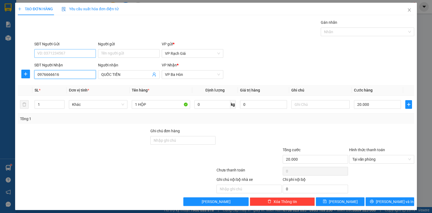
type input "0976666616"
click at [52, 51] on input "SĐT Người Gửi" at bounding box center [65, 53] width 62 height 9
click at [61, 52] on input "SĐT Người Gửi" at bounding box center [65, 53] width 62 height 9
click at [68, 64] on div "0943778730 - THÀNH THÁI" at bounding box center [64, 64] width 54 height 6
type input "0943778730"
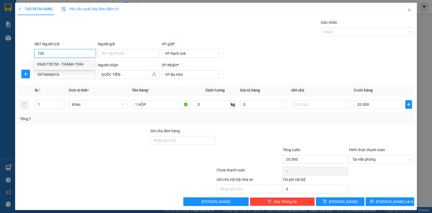
type input "THÀNH THÁI"
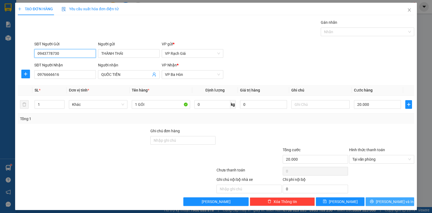
type input "0943778730"
click at [375, 203] on button "[PERSON_NAME] và In" at bounding box center [390, 201] width 49 height 9
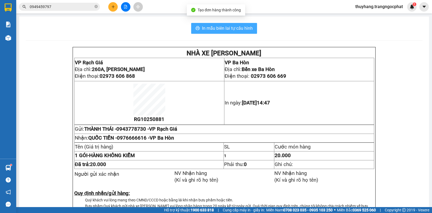
click at [223, 31] on span "In mẫu biên lai tự cấu hình" at bounding box center [227, 28] width 51 height 7
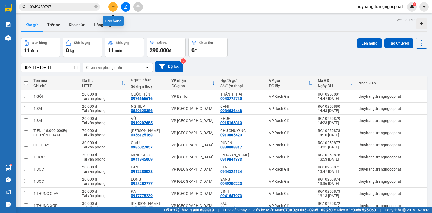
click at [111, 7] on icon "plus" at bounding box center [113, 7] width 4 height 4
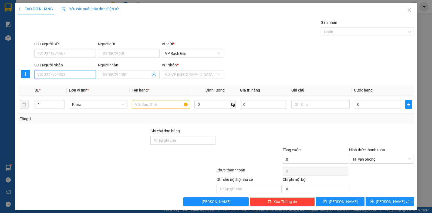
click at [49, 76] on input "SĐT Người Nhận" at bounding box center [65, 74] width 62 height 9
type input "0799255886"
click at [183, 73] on input "search" at bounding box center [190, 74] width 51 height 8
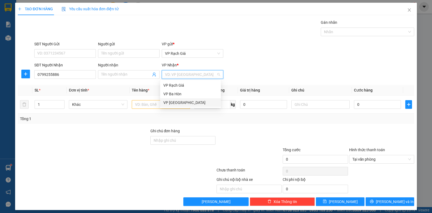
click at [173, 103] on div "VP [PERSON_NAME]" at bounding box center [190, 103] width 54 height 6
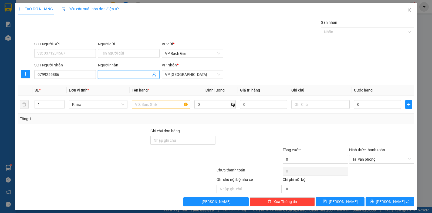
click at [111, 75] on input "Người nhận" at bounding box center [126, 75] width 50 height 6
type input "THIÊN MINH"
click at [84, 54] on input "SĐT Người Gửi" at bounding box center [65, 53] width 62 height 9
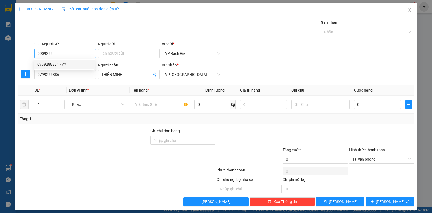
click at [75, 62] on div "0909288831 - VY" at bounding box center [64, 64] width 54 height 6
type input "0909288831"
type input "VY"
type input "20.000"
type input "0909288831"
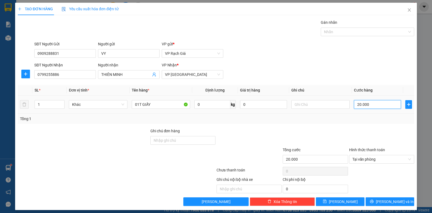
click at [373, 104] on input "20.000" at bounding box center [377, 104] width 47 height 9
type input "3"
type input "30"
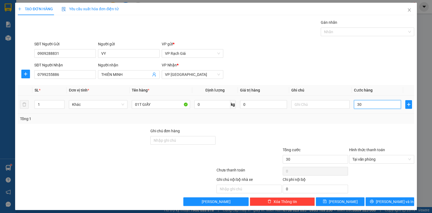
type input "300"
type input "3.000"
type input "30.000"
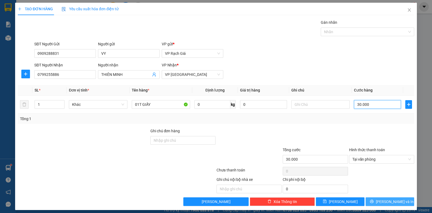
type input "30.000"
click at [380, 203] on button "[PERSON_NAME] và In" at bounding box center [390, 201] width 49 height 9
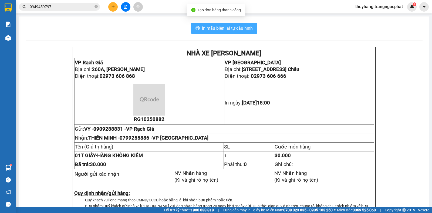
click at [232, 30] on span "In mẫu biên lai tự cấu hình" at bounding box center [227, 28] width 51 height 7
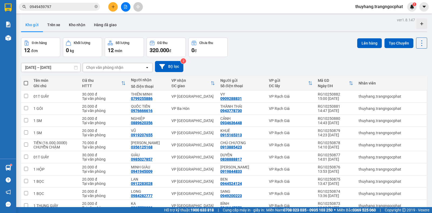
click at [24, 82] on span at bounding box center [26, 83] width 4 height 4
click at [26, 80] on input "checkbox" at bounding box center [26, 80] width 0 height 0
checkbox input "true"
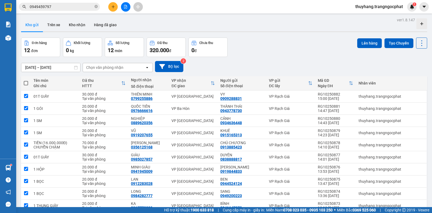
checkbox input "true"
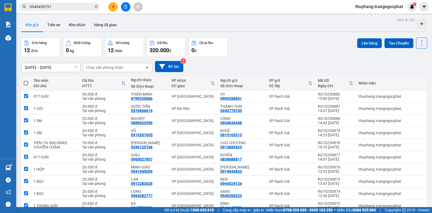
checkbox input "true"
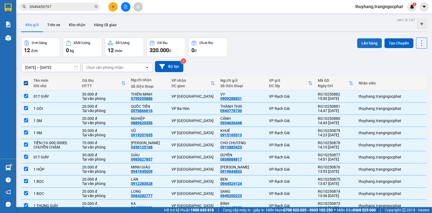
click at [368, 45] on button "Lên hàng" at bounding box center [369, 43] width 25 height 10
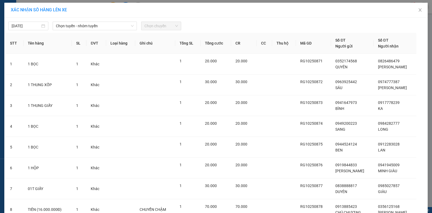
click at [152, 25] on span "Chọn chuyến" at bounding box center [160, 26] width 33 height 8
click at [95, 25] on span "Chọn tuyến - nhóm tuyến" at bounding box center [95, 26] width 78 height 8
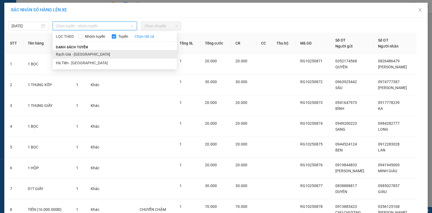
click at [74, 53] on li "Rạch Giá - [PERSON_NAME]" at bounding box center [115, 54] width 124 height 9
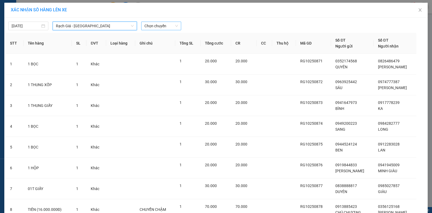
click at [156, 27] on span "Chọn chuyến" at bounding box center [160, 26] width 33 height 8
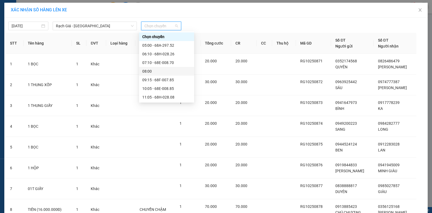
scroll to position [69, 0]
click at [160, 60] on div "15:05 - 68E-008.70" at bounding box center [166, 63] width 49 height 6
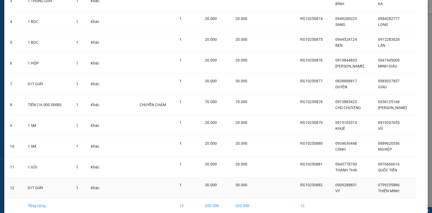
scroll to position [133, 0]
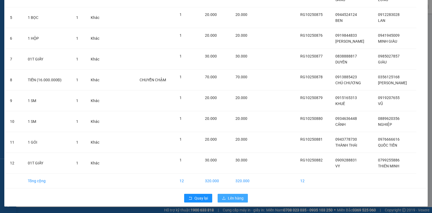
click at [236, 198] on span "Lên hàng" at bounding box center [236, 198] width 16 height 6
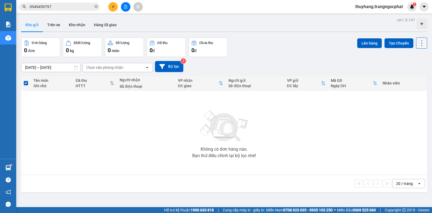
click at [418, 46] on icon at bounding box center [422, 43] width 8 height 8
drag, startPoint x: 407, startPoint y: 79, endPoint x: 293, endPoint y: 58, distance: 116.3
click at [407, 79] on span "Làm mới" at bounding box center [409, 77] width 15 height 5
click at [113, 7] on icon "plus" at bounding box center [113, 6] width 3 height 0
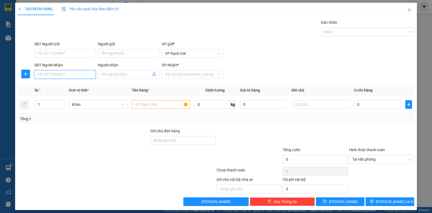
click at [66, 75] on input "SĐT Người Nhận" at bounding box center [65, 74] width 62 height 9
type input "0916093015"
click at [66, 84] on div "0916093015 - CHÂU" at bounding box center [64, 85] width 54 height 6
type input "CHÂU"
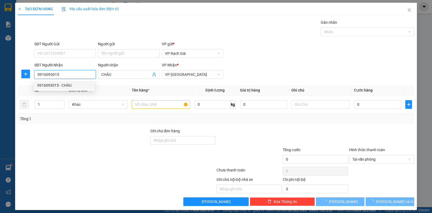
type input "20.000"
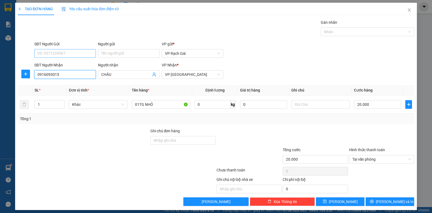
type input "0916093015"
click at [72, 54] on input "SĐT Người Gửi" at bounding box center [65, 53] width 62 height 9
click at [67, 72] on div "0978774855 - PHƯƠNG" at bounding box center [64, 73] width 54 height 6
type input "0978774855"
type input "PHƯƠNG"
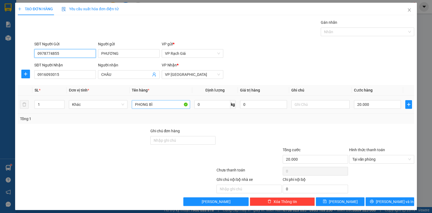
type input "0978774855"
drag, startPoint x: 163, startPoint y: 102, endPoint x: 123, endPoint y: 109, distance: 40.6
click at [123, 109] on tr "1 Khác PHONG BÌ 0 kg 0 20.000" at bounding box center [216, 105] width 396 height 18
type input "1 BỌC M XANH"
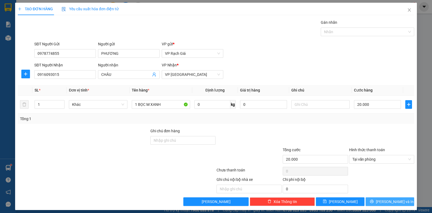
click at [390, 204] on span "[PERSON_NAME] và In" at bounding box center [395, 202] width 38 height 6
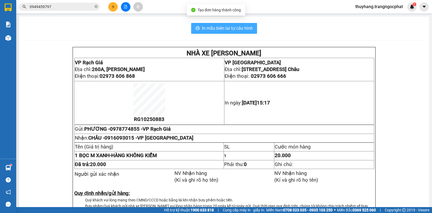
click at [225, 30] on span "In mẫu biên lai tự cấu hình" at bounding box center [227, 28] width 51 height 7
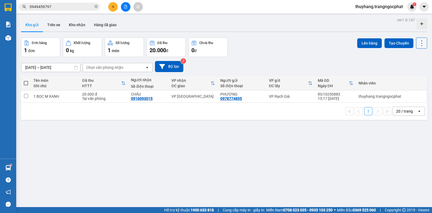
click at [418, 48] on button at bounding box center [421, 43] width 11 height 11
click at [409, 79] on span "Làm mới" at bounding box center [409, 77] width 15 height 5
click at [113, 6] on icon "plus" at bounding box center [113, 7] width 4 height 4
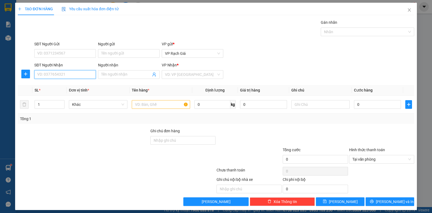
click at [77, 77] on input "SĐT Người Nhận" at bounding box center [65, 74] width 62 height 9
click at [75, 87] on div "0393077722 - NGUYÊN" at bounding box center [64, 85] width 54 height 6
type input "0393077722"
type input "NGUYÊN"
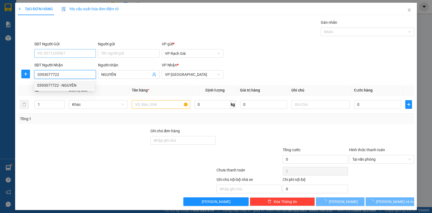
type input "30.000"
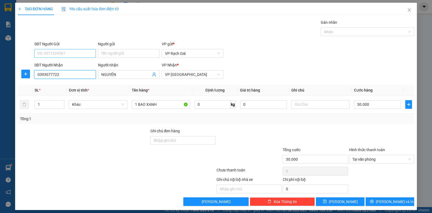
type input "0393077722"
click at [69, 52] on input "SĐT Người Gửi" at bounding box center [65, 53] width 62 height 9
click at [69, 66] on div "0356436693 - KIÊN" at bounding box center [64, 64] width 54 height 6
type input "0356436693"
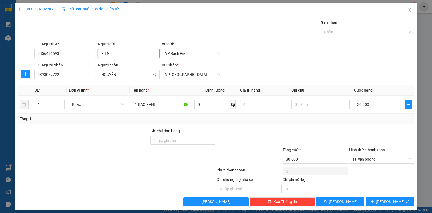
click at [103, 53] on input "KIÊN" at bounding box center [129, 53] width 62 height 9
click at [102, 54] on input "KIÊN" at bounding box center [129, 53] width 62 height 9
type input "LIÊN"
click at [252, 63] on div "SĐT Người Nhận 0393077722 Người nhận NGUYÊN VP Nhận * VP Hà Tiên" at bounding box center [224, 71] width 382 height 19
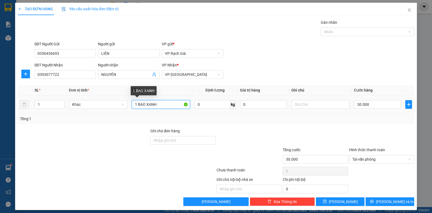
click at [167, 105] on input "1 BAO XANH" at bounding box center [161, 104] width 58 height 9
type input "1 BỌC ĐEN"
click at [374, 105] on input "30.000" at bounding box center [377, 104] width 47 height 9
type input "2"
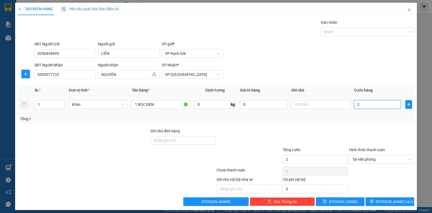
type input "20"
type input "200"
type input "2.000"
type input "20.000"
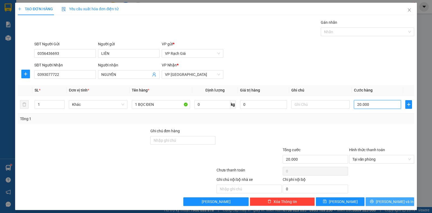
type input "20.000"
click at [389, 202] on span "[PERSON_NAME] và In" at bounding box center [395, 202] width 38 height 6
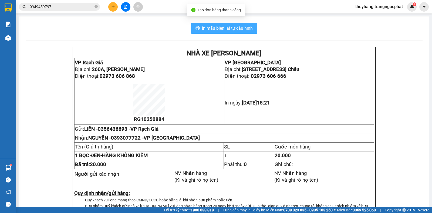
click at [202, 29] on span "In mẫu biên lai tự cấu hình" at bounding box center [227, 28] width 51 height 7
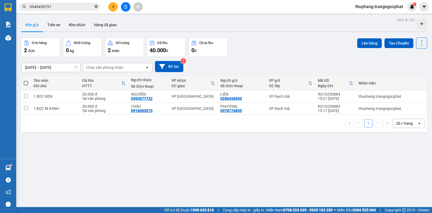
click at [98, 7] on span "0949459797" at bounding box center [59, 7] width 81 height 8
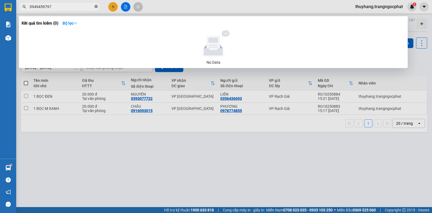
click at [96, 6] on icon "close-circle" at bounding box center [95, 6] width 3 height 3
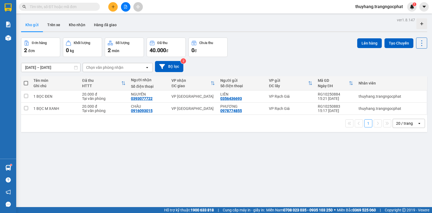
click at [86, 7] on input "text" at bounding box center [62, 7] width 64 height 6
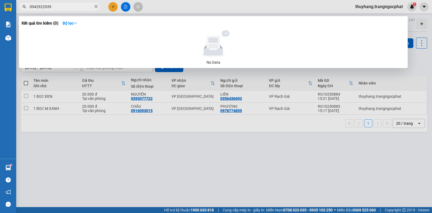
type input "0942922939"
click at [202, 156] on div at bounding box center [216, 106] width 432 height 213
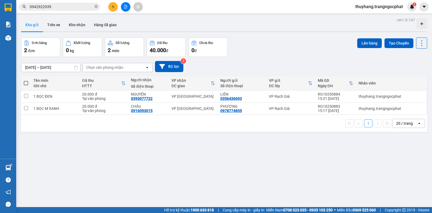
click at [113, 8] on icon "plus" at bounding box center [113, 7] width 4 height 4
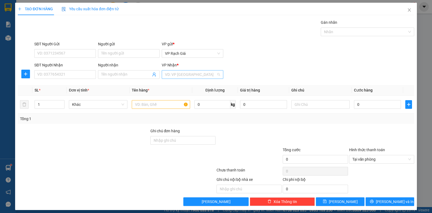
click at [180, 72] on input "search" at bounding box center [190, 74] width 51 height 8
click at [170, 103] on div "VP [PERSON_NAME]" at bounding box center [190, 103] width 54 height 6
click at [79, 75] on input "SĐT Người Nhận" at bounding box center [65, 74] width 62 height 9
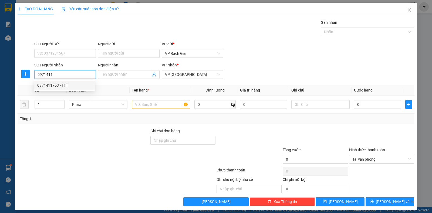
click at [47, 87] on div "0971411753 - THI" at bounding box center [64, 85] width 54 height 6
type input "0971411753"
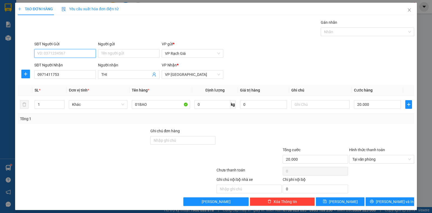
click at [49, 52] on input "SĐT Người Gửi" at bounding box center [65, 53] width 62 height 9
click at [51, 67] on div "0919488665 - VŨ" at bounding box center [64, 64] width 54 height 6
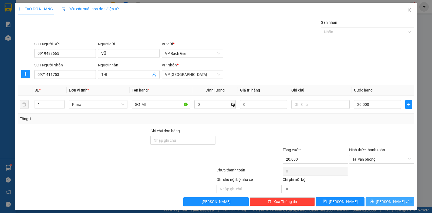
click at [370, 204] on button "[PERSON_NAME] và In" at bounding box center [390, 201] width 49 height 9
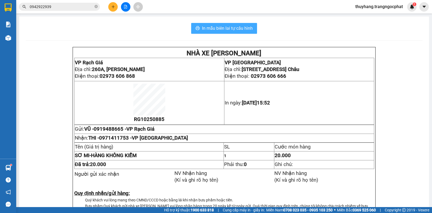
click at [234, 28] on span "In mẫu biên lai tự cấu hình" at bounding box center [227, 28] width 51 height 7
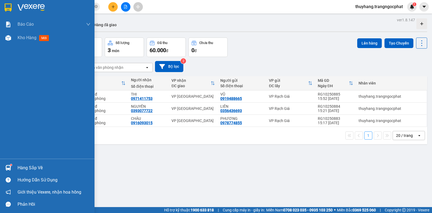
click at [25, 168] on div "Hàng sắp về" at bounding box center [54, 168] width 73 height 8
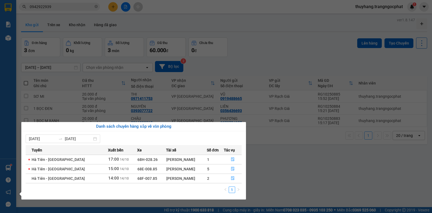
click at [210, 178] on td "2" at bounding box center [215, 178] width 17 height 9
click at [231, 178] on icon "file-done" at bounding box center [233, 178] width 4 height 4
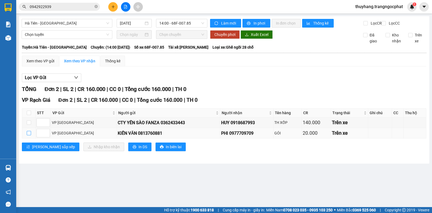
click at [29, 135] on input "checkbox" at bounding box center [29, 133] width 4 height 4
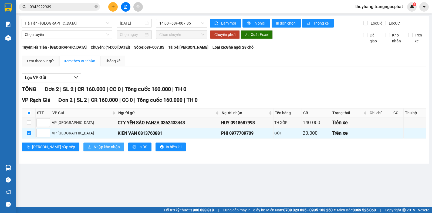
click at [94, 150] on span "Nhập kho nhận" at bounding box center [107, 147] width 26 height 6
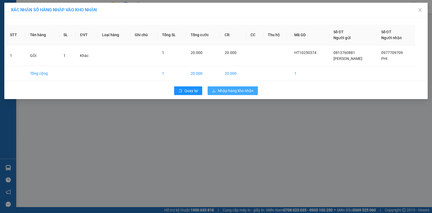
click at [238, 94] on button "Nhập hàng kho nhận" at bounding box center [233, 90] width 50 height 9
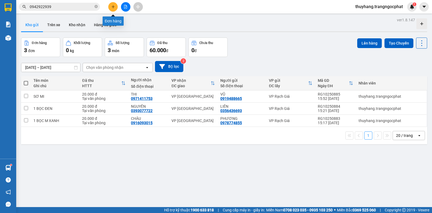
click at [113, 7] on icon "plus" at bounding box center [113, 7] width 4 height 4
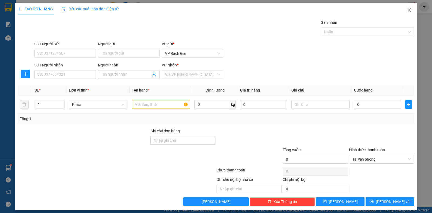
click at [402, 10] on span "Close" at bounding box center [409, 10] width 15 height 15
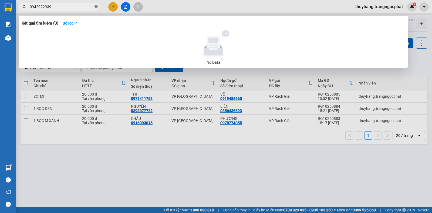
click at [95, 6] on icon "close-circle" at bounding box center [95, 6] width 3 height 3
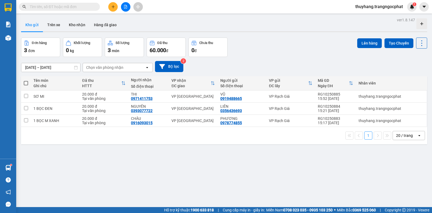
click at [90, 6] on input "text" at bounding box center [62, 7] width 64 height 6
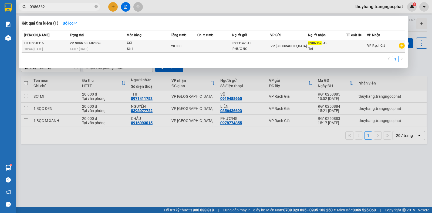
type input "0986362"
click at [225, 46] on td at bounding box center [214, 46] width 35 height 13
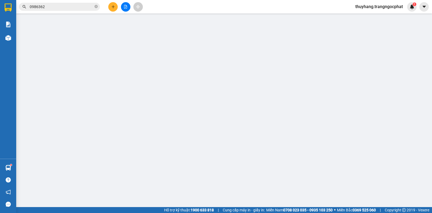
type input "0913142313"
type input "PHƯƠNG"
type input "0986362845"
type input "TÀI"
type input "20.000"
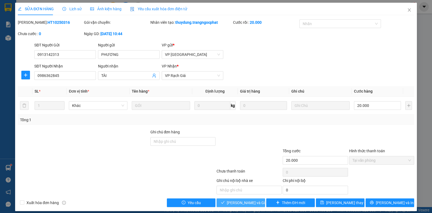
drag, startPoint x: 246, startPoint y: 201, endPoint x: 331, endPoint y: 11, distance: 208.2
click at [246, 201] on span "[PERSON_NAME] và Giao hàng" at bounding box center [253, 203] width 52 height 6
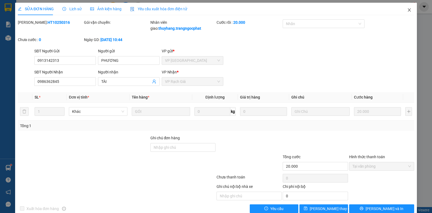
click at [407, 12] on icon "close" at bounding box center [409, 10] width 4 height 4
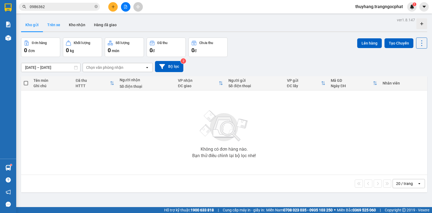
click at [52, 25] on button "Trên xe" at bounding box center [54, 24] width 22 height 13
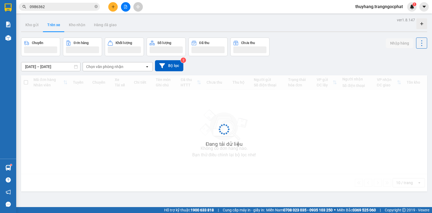
click at [53, 5] on input "0986362" at bounding box center [62, 7] width 64 height 6
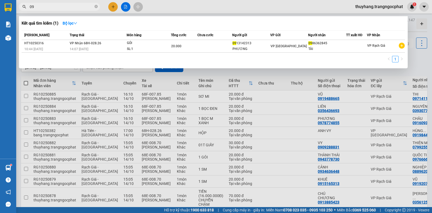
type input "0"
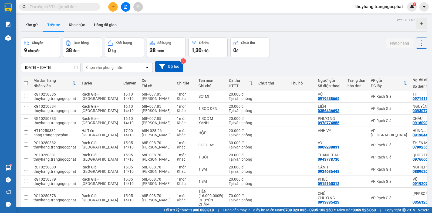
click at [112, 5] on icon "plus" at bounding box center [113, 7] width 4 height 4
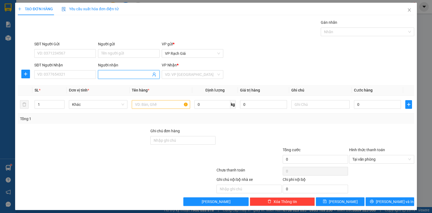
click at [120, 74] on input "Người nhận" at bounding box center [126, 75] width 50 height 6
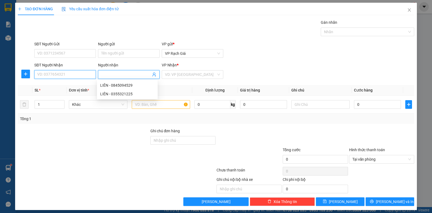
click at [67, 75] on input "SĐT Người Nhận" at bounding box center [65, 74] width 62 height 9
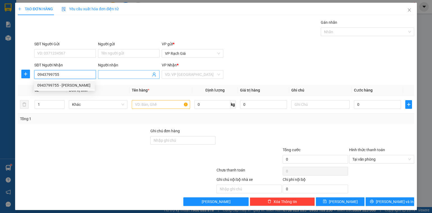
type input "0943799755"
click at [124, 76] on input "Người nhận" at bounding box center [126, 75] width 50 height 6
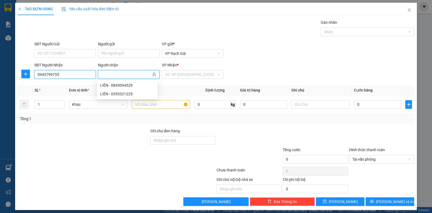
click at [67, 76] on input "0943799755" at bounding box center [65, 74] width 62 height 9
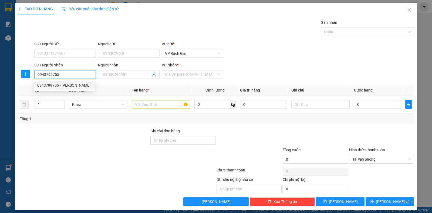
click at [64, 87] on div "0943799755 - [PERSON_NAME]" at bounding box center [64, 85] width 54 height 6
type input "KHÁNH"
type input "18H"
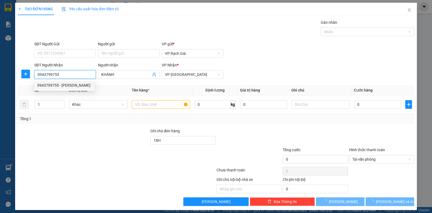
type input "20.000"
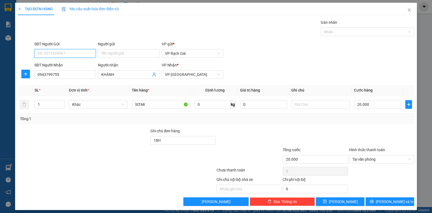
click at [71, 53] on input "SĐT Người Gửi" at bounding box center [65, 53] width 62 height 9
type input "0362147148"
click at [67, 64] on div "0362147148 - THÚY" at bounding box center [64, 64] width 54 height 6
type input "THÚY"
type input "0362147148"
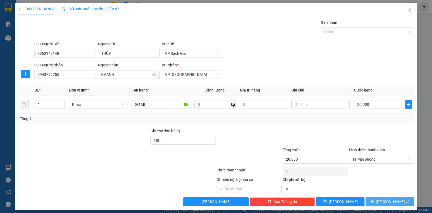
click at [387, 200] on span "[PERSON_NAME] và In" at bounding box center [395, 202] width 38 height 6
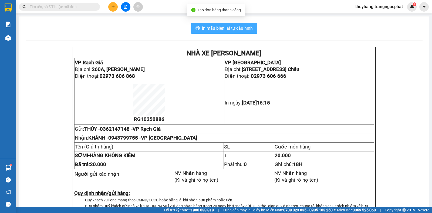
click at [226, 29] on span "In mẫu biên lai tự cấu hình" at bounding box center [227, 28] width 51 height 7
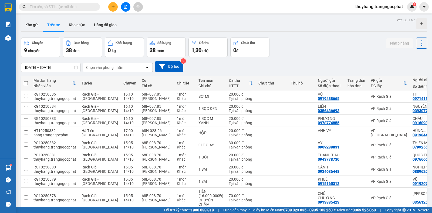
click at [126, 7] on icon "file-add" at bounding box center [125, 7] width 3 height 4
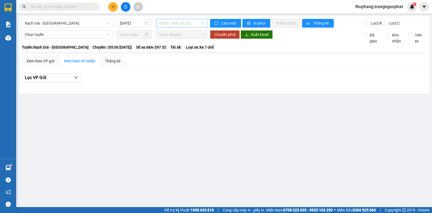
click at [169, 23] on span "05:00 - 68A-297.52" at bounding box center [181, 23] width 45 height 8
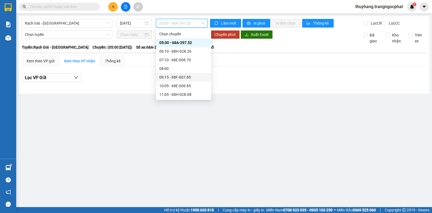
scroll to position [54, 0]
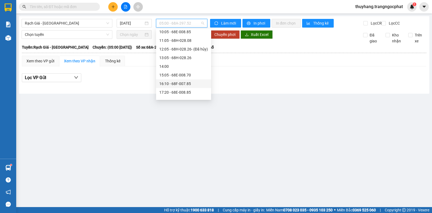
click at [173, 84] on div "16:10 - 68F-007.85" at bounding box center [183, 84] width 49 height 6
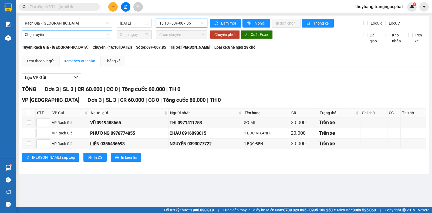
click at [72, 39] on span "Chọn tuyến" at bounding box center [67, 35] width 84 height 8
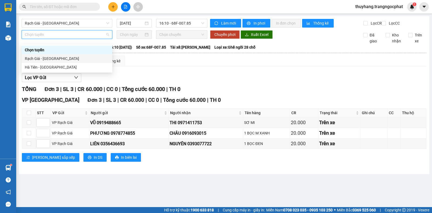
click at [58, 58] on div "Rạch Giá - [GEOGRAPHIC_DATA]" at bounding box center [67, 59] width 84 height 6
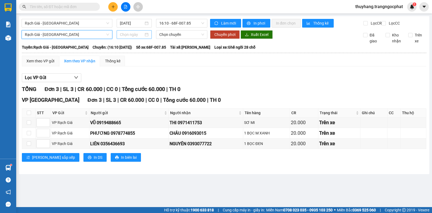
click at [138, 38] on input at bounding box center [132, 35] width 24 height 6
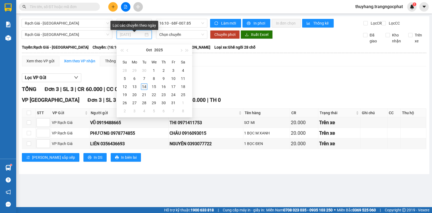
type input "[DATE]"
click at [145, 86] on div "14" at bounding box center [144, 86] width 6 height 6
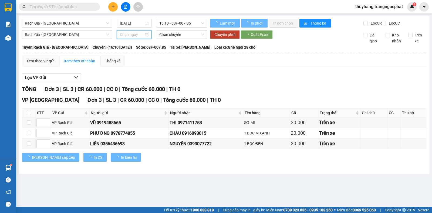
type input "[DATE]"
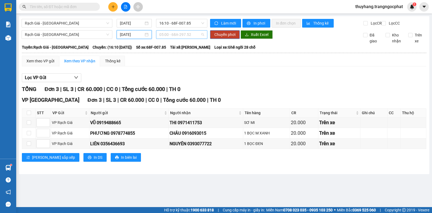
click at [173, 39] on span "05:00 - 68A-297.52" at bounding box center [181, 35] width 45 height 8
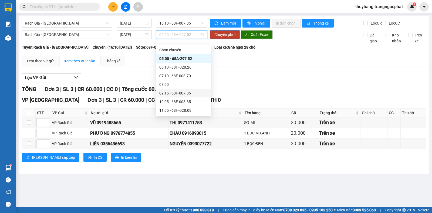
scroll to position [54, 0]
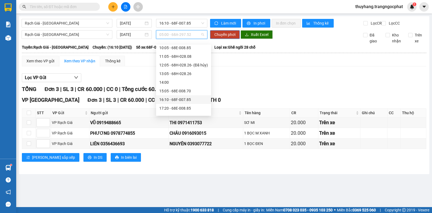
click at [168, 100] on div "16:10 - 68F-007.85" at bounding box center [183, 100] width 49 height 6
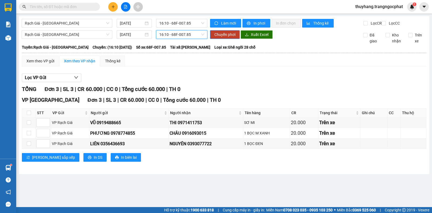
click at [268, 87] on div "Lọc VP Gửi TỔNG Đơn 3 | SL 3 | CR 60.000 | CC 0 | Tổng cước 60.000 | TH 0 VP H…" at bounding box center [224, 120] width 404 height 98
click at [45, 64] on div "Xem theo VP gửi" at bounding box center [40, 61] width 28 height 6
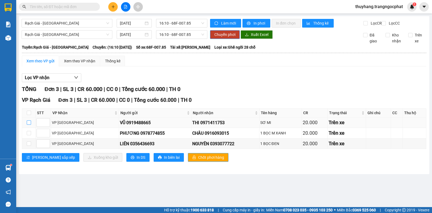
click at [29, 125] on input "checkbox" at bounding box center [29, 122] width 4 height 4
checkbox input "true"
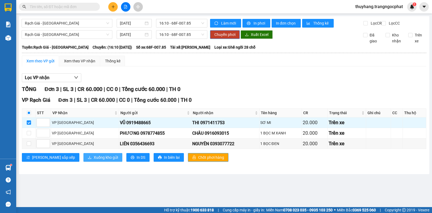
click at [94, 160] on span "Xuống kho gửi" at bounding box center [106, 157] width 24 height 6
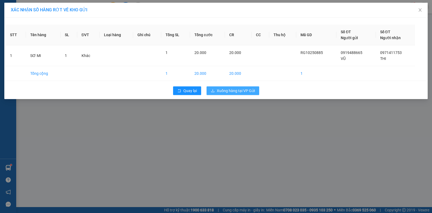
click at [232, 93] on span "Xuống hàng tại VP Gửi" at bounding box center [236, 91] width 38 height 6
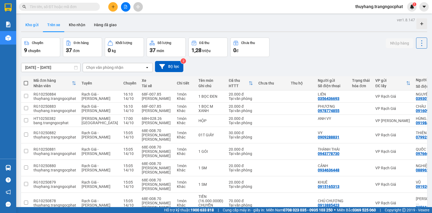
click at [36, 28] on button "Kho gửi" at bounding box center [32, 24] width 22 height 13
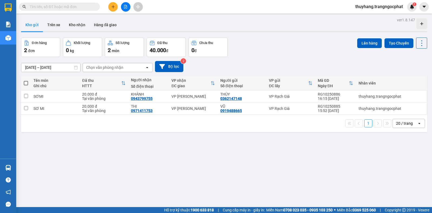
click at [46, 9] on input "text" at bounding box center [62, 7] width 64 height 6
drag, startPoint x: 59, startPoint y: 15, endPoint x: 52, endPoint y: 23, distance: 10.9
click at [52, 23] on section "Kết quả [PERSON_NAME] ( 0 ) Bộ lọc No Data thuyhang.trangngocphat 1 [PERSON_NAM…" at bounding box center [216, 106] width 432 height 213
click at [61, 8] on input "text" at bounding box center [62, 7] width 64 height 6
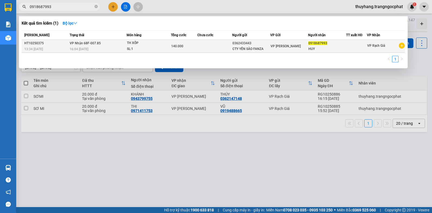
type input "0918687993"
click at [159, 47] on div "SL: 1" at bounding box center [147, 49] width 40 height 6
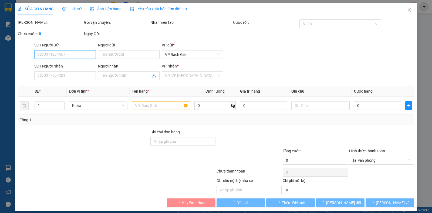
type input "0362433443"
type input "CTY YẾN SÀO FANZA"
type input "0918687993"
type input "HUY"
type input "140.000"
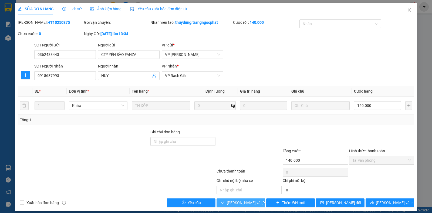
click at [233, 203] on span "[PERSON_NAME] và [PERSON_NAME] hàng" at bounding box center [263, 203] width 73 height 6
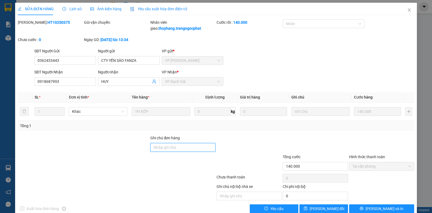
click at [169, 150] on input "Ghi chú đơn hàng" at bounding box center [182, 147] width 65 height 9
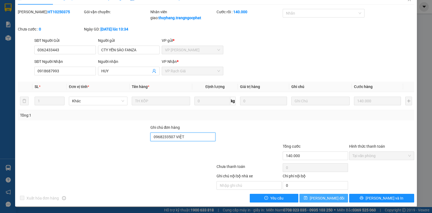
type input "0968233507 VIỆT"
click at [328, 195] on button "[PERSON_NAME] đổi" at bounding box center [323, 198] width 49 height 9
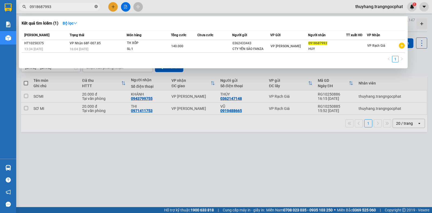
click at [96, 7] on icon "close-circle" at bounding box center [95, 6] width 3 height 3
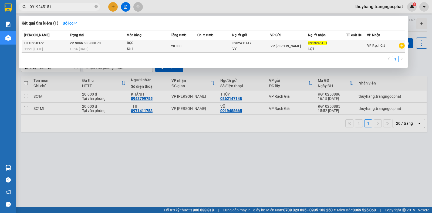
type input "0919245151"
click at [224, 44] on td at bounding box center [214, 46] width 35 height 13
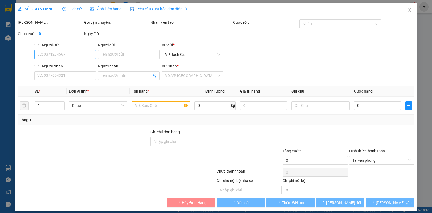
scroll to position [5, 0]
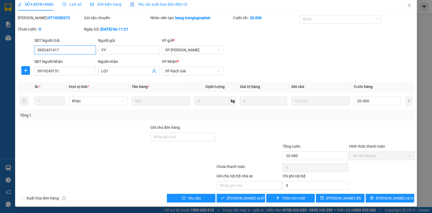
type input "0902431417"
type input "VY"
type input "0919245151"
type input "LỢI"
type input "20.000"
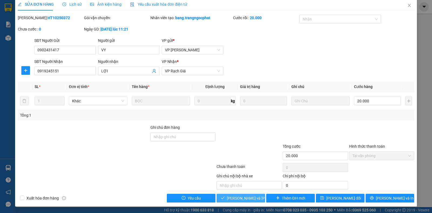
click at [240, 200] on span "[PERSON_NAME] và [PERSON_NAME] hàng" at bounding box center [263, 198] width 73 height 6
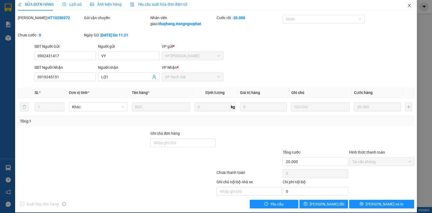
click at [408, 5] on icon "close" at bounding box center [409, 5] width 3 height 3
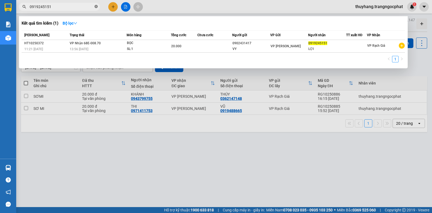
click at [96, 6] on icon "close-circle" at bounding box center [95, 6] width 3 height 3
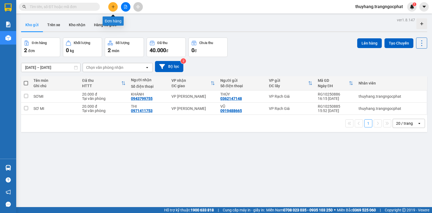
click at [113, 7] on icon "plus" at bounding box center [113, 7] width 4 height 4
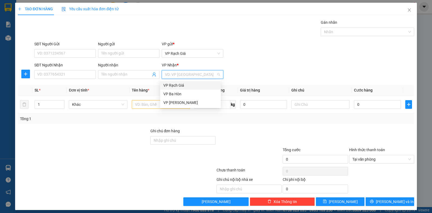
click at [177, 74] on input "search" at bounding box center [190, 74] width 51 height 8
drag, startPoint x: 173, startPoint y: 102, endPoint x: 150, endPoint y: 100, distance: 23.0
click at [173, 102] on div "VP [PERSON_NAME]" at bounding box center [190, 103] width 54 height 6
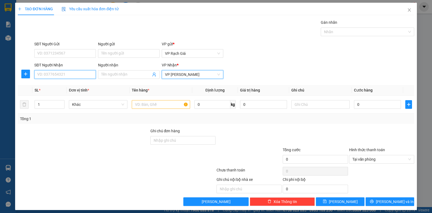
click at [73, 74] on input "SĐT Người Nhận" at bounding box center [65, 74] width 62 height 9
type input "0946888036"
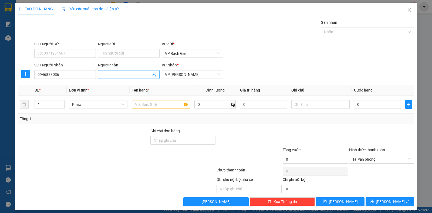
click at [124, 77] on input "Người nhận" at bounding box center [126, 75] width 50 height 6
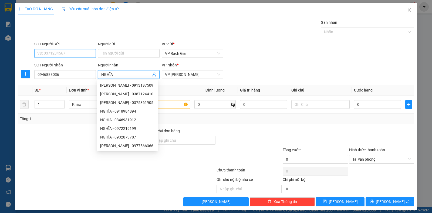
type input "NGHĨA"
click at [55, 51] on input "SĐT Người Gửi" at bounding box center [65, 53] width 62 height 9
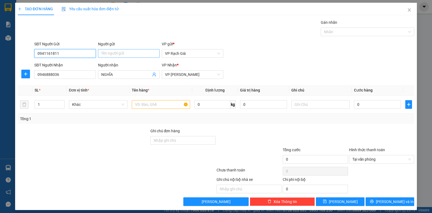
type input "0941161811"
click at [111, 52] on input "Người gửi" at bounding box center [129, 53] width 62 height 9
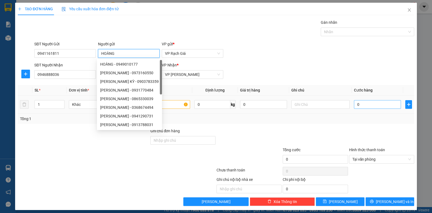
type input "HOÀNG"
click at [373, 102] on input "0" at bounding box center [377, 104] width 47 height 9
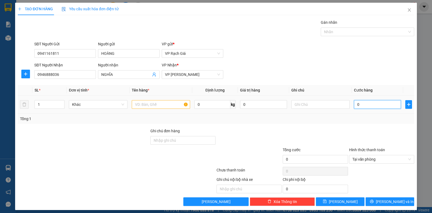
type input "2"
type input "20"
type input "200"
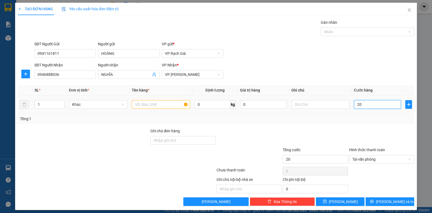
type input "200"
type input "2.000"
type input "20.000"
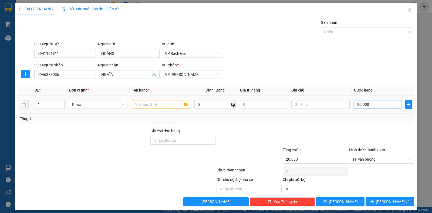
type input "20.000"
click at [157, 106] on input "text" at bounding box center [161, 104] width 58 height 9
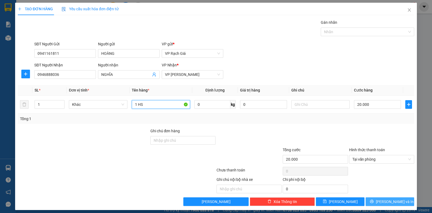
type input "1 HS"
click at [383, 200] on span "[PERSON_NAME] và In" at bounding box center [395, 202] width 38 height 6
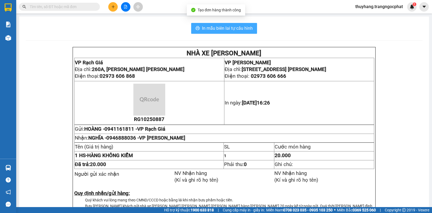
click at [224, 27] on span "In mẫu biên lai tự cấu hình" at bounding box center [227, 28] width 51 height 7
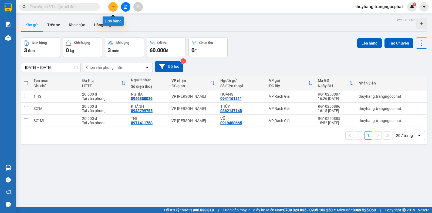
click at [114, 9] on button at bounding box center [112, 6] width 9 height 9
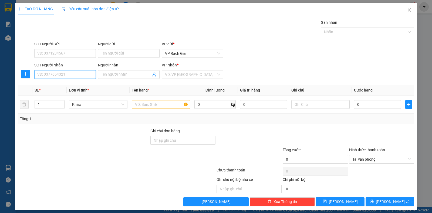
click at [83, 73] on input "SĐT Người Nhận" at bounding box center [65, 74] width 62 height 9
click at [66, 55] on input "SĐT Người Gửi" at bounding box center [65, 53] width 62 height 9
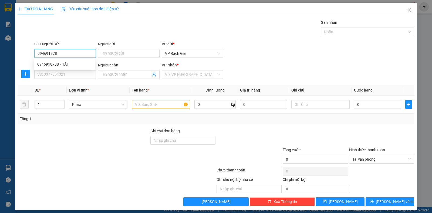
type input "0946918788"
click at [59, 63] on div "0946918788 - HẢI" at bounding box center [64, 64] width 54 height 6
type input "HẢI"
type input "0915331151"
type input "NƯƠNG"
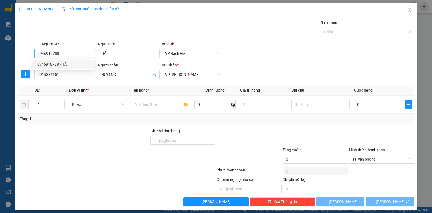
type input "20.000"
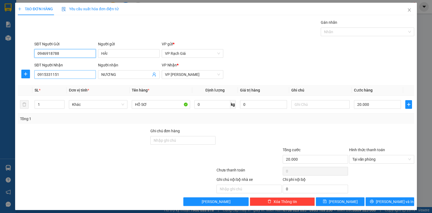
type input "0946918788"
click at [63, 73] on input "0915331151" at bounding box center [65, 74] width 62 height 9
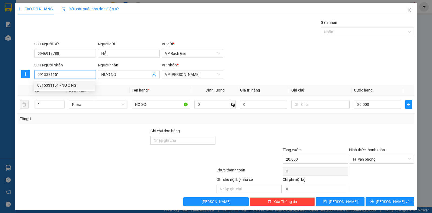
click at [74, 85] on div "0915331151 - NƯƠNG" at bounding box center [64, 85] width 54 height 6
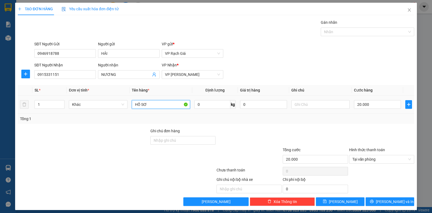
click at [158, 102] on input "HỒ SƠ" at bounding box center [161, 104] width 58 height 9
type input "H"
type input "1 P BÌ"
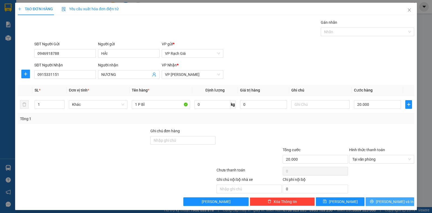
click at [381, 200] on span "[PERSON_NAME] và In" at bounding box center [395, 202] width 38 height 6
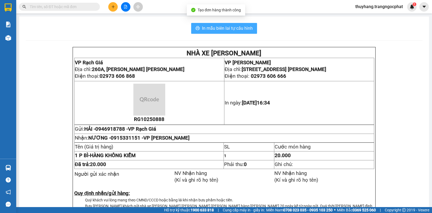
click at [212, 26] on span "In mẫu biên lai tự cấu hình" at bounding box center [227, 28] width 51 height 7
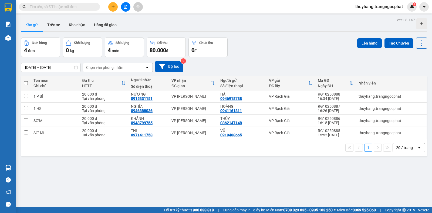
click at [112, 7] on icon "plus" at bounding box center [113, 7] width 4 height 4
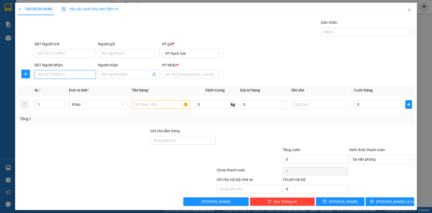
click at [65, 73] on input "SĐT Người Nhận" at bounding box center [65, 74] width 62 height 9
type input "0942728072"
click at [190, 77] on input "search" at bounding box center [190, 74] width 51 height 8
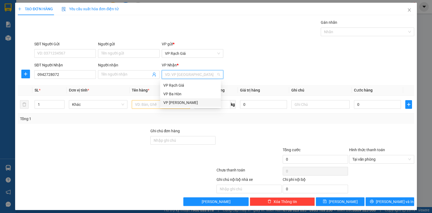
click at [174, 102] on div "VP [PERSON_NAME]" at bounding box center [190, 103] width 54 height 6
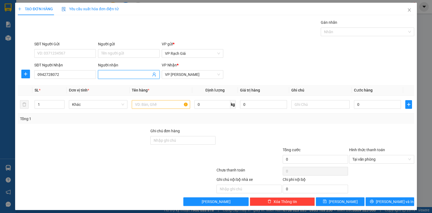
click at [129, 77] on input "Người nhận" at bounding box center [126, 75] width 50 height 6
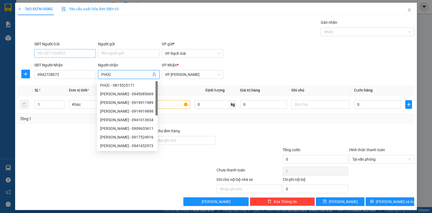
type input "PHÚC"
click at [62, 53] on input "SĐT Người Gửi" at bounding box center [65, 53] width 62 height 9
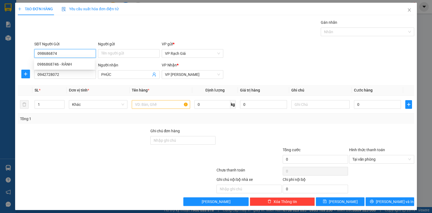
type input "0986868746"
click at [60, 64] on div "0986868746 - RẢNH" at bounding box center [64, 64] width 54 height 6
type input "RẢNH"
type input "20.000"
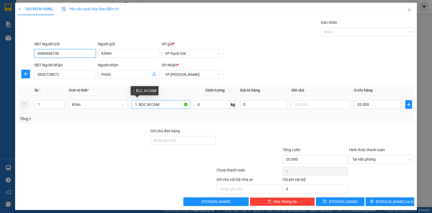
type input "0986868746"
click at [164, 106] on input "1 BỌC M CAM" at bounding box center [161, 104] width 58 height 9
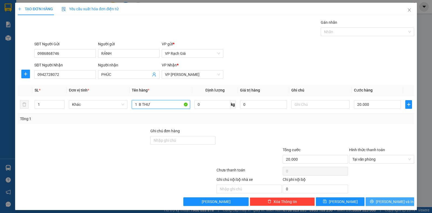
type input "1 B THƯ"
click at [379, 199] on button "[PERSON_NAME] và In" at bounding box center [390, 201] width 49 height 9
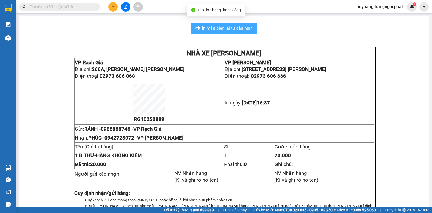
click at [221, 33] on button "In mẫu biên lai tự cấu hình" at bounding box center [224, 28] width 66 height 11
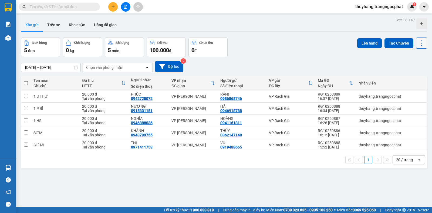
click at [419, 46] on icon at bounding box center [422, 43] width 8 height 8
click at [414, 75] on span "Làm mới" at bounding box center [409, 77] width 15 height 5
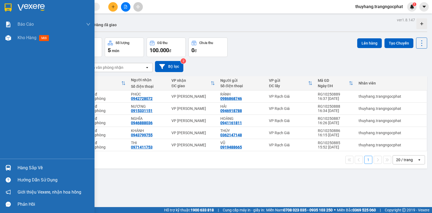
click at [21, 166] on div "Hàng sắp về" at bounding box center [54, 168] width 73 height 8
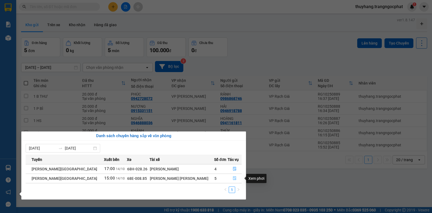
click at [233, 179] on icon "file-done" at bounding box center [235, 178] width 4 height 4
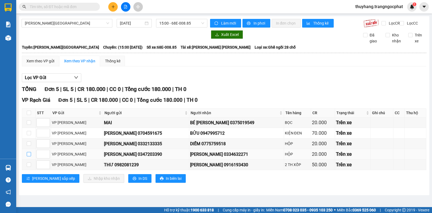
click at [29, 156] on input "checkbox" at bounding box center [29, 154] width 4 height 4
checkbox input "true"
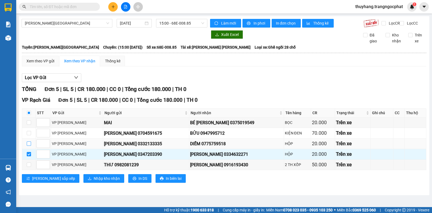
click at [28, 146] on input "checkbox" at bounding box center [29, 143] width 4 height 4
checkbox input "true"
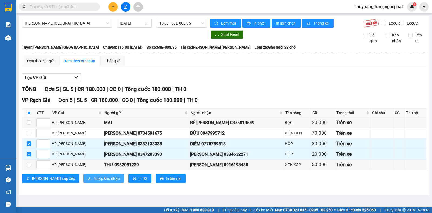
click at [94, 181] on span "Nhập kho nhận" at bounding box center [107, 178] width 26 height 6
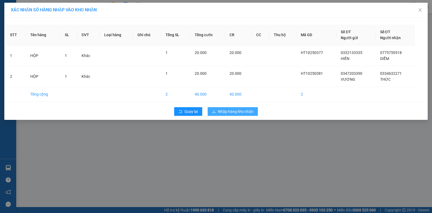
click at [230, 112] on span "Nhập hàng kho nhận" at bounding box center [236, 112] width 36 height 6
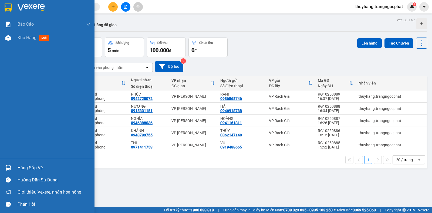
drag, startPoint x: 28, startPoint y: 170, endPoint x: 39, endPoint y: 168, distance: 11.3
click at [29, 170] on div "Hàng sắp về" at bounding box center [54, 168] width 73 height 8
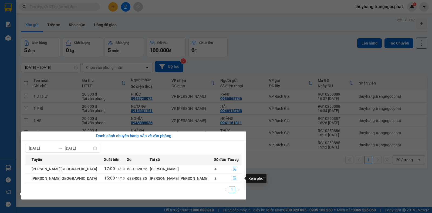
click at [228, 178] on button "button" at bounding box center [234, 178] width 13 height 9
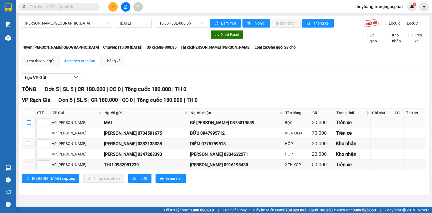
click at [29, 125] on input "checkbox" at bounding box center [29, 122] width 4 height 4
checkbox input "true"
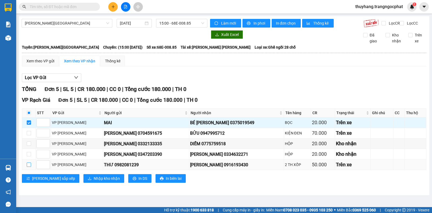
click at [29, 167] on input "checkbox" at bounding box center [29, 165] width 4 height 4
checkbox input "true"
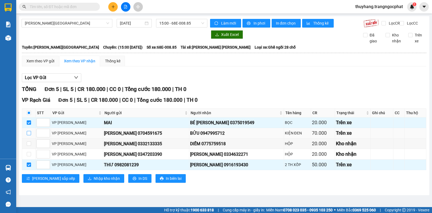
click at [29, 135] on input "checkbox" at bounding box center [29, 133] width 4 height 4
checkbox input "true"
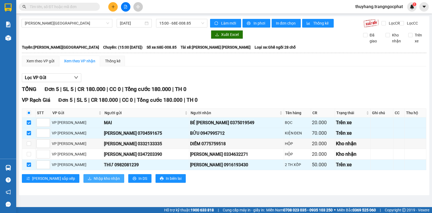
click at [94, 181] on span "Nhập kho nhận" at bounding box center [107, 178] width 26 height 6
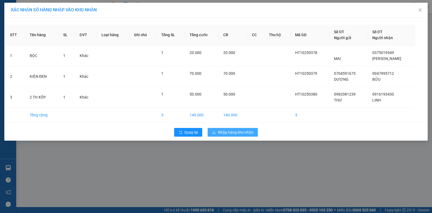
click at [238, 133] on span "Nhập hàng kho nhận" at bounding box center [236, 132] width 36 height 6
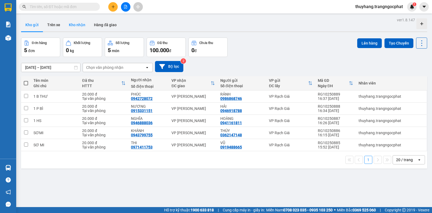
click at [79, 27] on button "Kho nhận" at bounding box center [77, 24] width 25 height 13
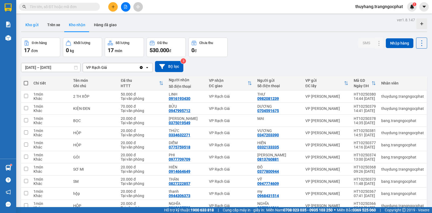
click at [22, 20] on button "Kho gửi" at bounding box center [32, 24] width 22 height 13
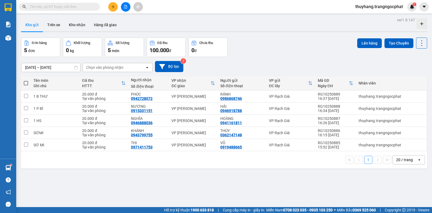
click at [93, 6] on input "text" at bounding box center [62, 7] width 64 height 6
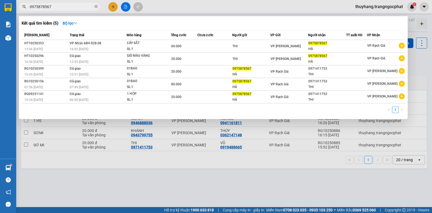
type input "0975878567"
click at [231, 47] on td at bounding box center [214, 46] width 35 height 13
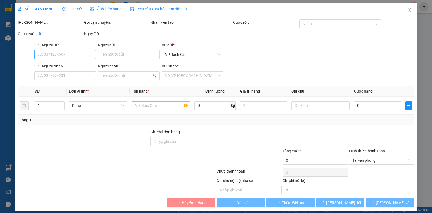
type input "THI"
type input "0975878567"
type input "HÀ"
type input "60.000"
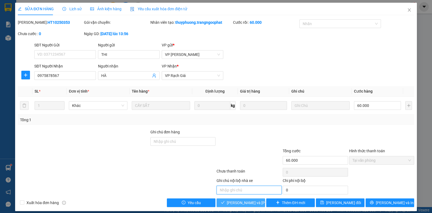
drag, startPoint x: 233, startPoint y: 199, endPoint x: 235, endPoint y: 202, distance: 3.8
click at [235, 202] on div "Total Paid Fee 60.000 Total UnPaid Fee 0 Cash Collection Total Fee Mã ĐH: HT102…" at bounding box center [216, 113] width 396 height 188
click at [235, 202] on span "[PERSON_NAME] và [PERSON_NAME] hàng" at bounding box center [263, 203] width 73 height 6
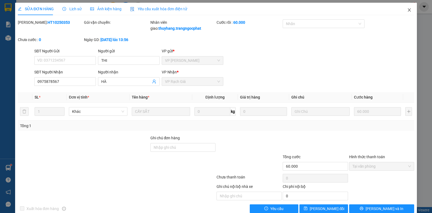
drag, startPoint x: 406, startPoint y: 11, endPoint x: 229, endPoint y: 0, distance: 176.6
click at [407, 11] on icon "close" at bounding box center [409, 10] width 4 height 4
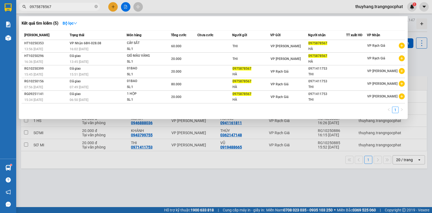
click at [96, 6] on icon "close-circle" at bounding box center [95, 6] width 3 height 3
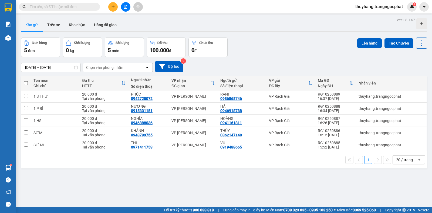
click at [94, 6] on span at bounding box center [59, 7] width 81 height 8
click at [81, 6] on input "text" at bounding box center [62, 7] width 64 height 6
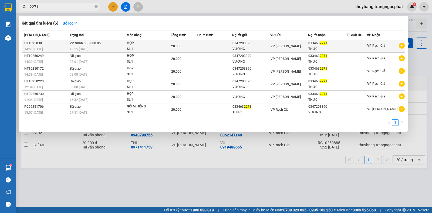
type input "2271"
click at [171, 46] on span "20.000" at bounding box center [176, 46] width 10 height 4
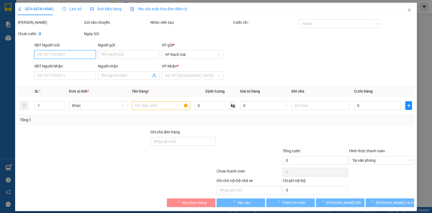
type input "0347203390"
type input "VƯƠNG"
type input "0334632271"
type input "THỨC"
type input "20.000"
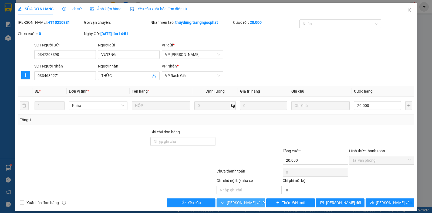
click at [231, 203] on span "[PERSON_NAME] và [PERSON_NAME] hàng" at bounding box center [263, 203] width 73 height 6
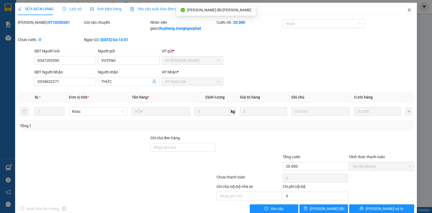
click at [407, 9] on icon "close" at bounding box center [409, 10] width 4 height 4
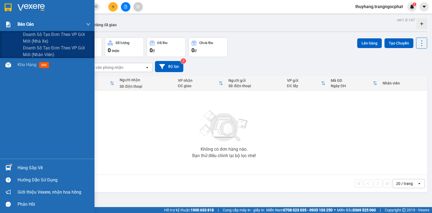
click at [22, 22] on span "Báo cáo" at bounding box center [26, 24] width 16 height 7
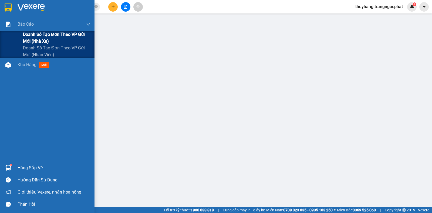
click at [33, 37] on span "Doanh số tạo đơn theo VP gửi mới (nhà xe)" at bounding box center [56, 37] width 67 height 13
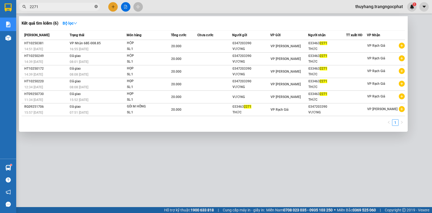
click at [96, 6] on icon "close-circle" at bounding box center [95, 6] width 3 height 3
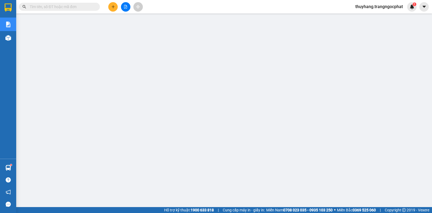
click at [82, 5] on input "text" at bounding box center [62, 7] width 64 height 6
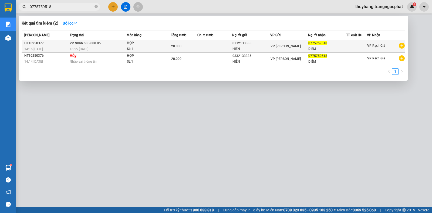
type input "0775759518"
click at [273, 48] on span "VP [PERSON_NAME]" at bounding box center [286, 46] width 30 height 4
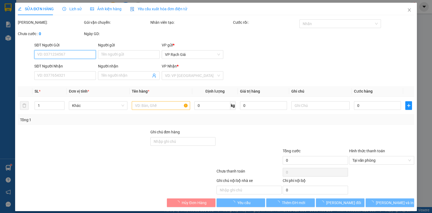
type input "0332133335"
type input "HIỀN"
type input "0775759518"
type input "DIỄM"
type input "20.000"
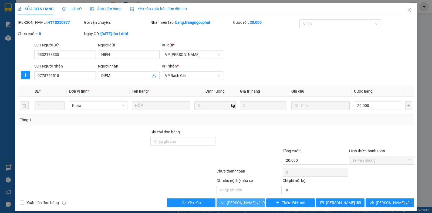
click at [244, 203] on span "[PERSON_NAME] và [PERSON_NAME] hàng" at bounding box center [263, 203] width 73 height 6
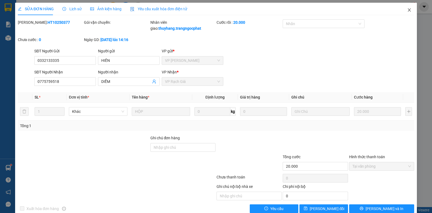
click at [407, 9] on icon "close" at bounding box center [409, 10] width 4 height 4
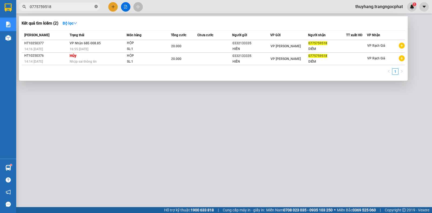
click at [95, 7] on icon "close-circle" at bounding box center [95, 6] width 3 height 3
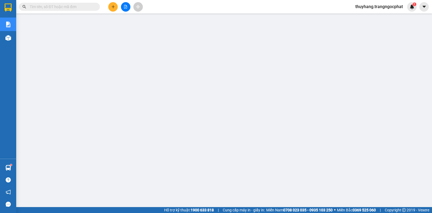
click at [66, 7] on input "text" at bounding box center [62, 7] width 64 height 6
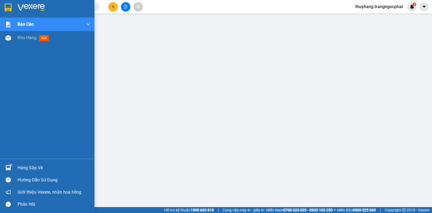
click at [25, 171] on div "Hàng sắp về" at bounding box center [54, 168] width 73 height 8
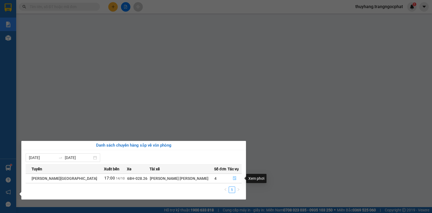
click at [233, 178] on icon "file-done" at bounding box center [234, 179] width 3 height 4
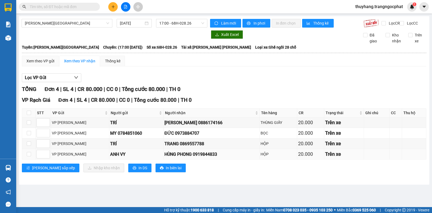
click at [184, 158] on div "HÙNG PHONG 0919844833" at bounding box center [211, 154] width 94 height 7
copy div "0919844833"
click at [175, 147] on div "TRANG 0869557788" at bounding box center [211, 143] width 94 height 7
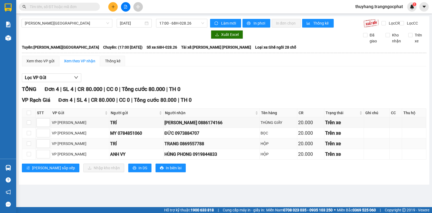
copy div "0869557788"
click at [169, 136] on div "ĐỨC 0973884707" at bounding box center [211, 133] width 94 height 7
click at [168, 136] on div "ĐỨC 0973884707" at bounding box center [211, 133] width 94 height 7
copy div "0973884707"
click at [177, 126] on div "[PERSON_NAME] 0886174166" at bounding box center [211, 122] width 94 height 7
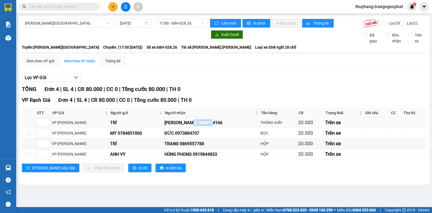
click at [177, 126] on div "[PERSON_NAME] 0886174166" at bounding box center [211, 122] width 94 height 7
copy div "0886174166"
click at [67, 8] on input "text" at bounding box center [62, 7] width 64 height 6
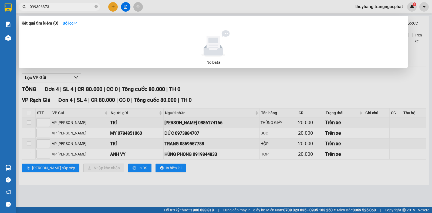
click at [36, 9] on input "099306373" at bounding box center [62, 7] width 64 height 6
click at [36, 9] on input "09944306373" at bounding box center [62, 7] width 64 height 6
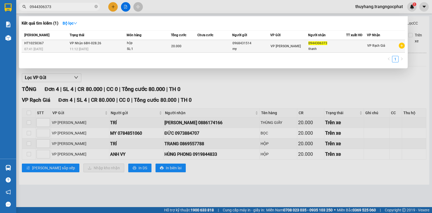
type input "0944306373"
click at [249, 48] on div "my" at bounding box center [250, 49] width 37 height 6
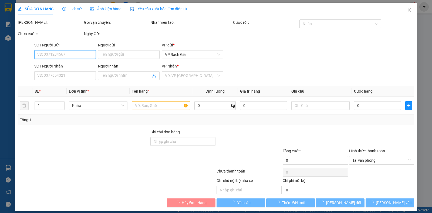
type input "0968431514"
type input "my"
type input "0944306373"
type input "thanh"
type input "20.000"
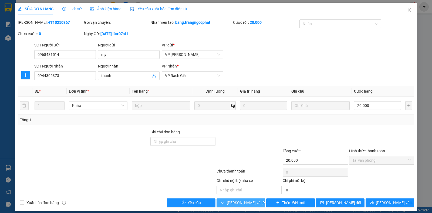
click at [245, 204] on span "[PERSON_NAME] và [PERSON_NAME] hàng" at bounding box center [263, 203] width 73 height 6
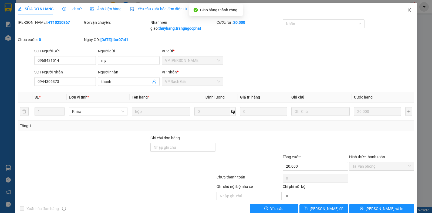
drag, startPoint x: 405, startPoint y: 9, endPoint x: 258, endPoint y: 2, distance: 147.6
click at [407, 9] on icon "close" at bounding box center [409, 10] width 4 height 4
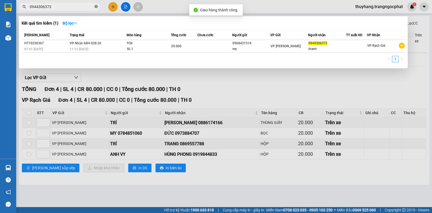
click at [96, 7] on icon "close-circle" at bounding box center [95, 6] width 3 height 3
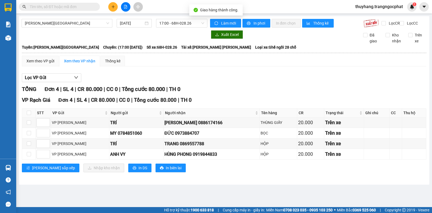
click at [83, 8] on input "text" at bounding box center [62, 7] width 64 height 6
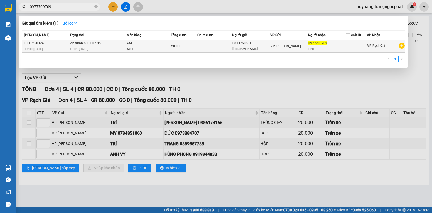
type input "0977709709"
click at [201, 47] on td at bounding box center [214, 46] width 35 height 13
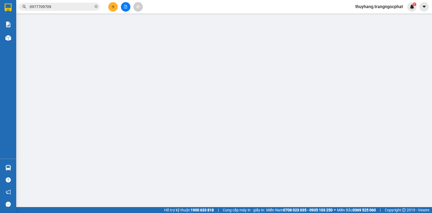
type input "0813760881"
type input "[PERSON_NAME]"
type input "0977709709"
type input "PHI"
type input "20.000"
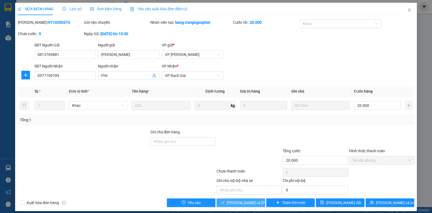
click at [242, 203] on span "[PERSON_NAME] và [PERSON_NAME] hàng" at bounding box center [263, 203] width 73 height 6
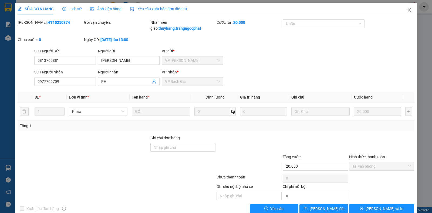
click at [407, 8] on icon "close" at bounding box center [409, 10] width 4 height 4
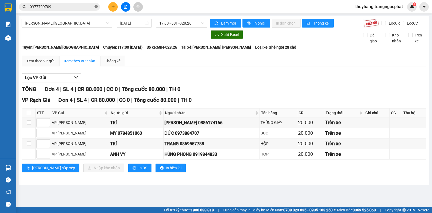
click at [97, 5] on icon "close-circle" at bounding box center [95, 6] width 3 height 3
click at [94, 6] on span at bounding box center [59, 7] width 81 height 8
click at [72, 6] on input "text" at bounding box center [62, 7] width 64 height 6
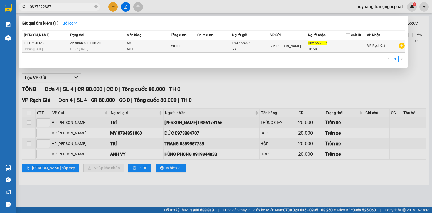
type input "0827222857"
click at [178, 48] on span "20.000" at bounding box center [176, 46] width 10 height 4
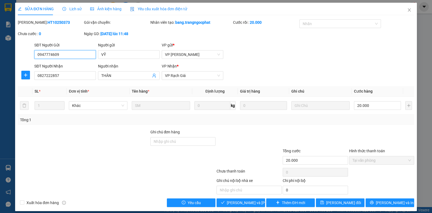
type input "0947774609"
type input "VỸ"
type input "0827222857"
type input "THÂN"
type input "20.000"
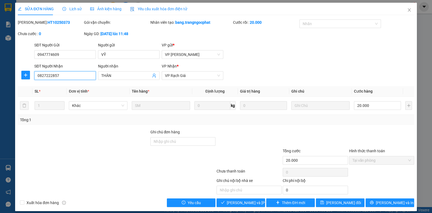
drag, startPoint x: 38, startPoint y: 76, endPoint x: 60, endPoint y: 75, distance: 22.7
click at [60, 75] on input "0827222857" at bounding box center [65, 75] width 62 height 9
click at [249, 206] on button "[PERSON_NAME] và [PERSON_NAME] hàng" at bounding box center [241, 202] width 49 height 9
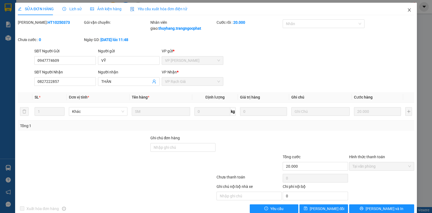
click at [406, 13] on span "Close" at bounding box center [409, 10] width 15 height 15
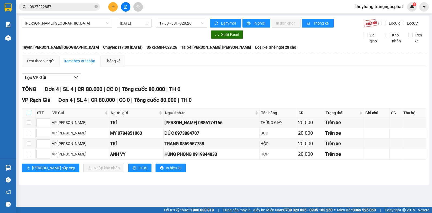
click at [28, 115] on input "checkbox" at bounding box center [29, 113] width 4 height 4
checkbox input "true"
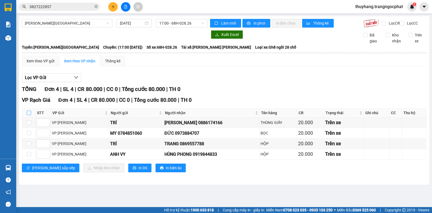
checkbox input "true"
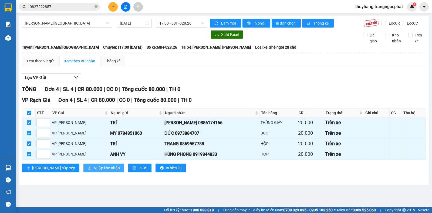
click at [94, 171] on span "Nhập kho nhận" at bounding box center [107, 168] width 26 height 6
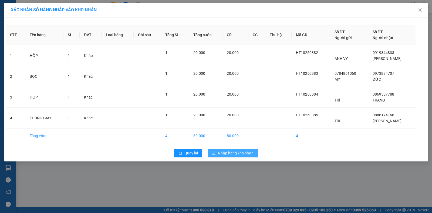
click at [221, 155] on span "Nhập hàng kho nhận" at bounding box center [236, 153] width 36 height 6
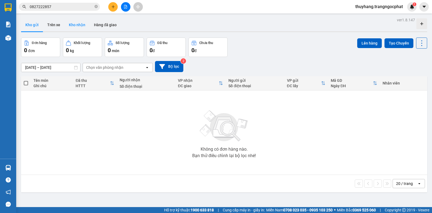
click at [82, 27] on button "Kho nhận" at bounding box center [77, 24] width 25 height 13
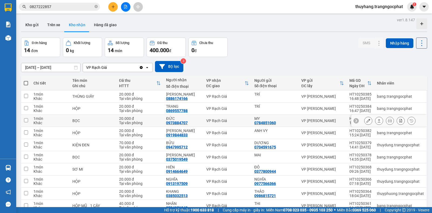
click at [375, 119] on button at bounding box center [379, 120] width 8 height 9
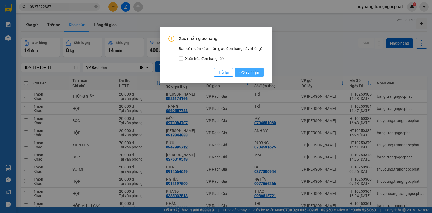
click at [248, 74] on span "Xác nhận" at bounding box center [249, 72] width 20 height 6
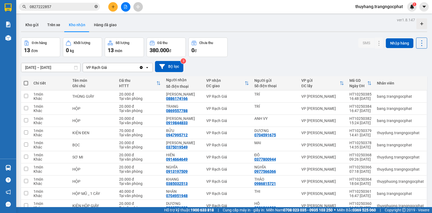
click at [95, 5] on span at bounding box center [95, 6] width 3 height 5
click at [94, 6] on span at bounding box center [59, 7] width 81 height 8
click at [95, 5] on span at bounding box center [95, 7] width 3 height 6
click at [74, 8] on input "text" at bounding box center [62, 7] width 64 height 6
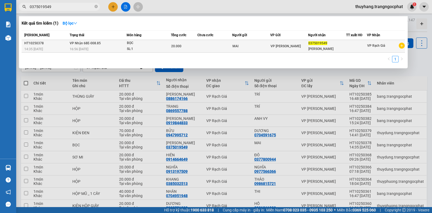
type input "0375019549"
click at [256, 48] on div "MAI" at bounding box center [250, 46] width 37 height 6
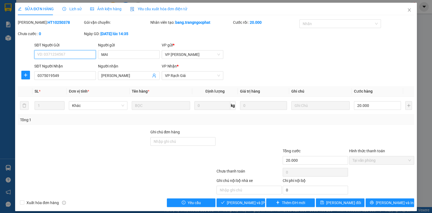
type input "MAI"
type input "0375019549"
type input "[PERSON_NAME]"
type input "20.000"
click at [241, 206] on button "[PERSON_NAME] và [PERSON_NAME] hàng" at bounding box center [241, 202] width 49 height 9
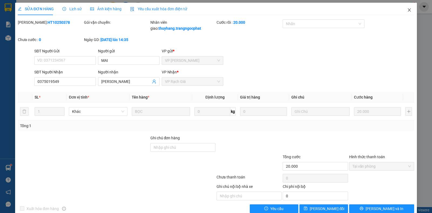
click at [407, 9] on icon "close" at bounding box center [409, 10] width 4 height 4
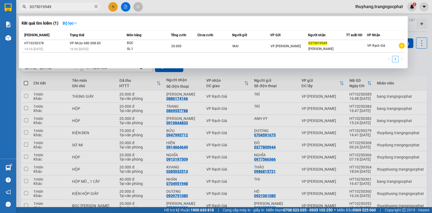
drag, startPoint x: 96, startPoint y: 6, endPoint x: 92, endPoint y: 6, distance: 3.5
click at [92, 6] on span "0375019549" at bounding box center [59, 7] width 81 height 8
click at [92, 6] on input "0375019549" at bounding box center [62, 7] width 64 height 6
click at [96, 7] on icon "close-circle" at bounding box center [95, 6] width 3 height 3
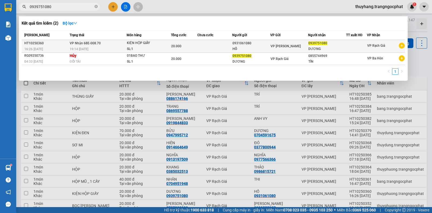
type input "0939751080"
click at [305, 49] on td "VP [PERSON_NAME]" at bounding box center [289, 46] width 38 height 13
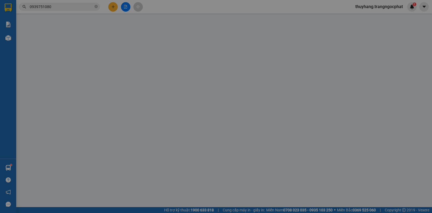
type input "0931061080"
type input "HỒ"
type input "0939751080"
type input "DƯƠNG"
type input "20.000"
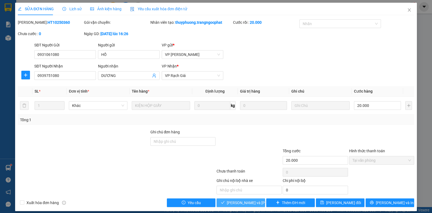
click at [229, 200] on span "[PERSON_NAME] và [PERSON_NAME] hàng" at bounding box center [263, 203] width 73 height 6
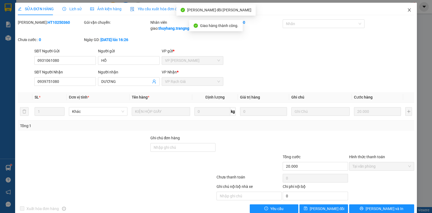
click at [407, 9] on icon "close" at bounding box center [409, 10] width 4 height 4
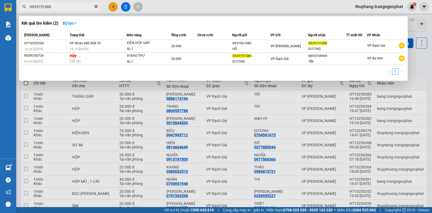
click at [95, 6] on icon "close-circle" at bounding box center [95, 6] width 3 height 3
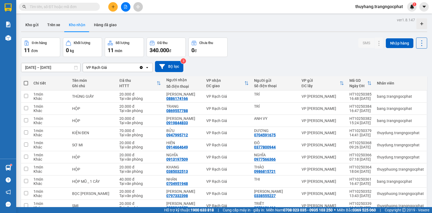
click at [74, 8] on input "text" at bounding box center [62, 7] width 64 height 6
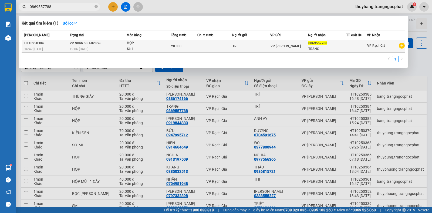
type input "0869557788"
click at [221, 48] on td at bounding box center [214, 46] width 35 height 13
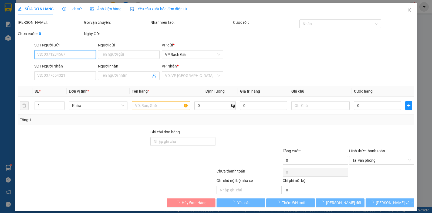
type input "TRÍ"
type input "0869557788"
type input "TRANG"
type input "20.000"
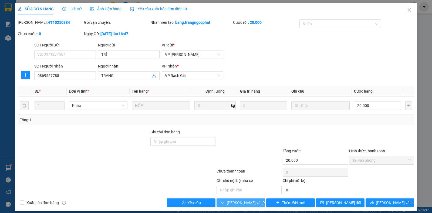
click at [239, 201] on span "[PERSON_NAME] và [PERSON_NAME] hàng" at bounding box center [263, 203] width 73 height 6
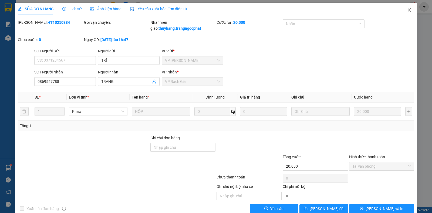
click at [407, 11] on icon "close" at bounding box center [409, 10] width 4 height 4
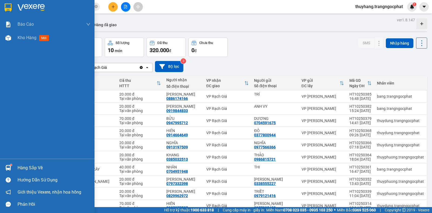
click at [23, 169] on div "Hàng sắp về" at bounding box center [54, 168] width 73 height 8
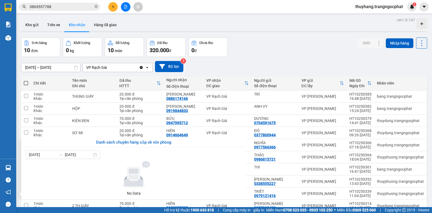
click at [269, 47] on section "Kết quả [PERSON_NAME] ( 1 ) Bộ lọc Mã ĐH Trạng thái Món hàng [PERSON_NAME] [PER…" at bounding box center [216, 106] width 432 height 213
